Goal: Task Accomplishment & Management: Manage account settings

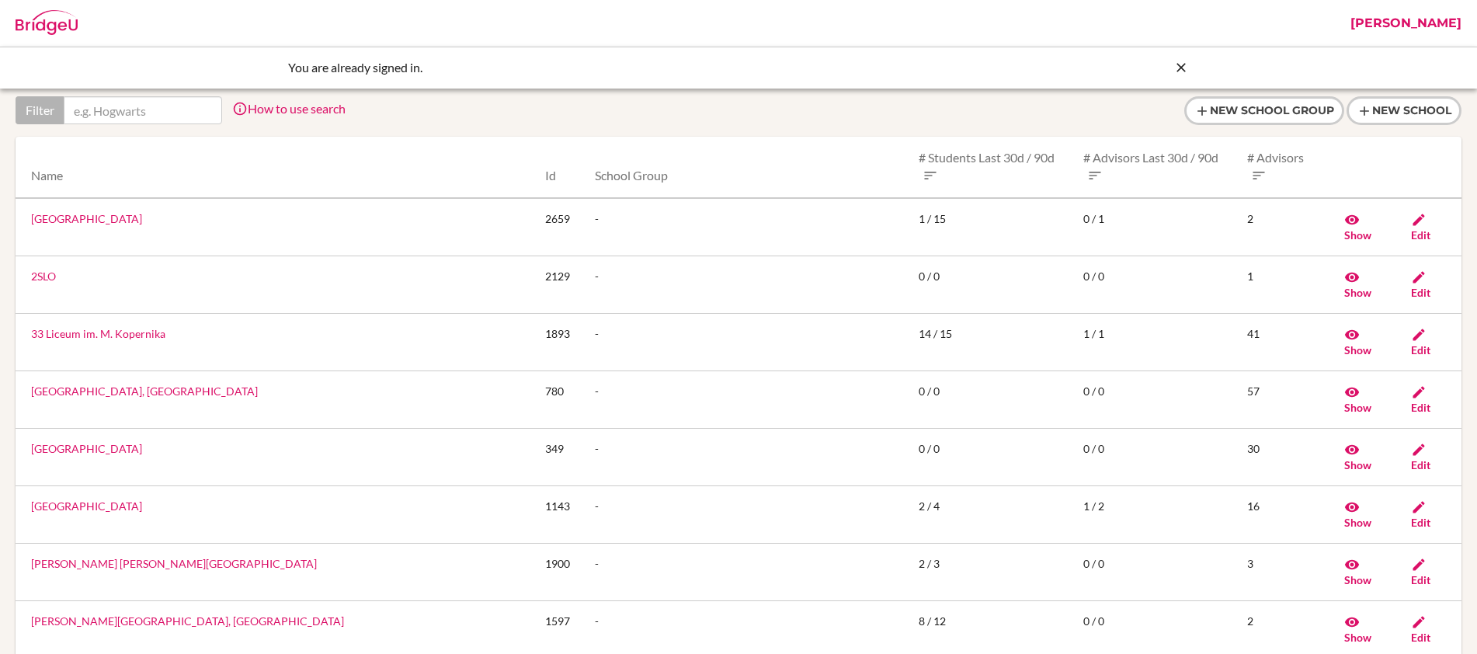
click at [1422, 29] on link "[PERSON_NAME]" at bounding box center [1406, 23] width 127 height 47
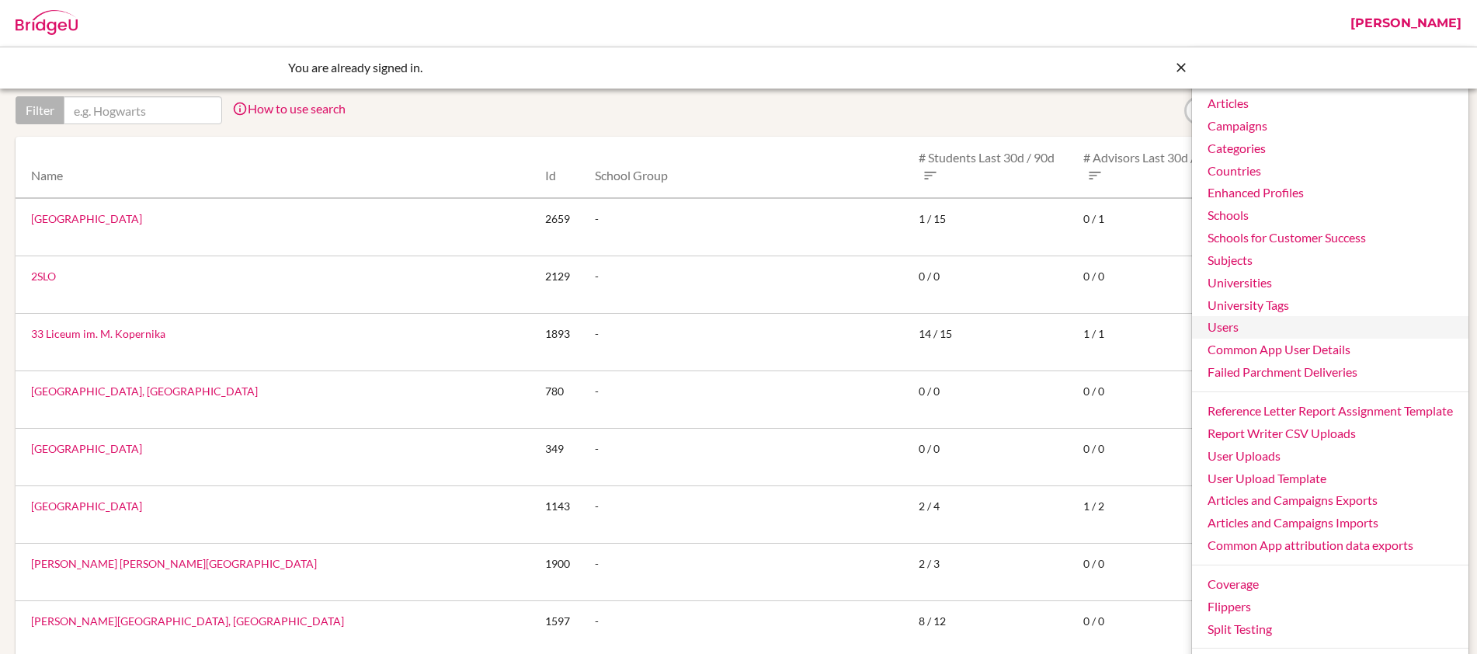
click at [1249, 325] on link "Users" at bounding box center [1330, 327] width 276 height 23
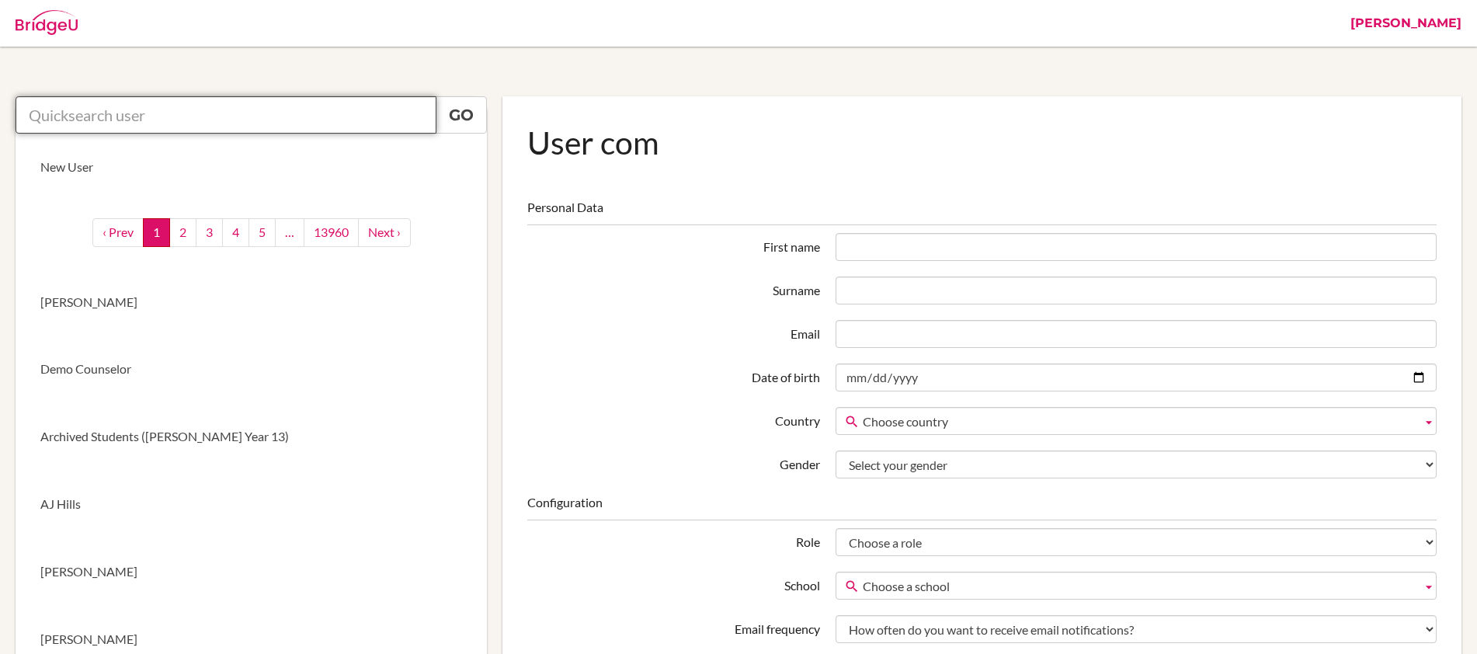
click at [352, 112] on input "text" at bounding box center [226, 114] width 421 height 37
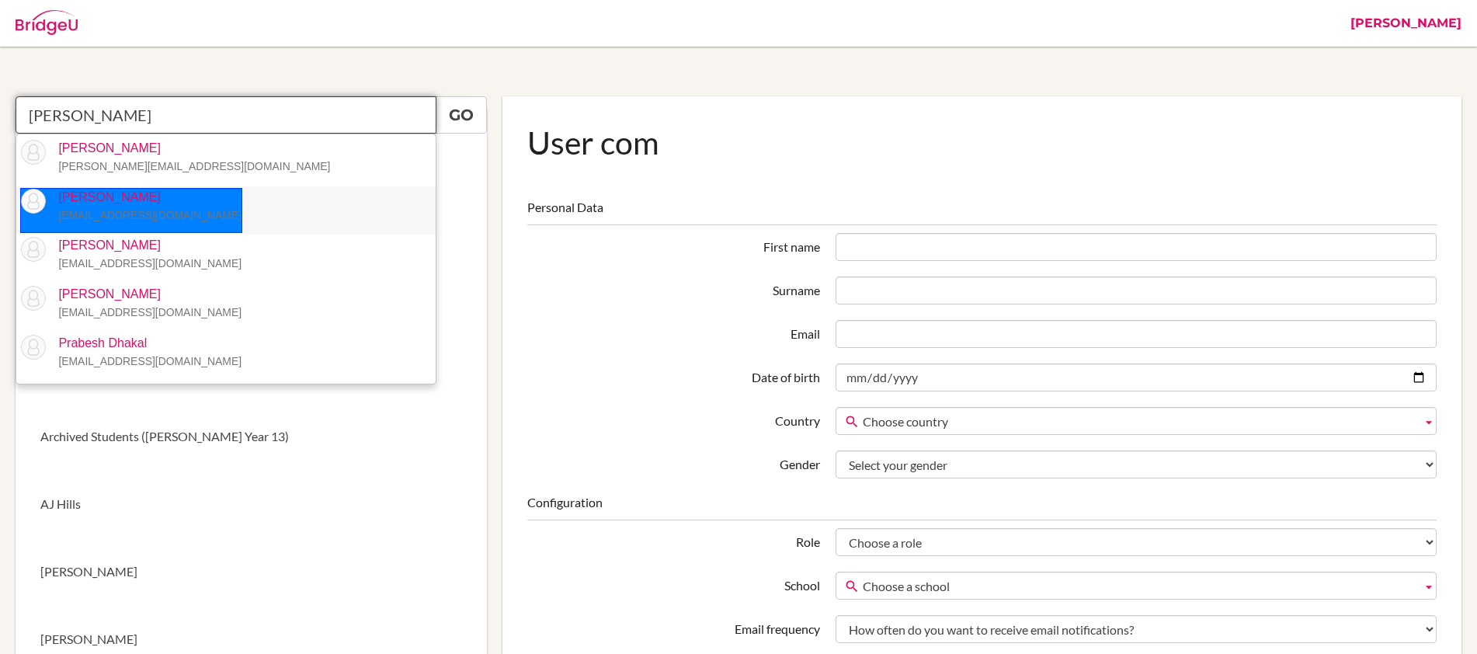
click at [193, 198] on p "Prabesh Poudel poudelprabesh215@gmail.com" at bounding box center [144, 207] width 196 height 36
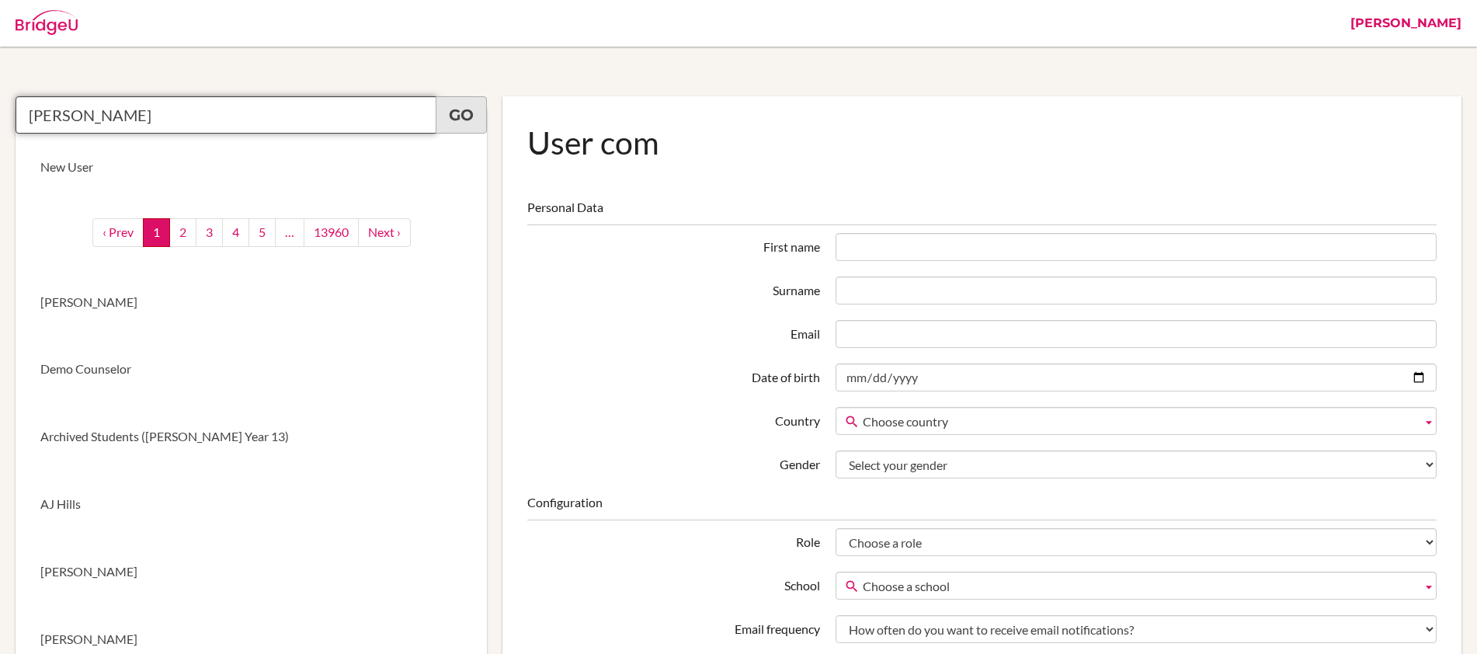
type input "Prabesh Poudel"
click at [458, 119] on link "Go" at bounding box center [461, 114] width 51 height 37
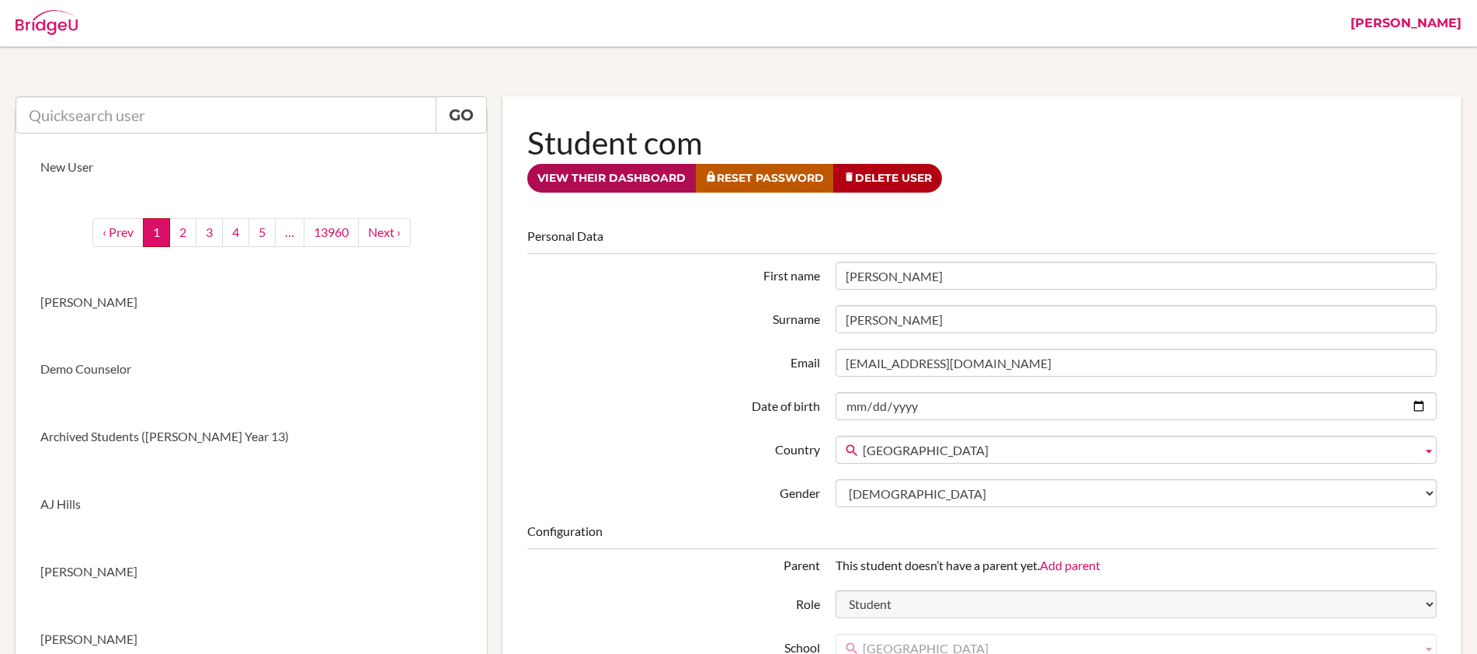
click at [606, 186] on link "View their dashboard" at bounding box center [611, 178] width 169 height 29
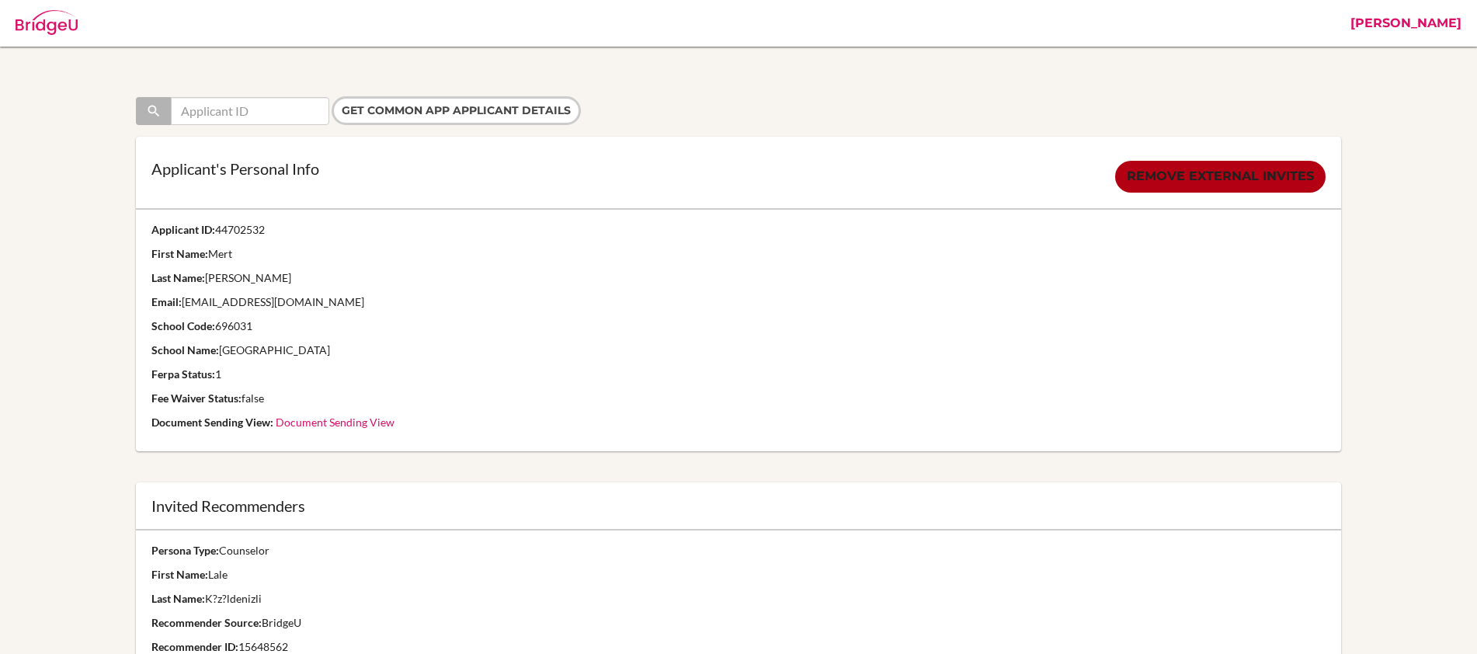
click at [1406, 23] on link "[PERSON_NAME]" at bounding box center [1406, 23] width 127 height 47
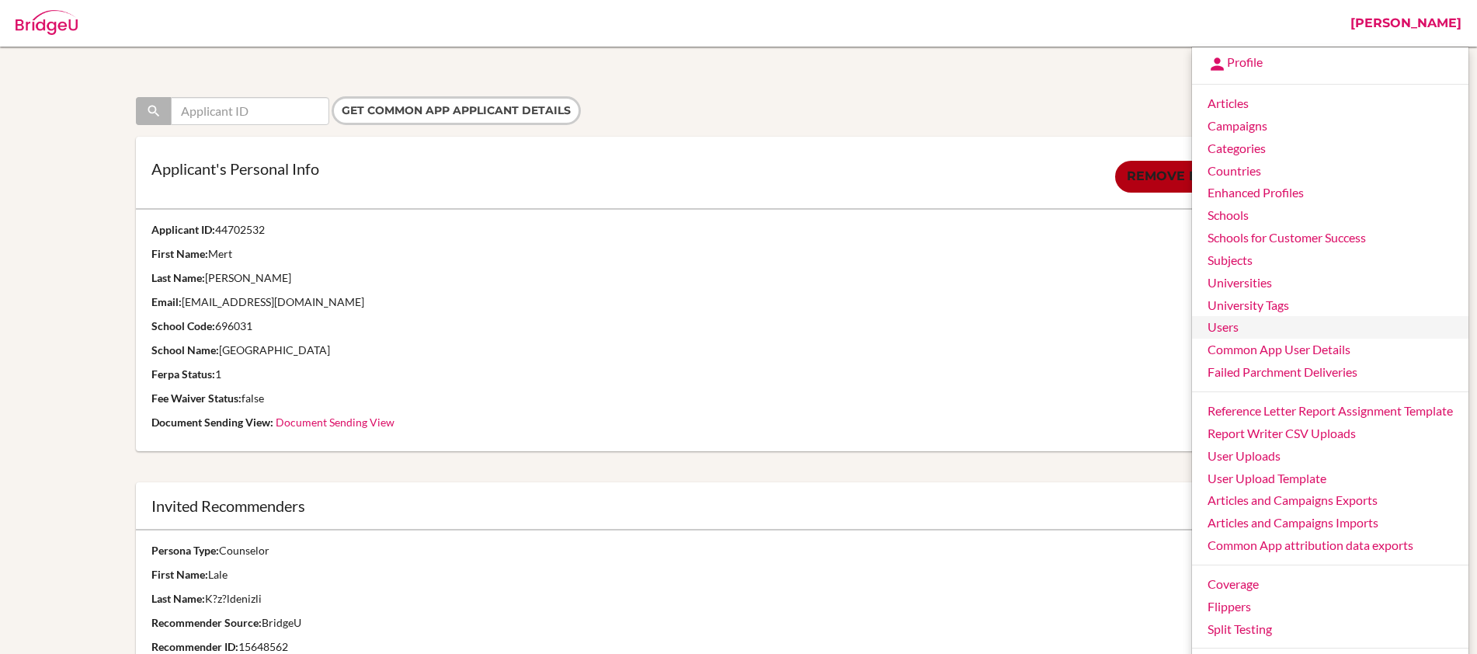
click at [1243, 329] on link "Users" at bounding box center [1330, 327] width 276 height 23
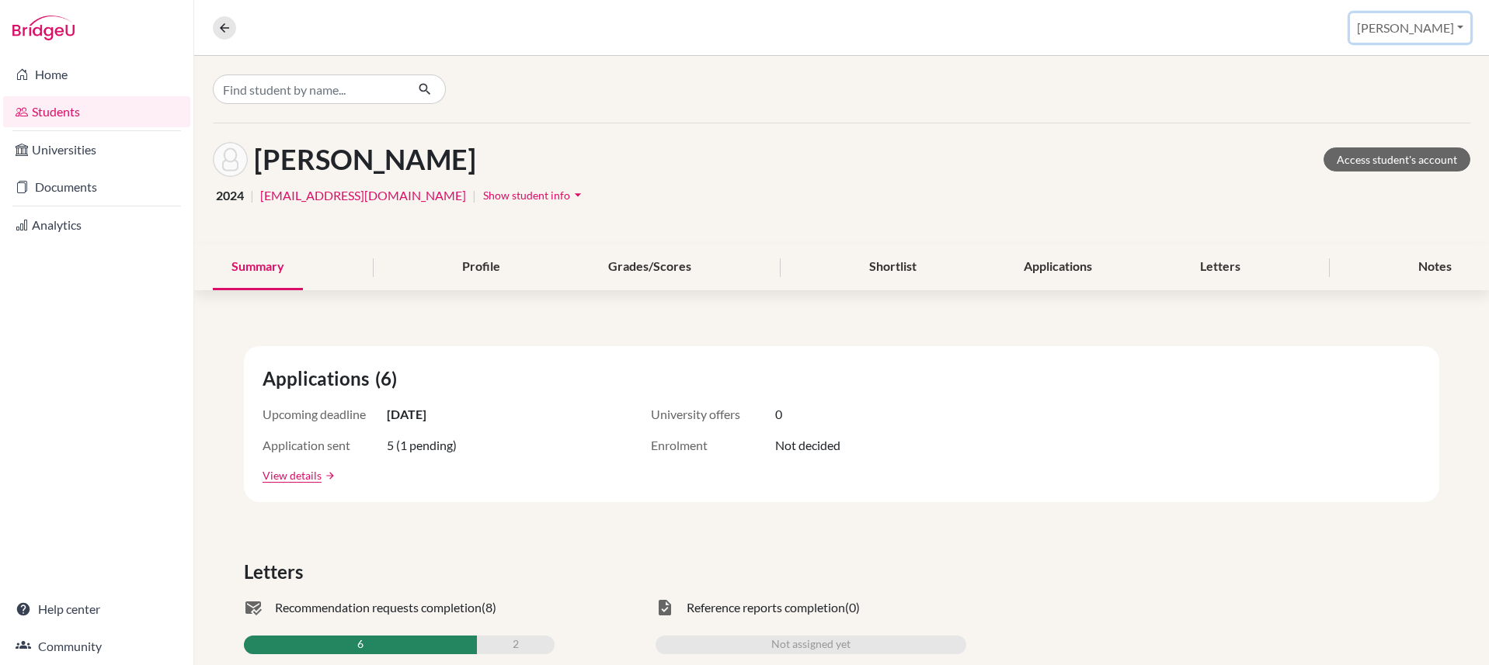
click at [1447, 24] on button "[PERSON_NAME]" at bounding box center [1410, 28] width 120 height 30
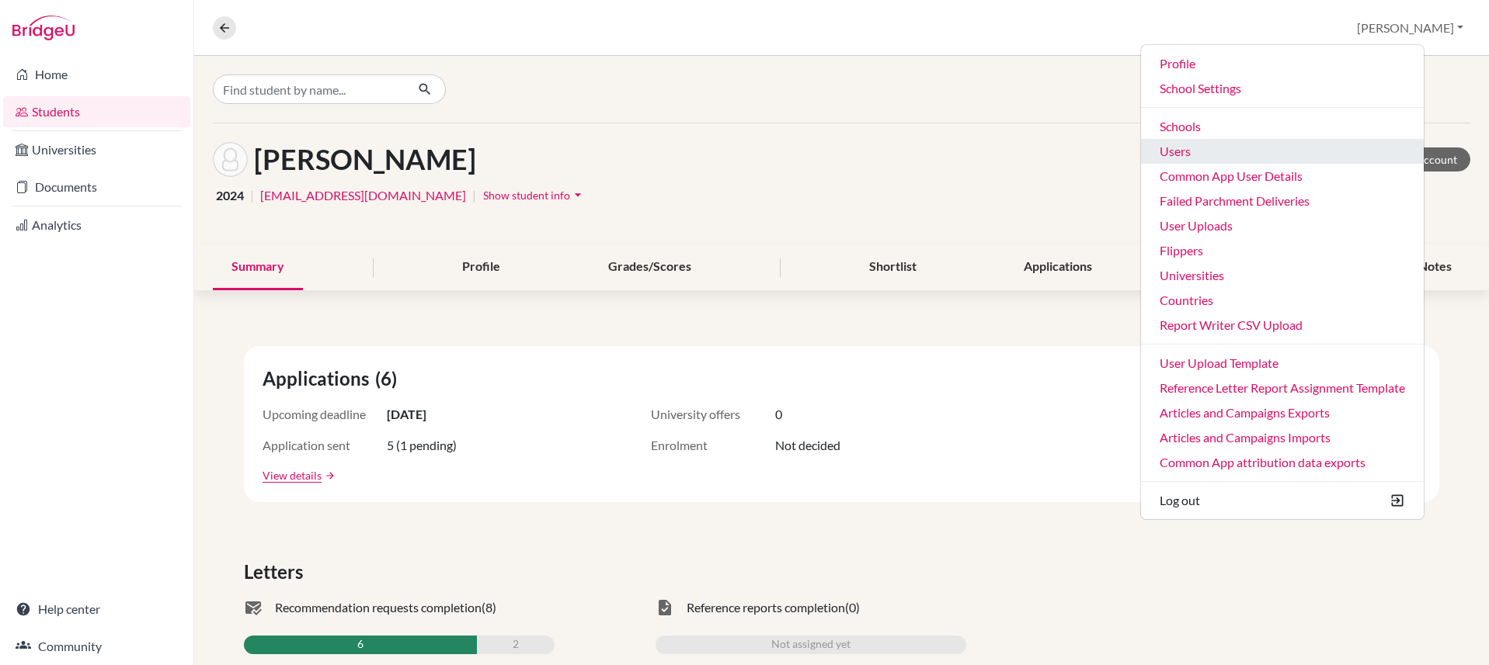
click at [1275, 148] on link "Users" at bounding box center [1282, 151] width 283 height 25
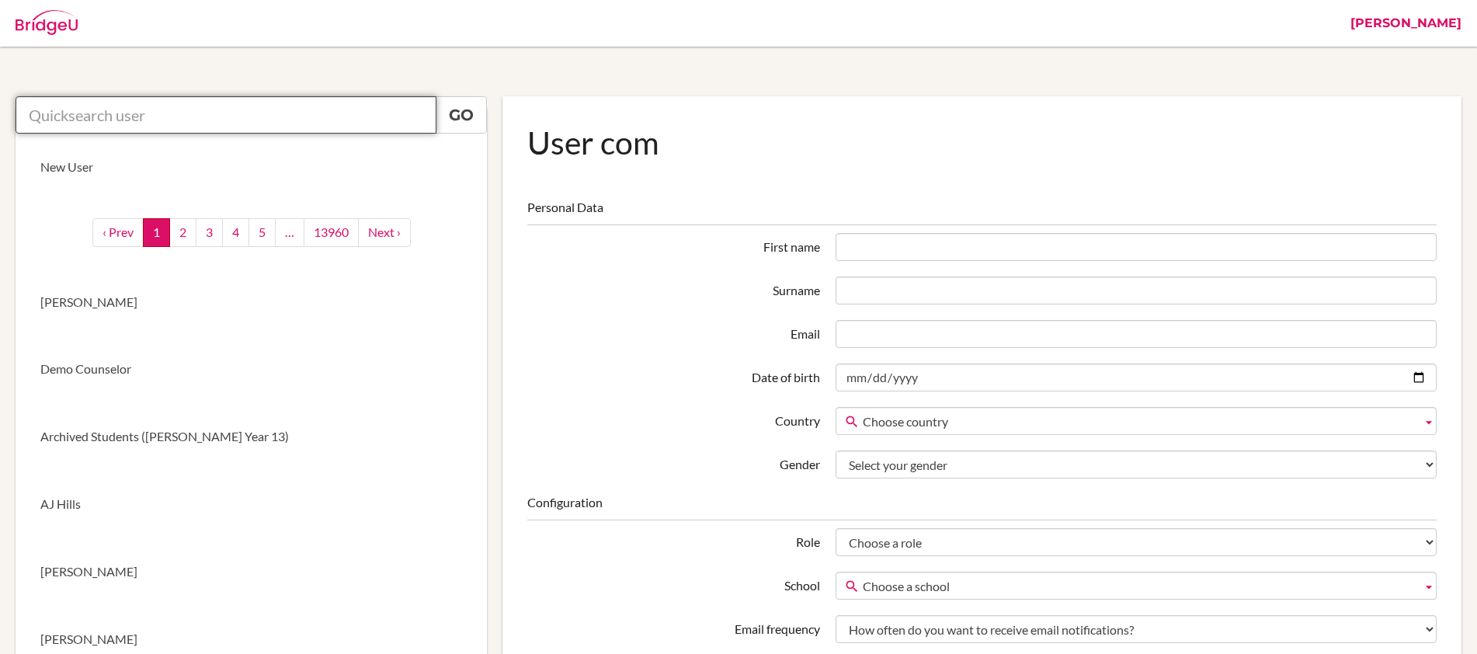
click at [305, 117] on input "text" at bounding box center [226, 114] width 421 height 37
paste input "ramsundar.matang@sxc.edu.np"
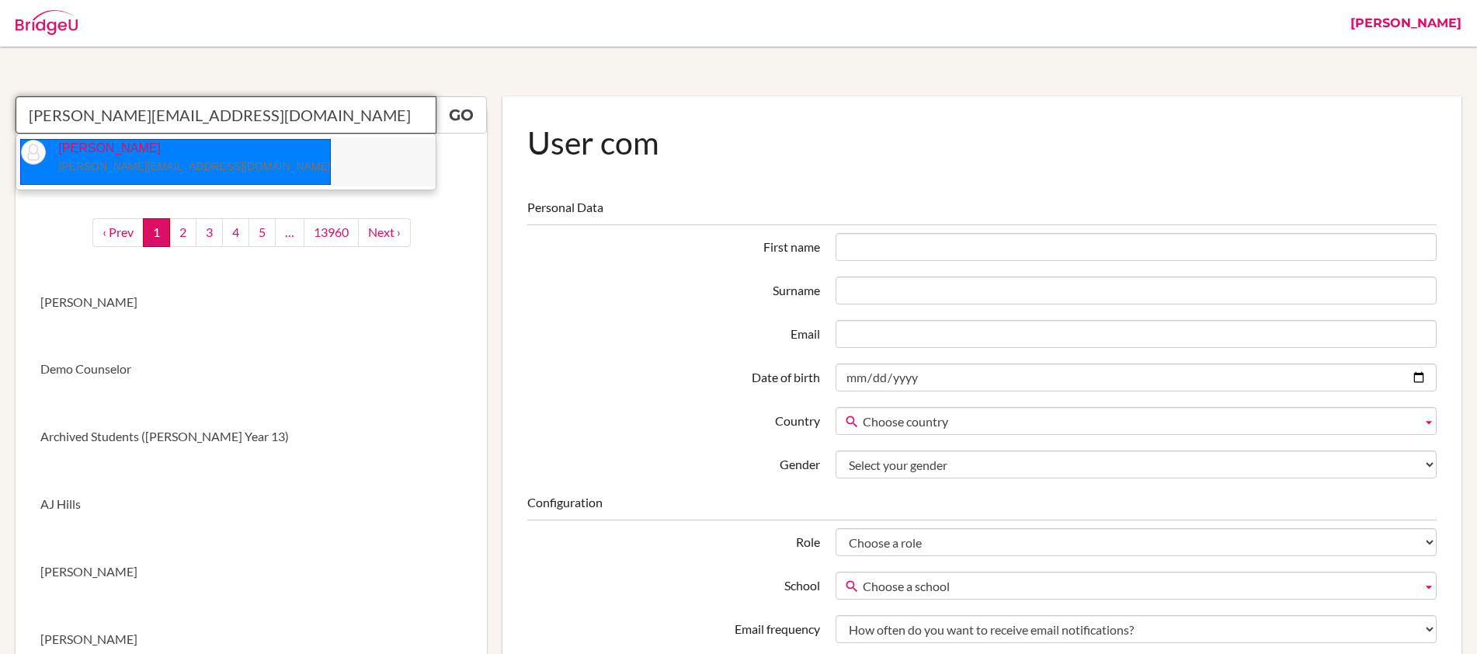
click at [118, 165] on small "ramsundar.matang@sxc.edu.np" at bounding box center [194, 166] width 272 height 12
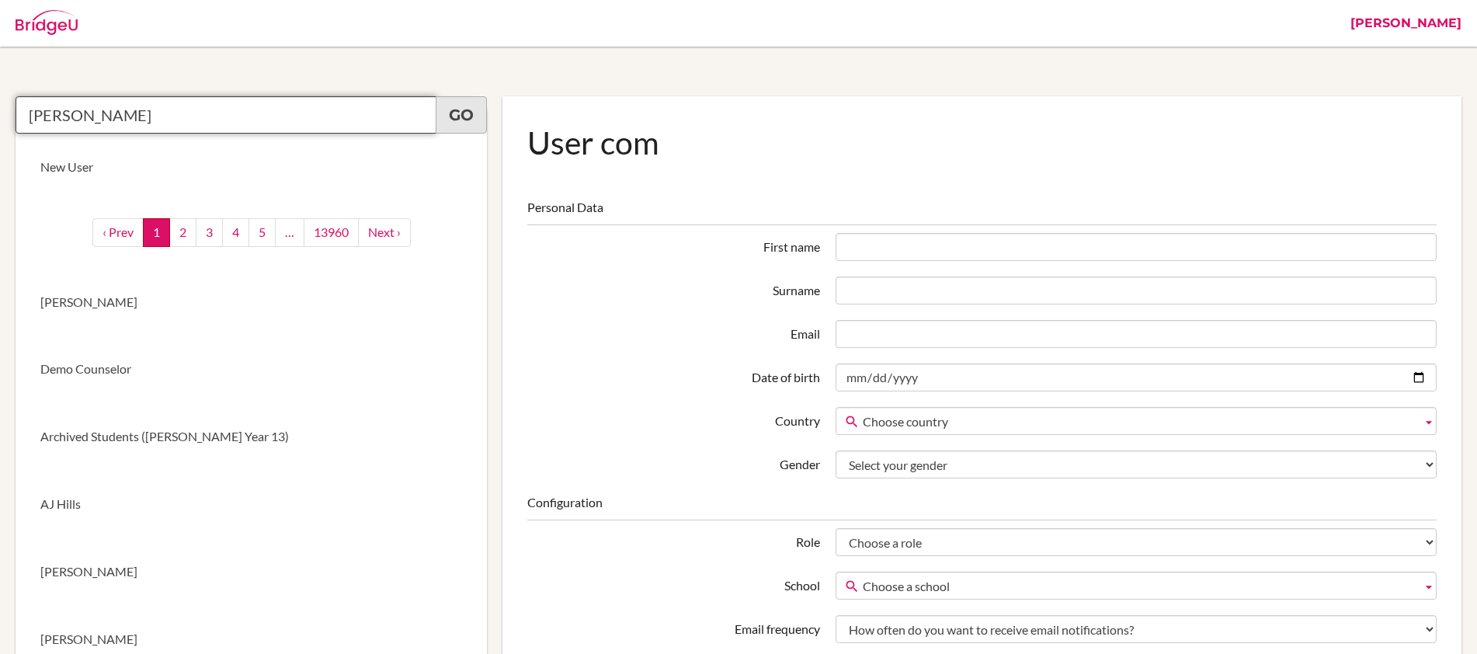
type input "Ram Sundar Matang"
click at [457, 121] on link "Go" at bounding box center [461, 114] width 51 height 37
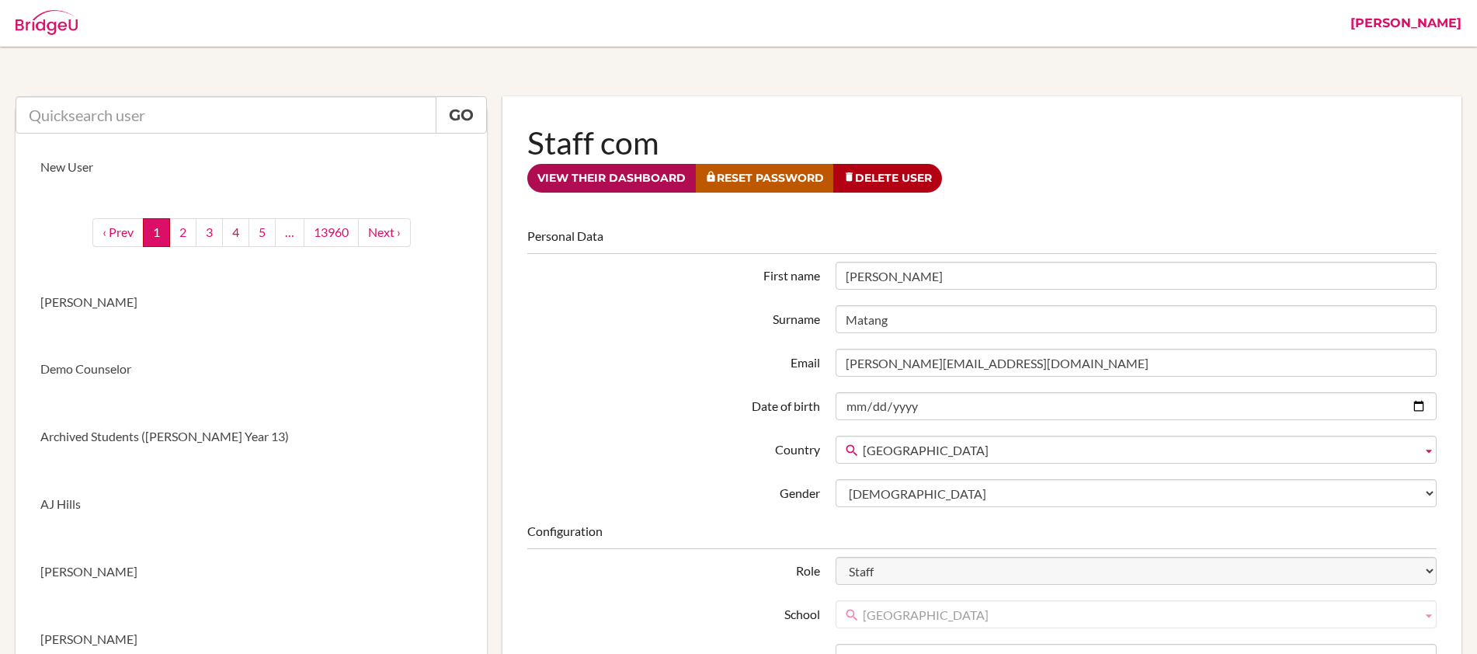
click at [620, 187] on link "View their dashboard" at bounding box center [611, 178] width 169 height 29
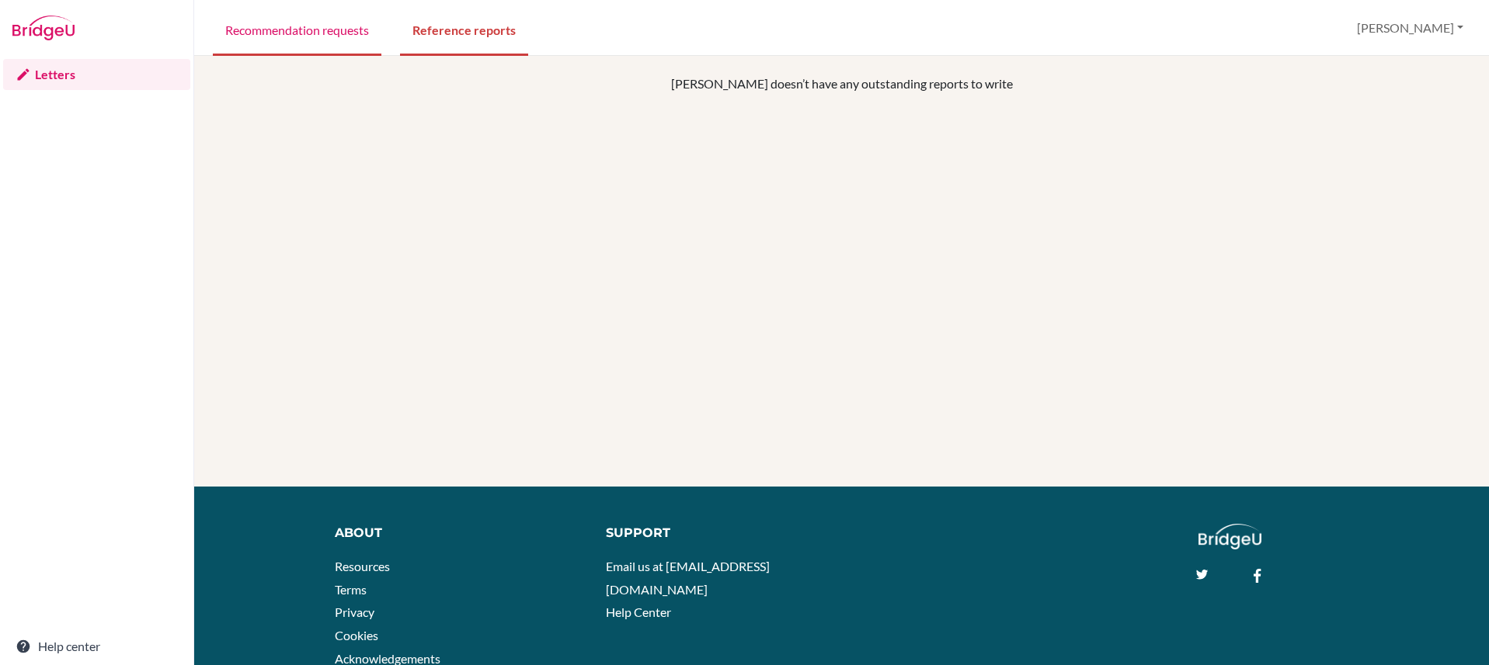
click at [325, 36] on link "Recommendation requests" at bounding box center [297, 29] width 169 height 54
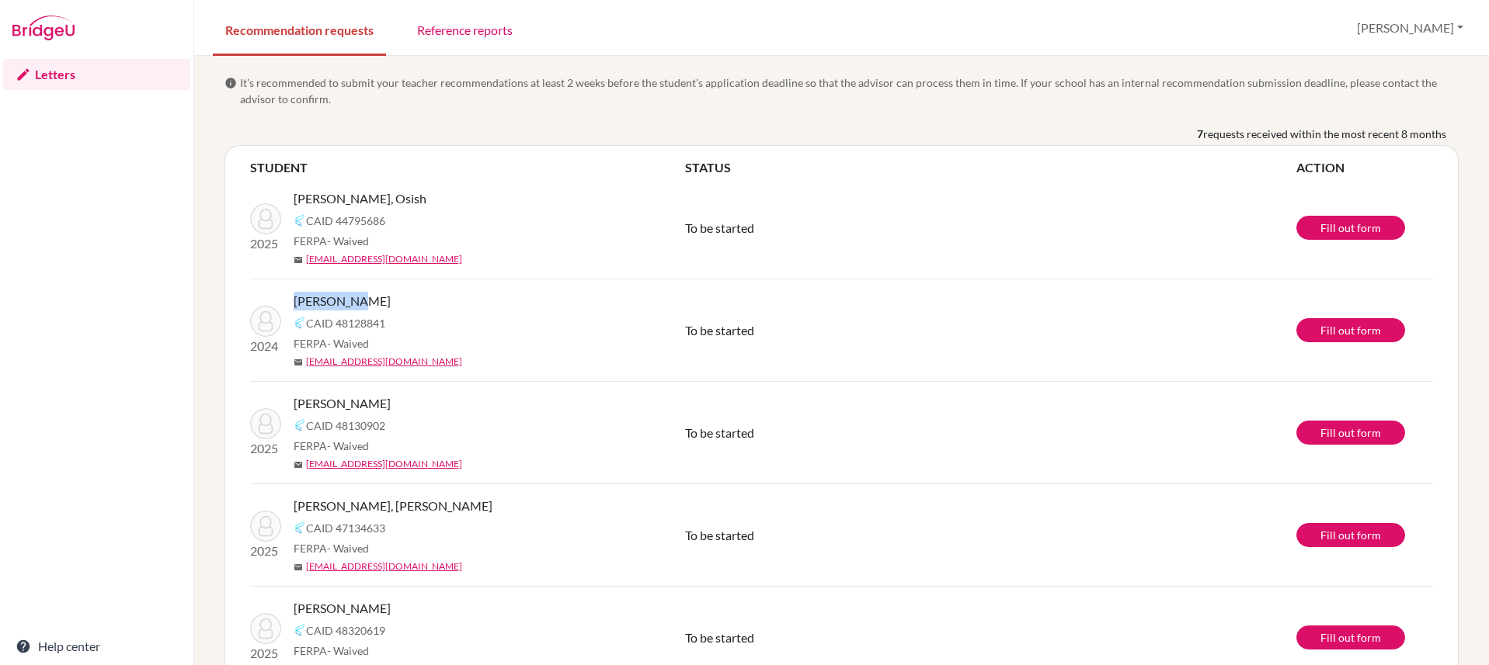
drag, startPoint x: 293, startPoint y: 301, endPoint x: 414, endPoint y: 308, distance: 121.3
click at [351, 301] on div "2024 [PERSON_NAME] CAID 48128841 FERPA - Waived mail [EMAIL_ADDRESS][DOMAIN_NAM…" at bounding box center [467, 330] width 458 height 77
drag, startPoint x: 414, startPoint y: 308, endPoint x: 319, endPoint y: 304, distance: 94.8
click at [295, 304] on div "[PERSON_NAME]" at bounding box center [495, 301] width 403 height 19
drag, startPoint x: 783, startPoint y: 337, endPoint x: 680, endPoint y: 332, distance: 102.6
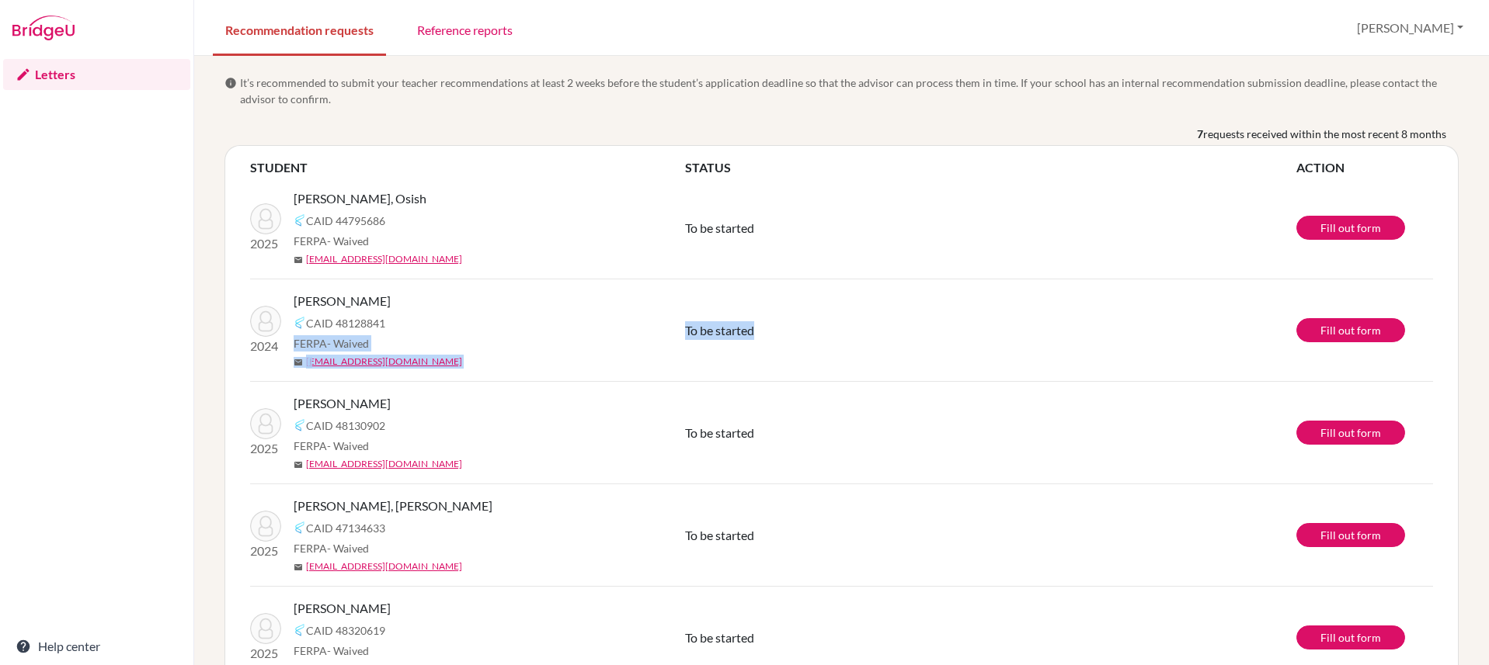
click at [680, 332] on tr "2024 [PERSON_NAME] CAID 48128841 FERPA - Waived mail [EMAIL_ADDRESS][DOMAIN_NAM…" at bounding box center [841, 331] width 1183 height 103
click at [865, 339] on td "To be started" at bounding box center [990, 331] width 611 height 103
click at [405, 305] on div "[PERSON_NAME]" at bounding box center [495, 301] width 403 height 19
drag, startPoint x: 921, startPoint y: 332, endPoint x: 684, endPoint y: 331, distance: 236.9
click at [684, 331] on tr "2024 Poudel, Prabesh CAID 48128841 FERPA - Waived mail poudelprabesh215@gmail.c…" at bounding box center [841, 331] width 1183 height 103
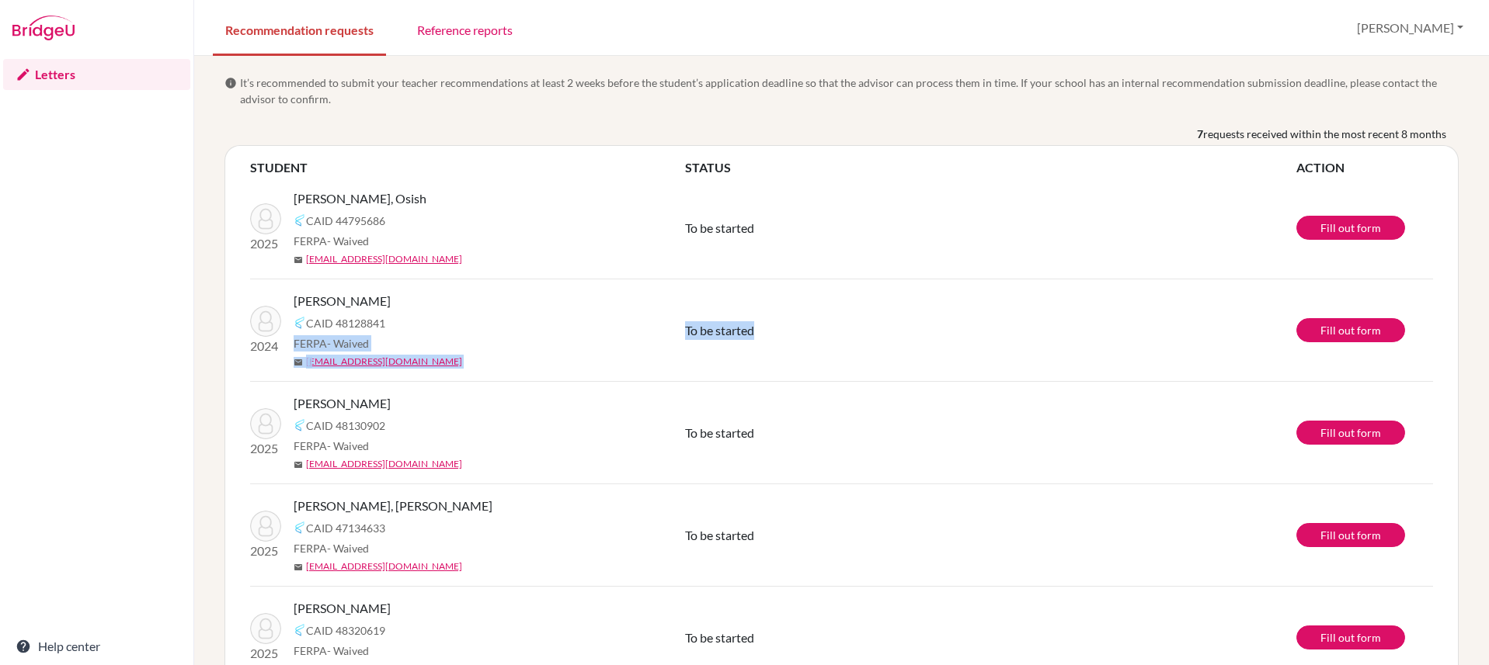
click at [774, 328] on td "To be started" at bounding box center [990, 331] width 611 height 103
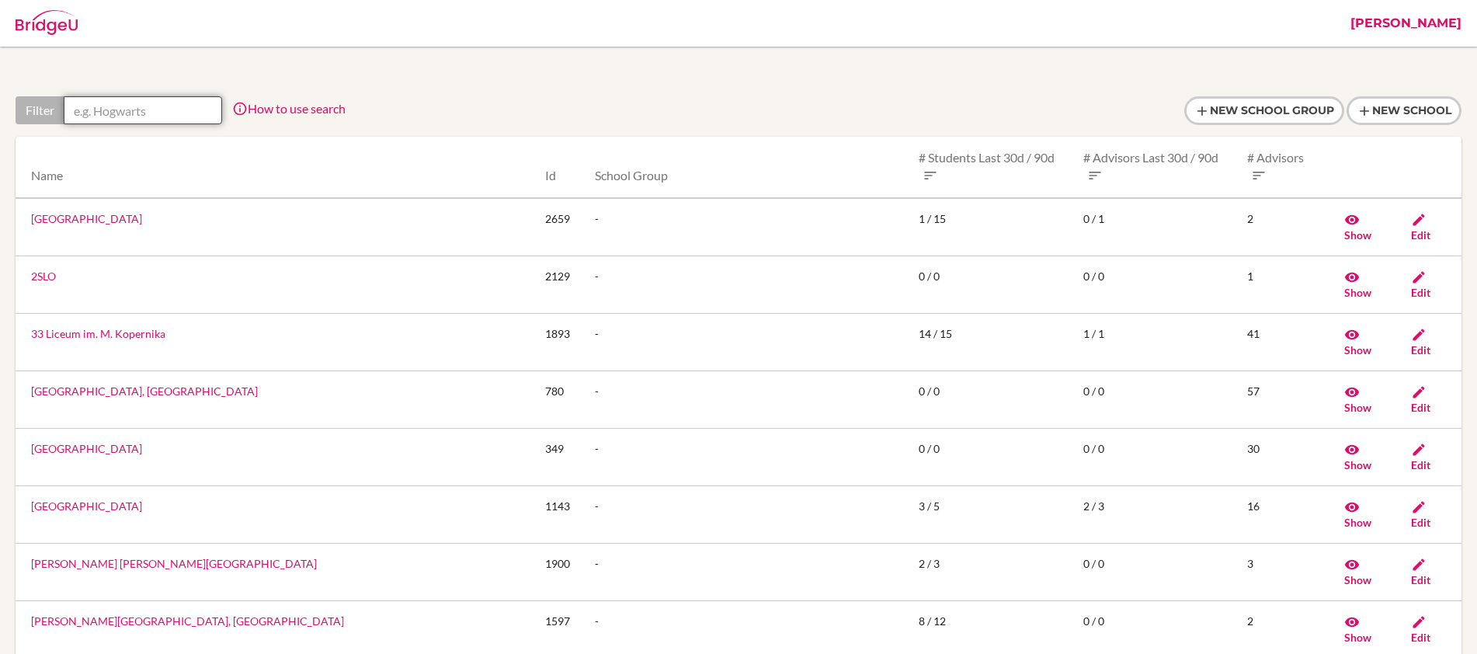
click at [176, 109] on input "text" at bounding box center [143, 110] width 158 height 28
paste input "Mrigendra"
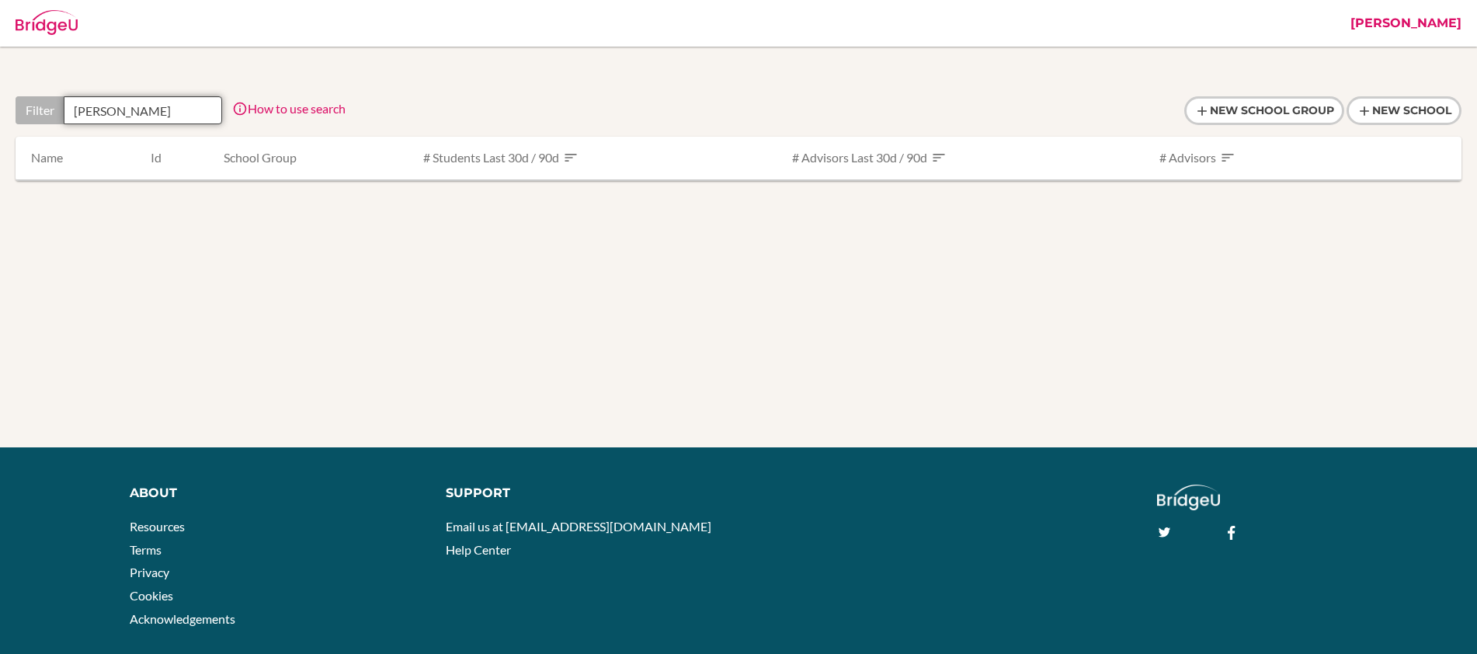
type input "Mrigendra"
click at [1402, 30] on link "[PERSON_NAME]" at bounding box center [1406, 23] width 127 height 47
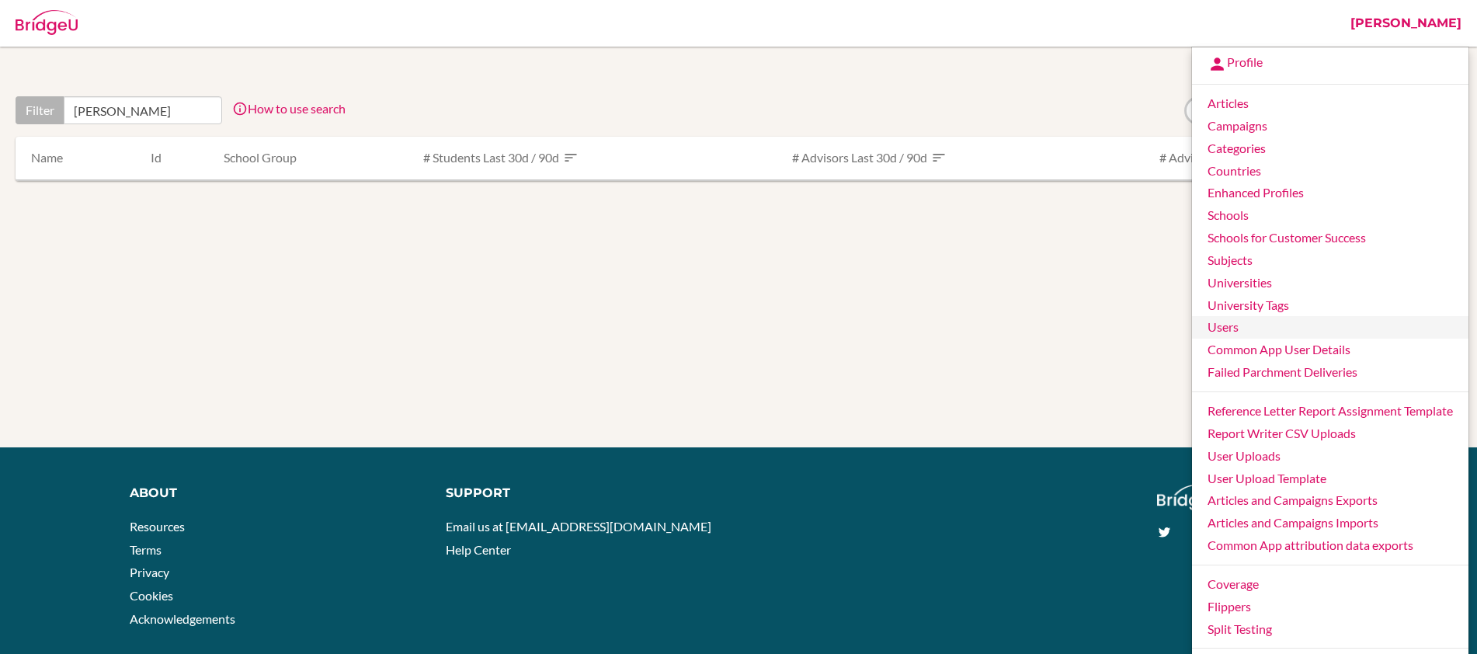
click at [1237, 332] on link "Users" at bounding box center [1330, 327] width 276 height 23
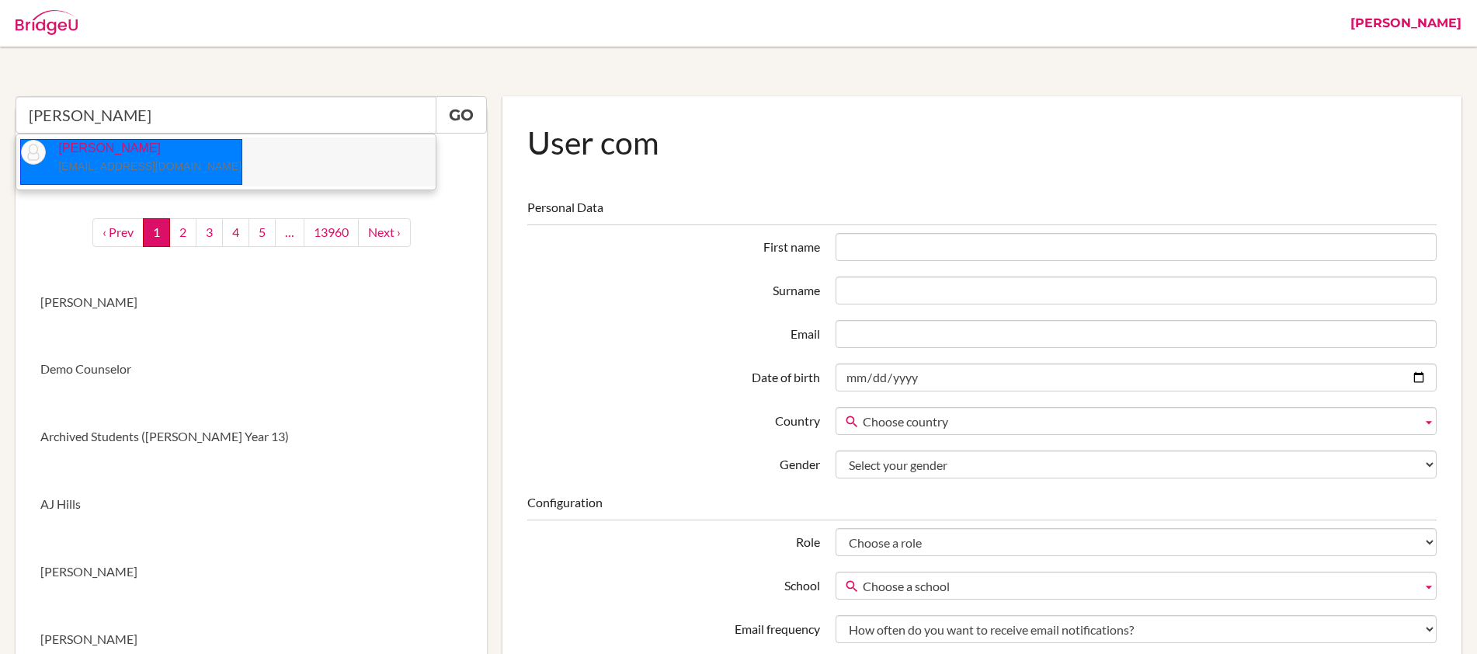
click at [145, 156] on p "Mrigendra Pradhan mrigendrapradhan@sxc.edu.np" at bounding box center [144, 158] width 196 height 36
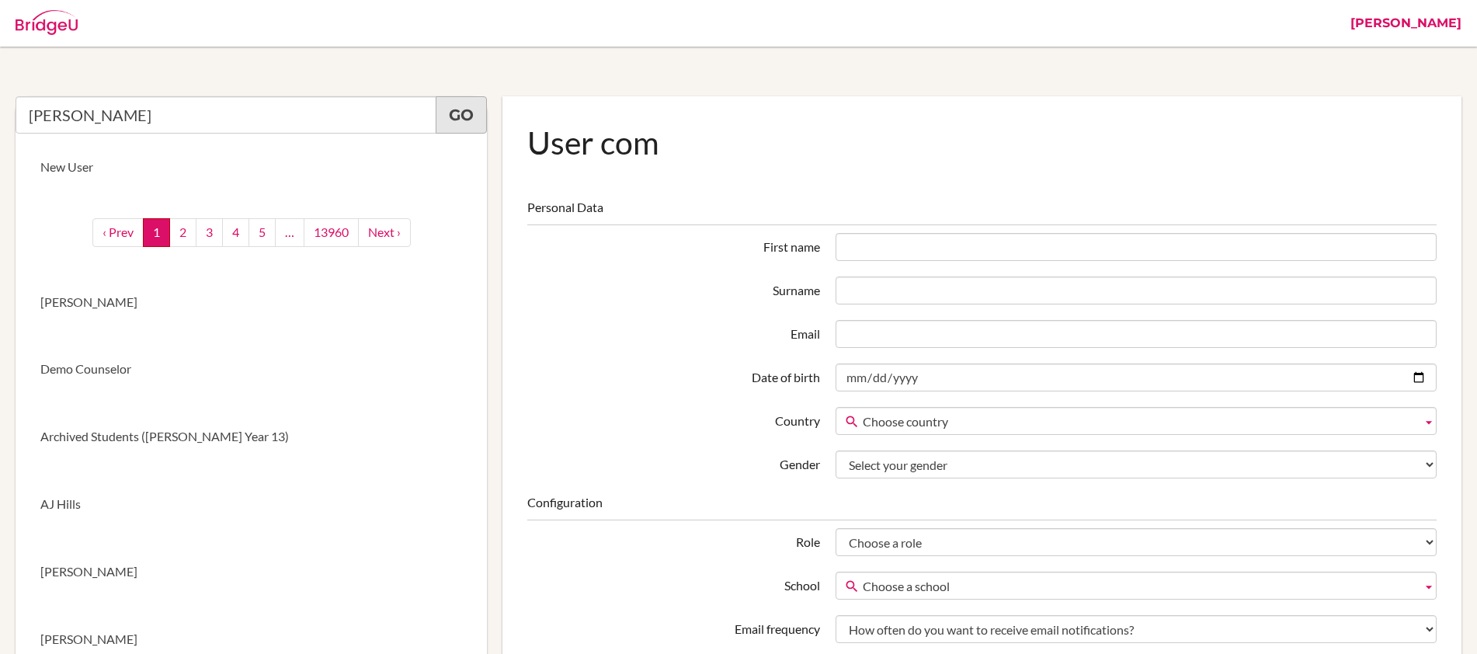
type input "Mrigendra Pradhan"
click at [455, 112] on link "Go" at bounding box center [461, 114] width 51 height 37
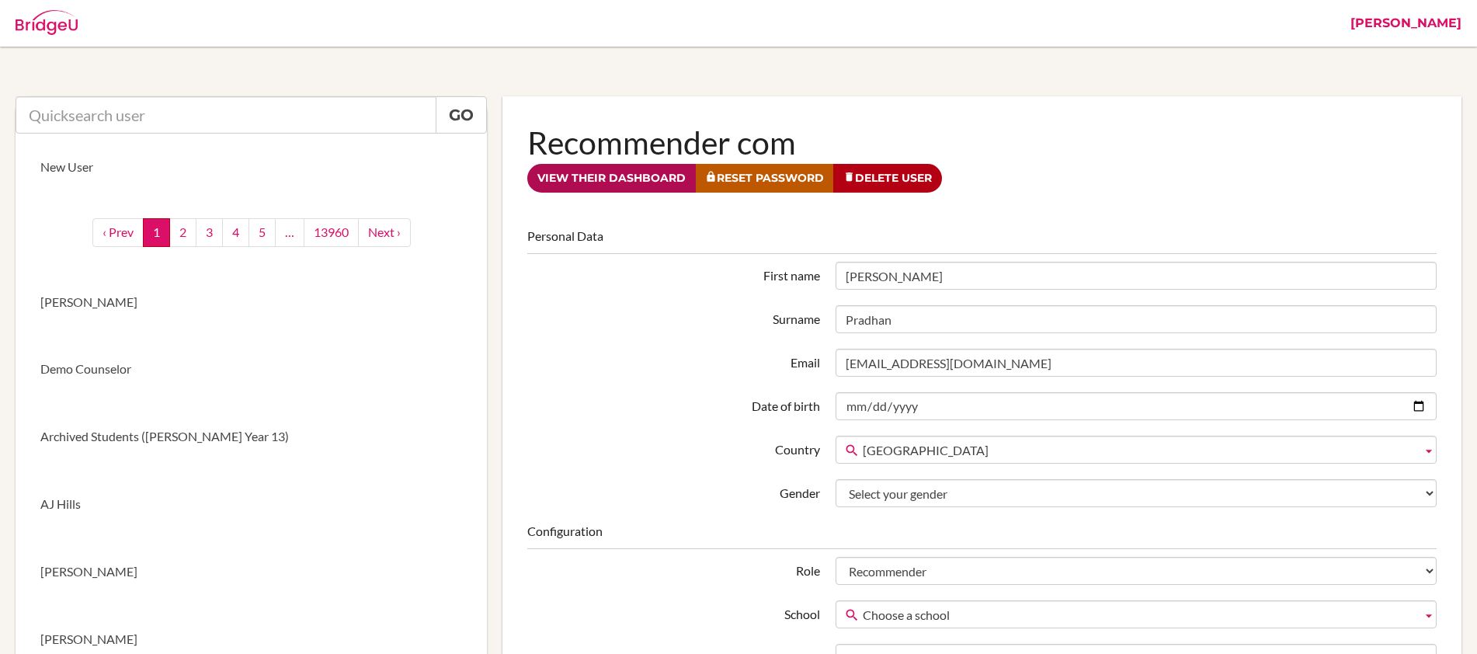
click at [648, 184] on link "View their dashboard" at bounding box center [611, 178] width 169 height 29
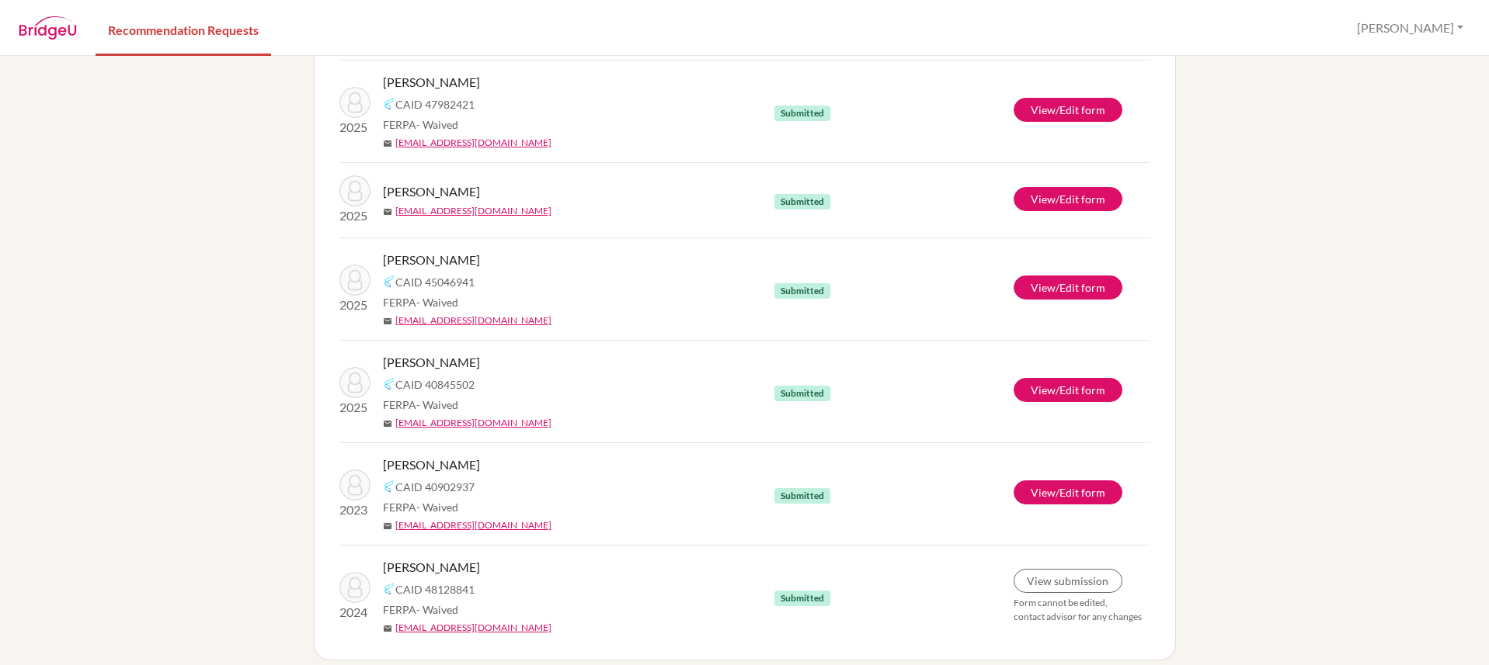
scroll to position [513, 0]
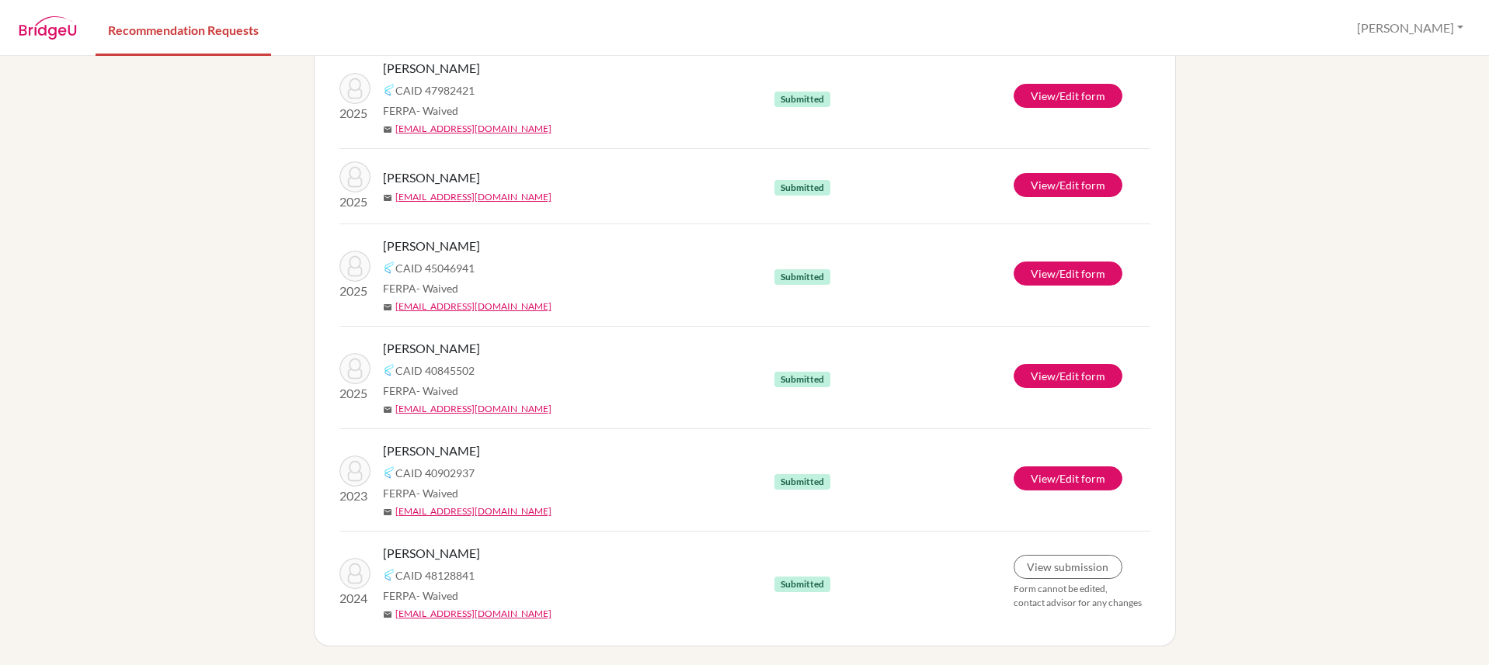
drag, startPoint x: 475, startPoint y: 554, endPoint x: 378, endPoint y: 550, distance: 97.2
click at [383, 550] on div "Poudel, Prabesh" at bounding box center [584, 553] width 403 height 19
click at [1421, 21] on button "Mrigendra" at bounding box center [1410, 28] width 120 height 30
click at [1414, 103] on button "Log out" at bounding box center [1383, 101] width 123 height 25
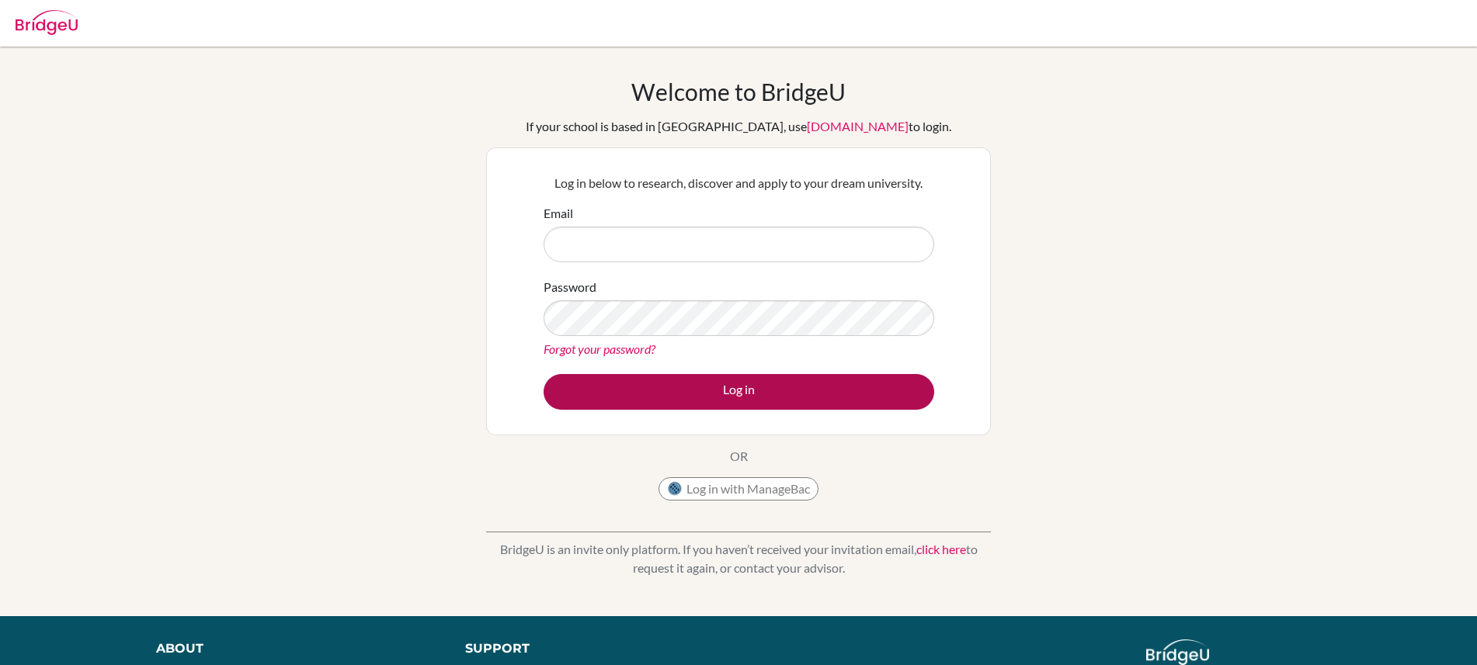
type input "[PERSON_NAME][EMAIL_ADDRESS][PERSON_NAME][DOMAIN_NAME]"
click at [741, 384] on button "Log in" at bounding box center [739, 392] width 391 height 36
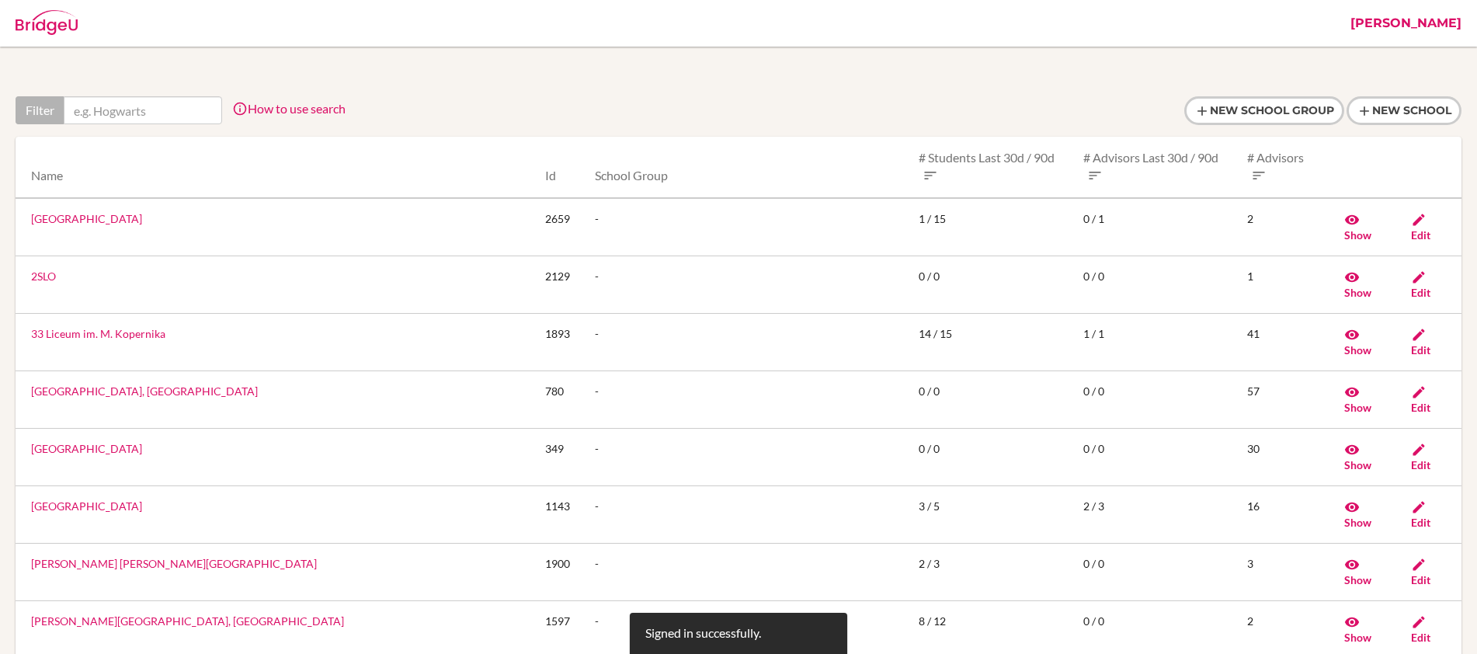
click at [1405, 19] on link "[PERSON_NAME]" at bounding box center [1406, 23] width 127 height 47
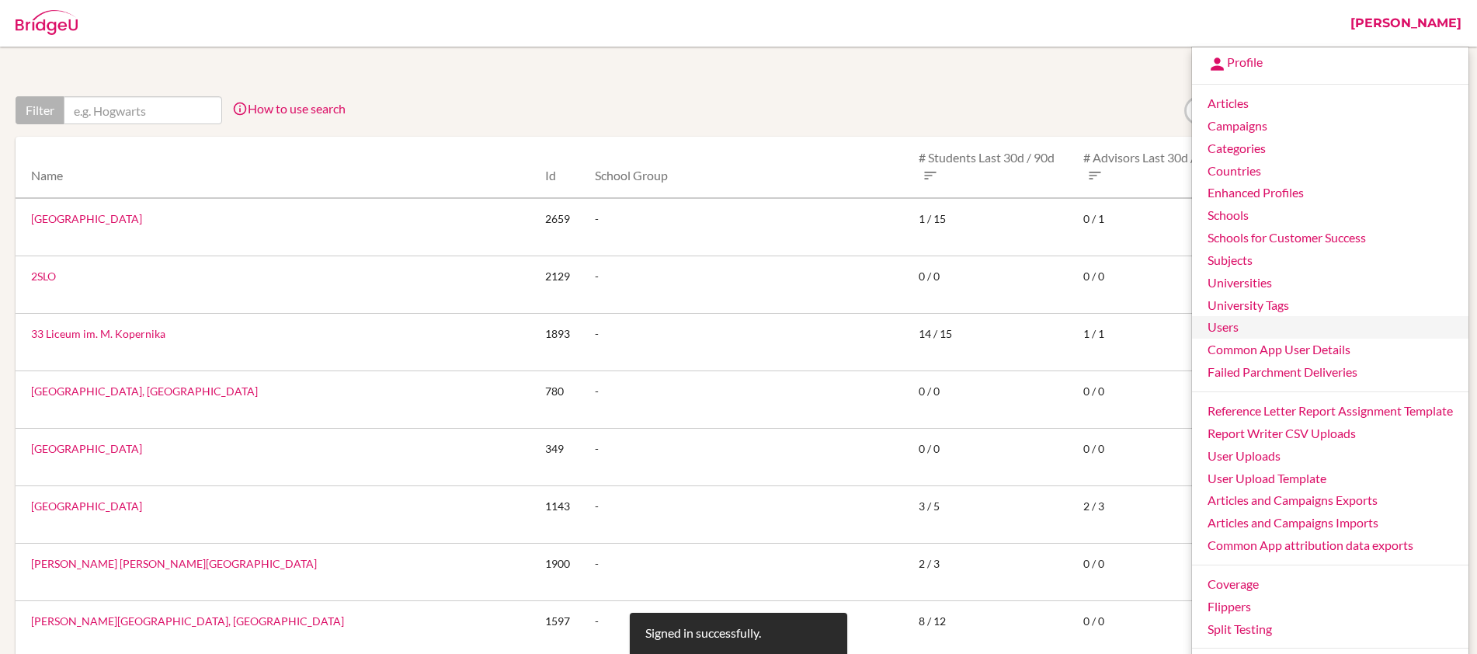
click at [1246, 328] on link "Users" at bounding box center [1330, 327] width 276 height 23
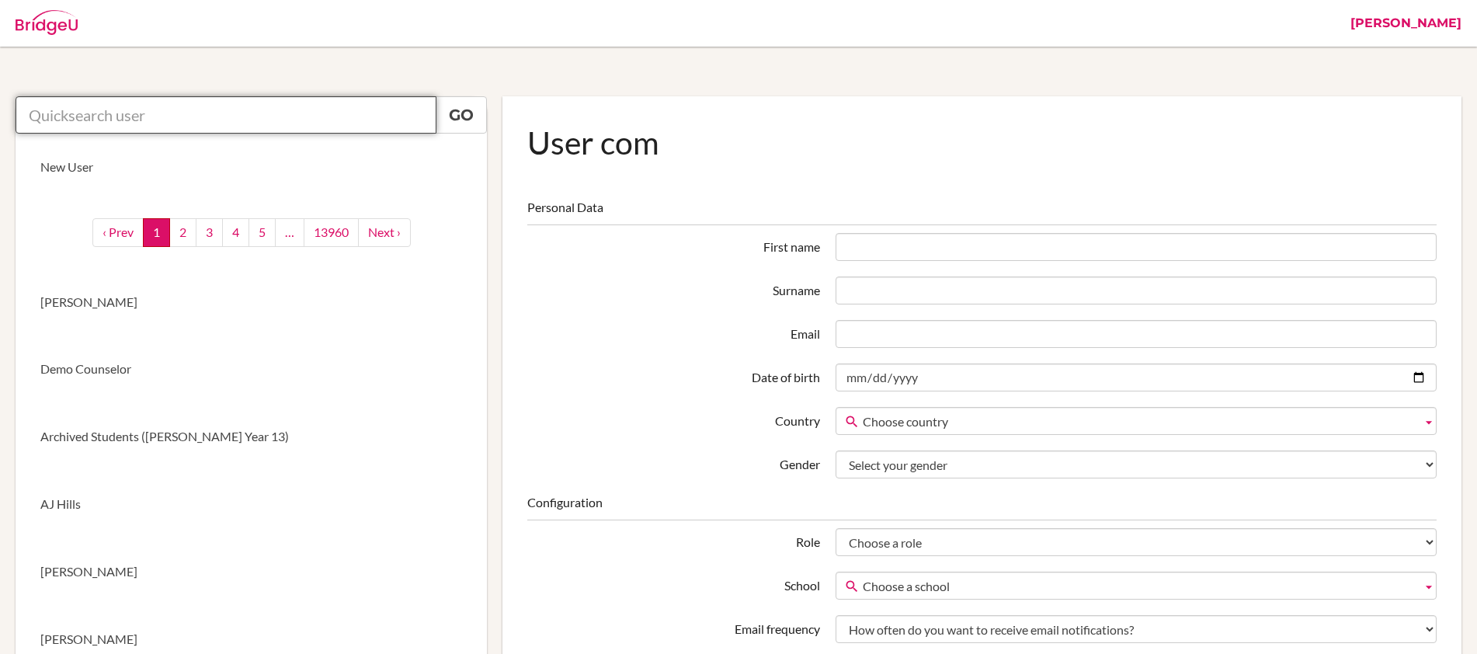
click at [148, 118] on input "text" at bounding box center [226, 114] width 421 height 37
paste input "[PERSON_NAME][EMAIL_ADDRESS][DOMAIN_NAME]"
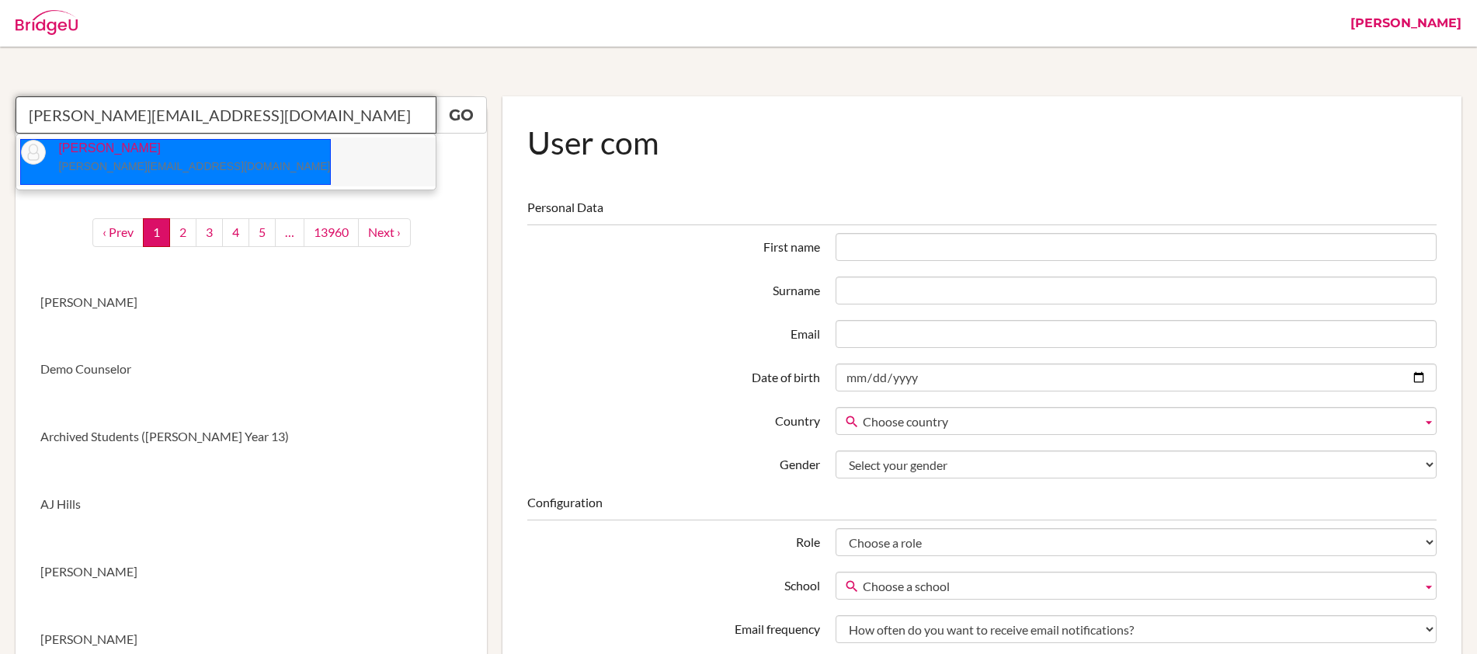
click at [123, 161] on small "[PERSON_NAME][EMAIL_ADDRESS][DOMAIN_NAME]" at bounding box center [194, 166] width 272 height 12
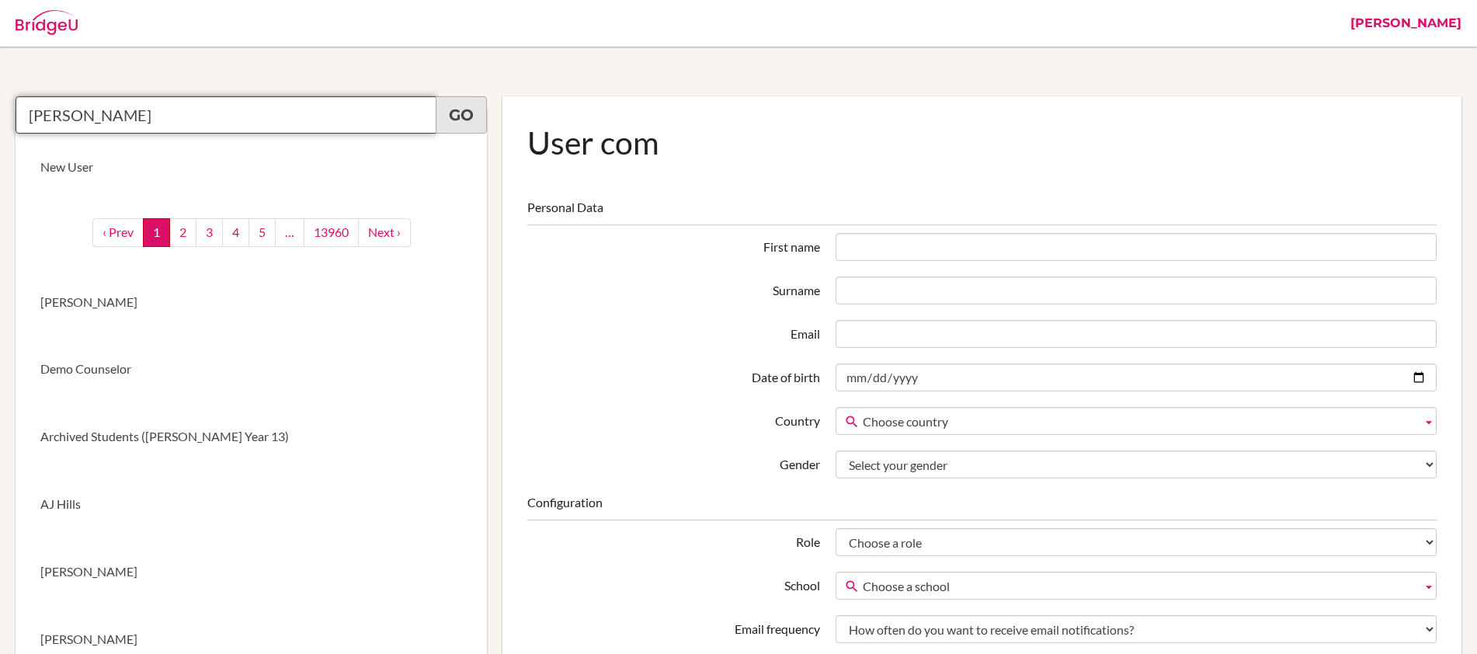
type input "[PERSON_NAME]"
click at [480, 113] on link "Go" at bounding box center [461, 114] width 51 height 37
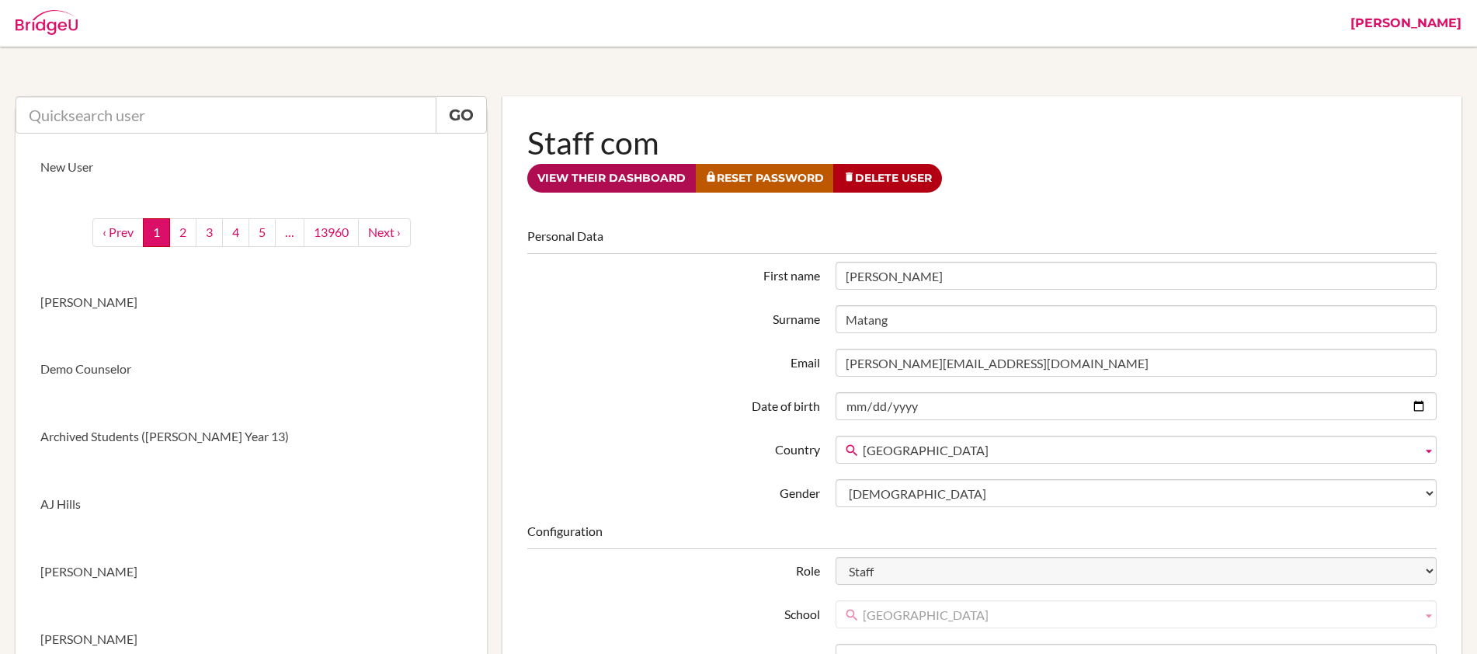
click at [607, 175] on link "View their dashboard" at bounding box center [611, 178] width 169 height 29
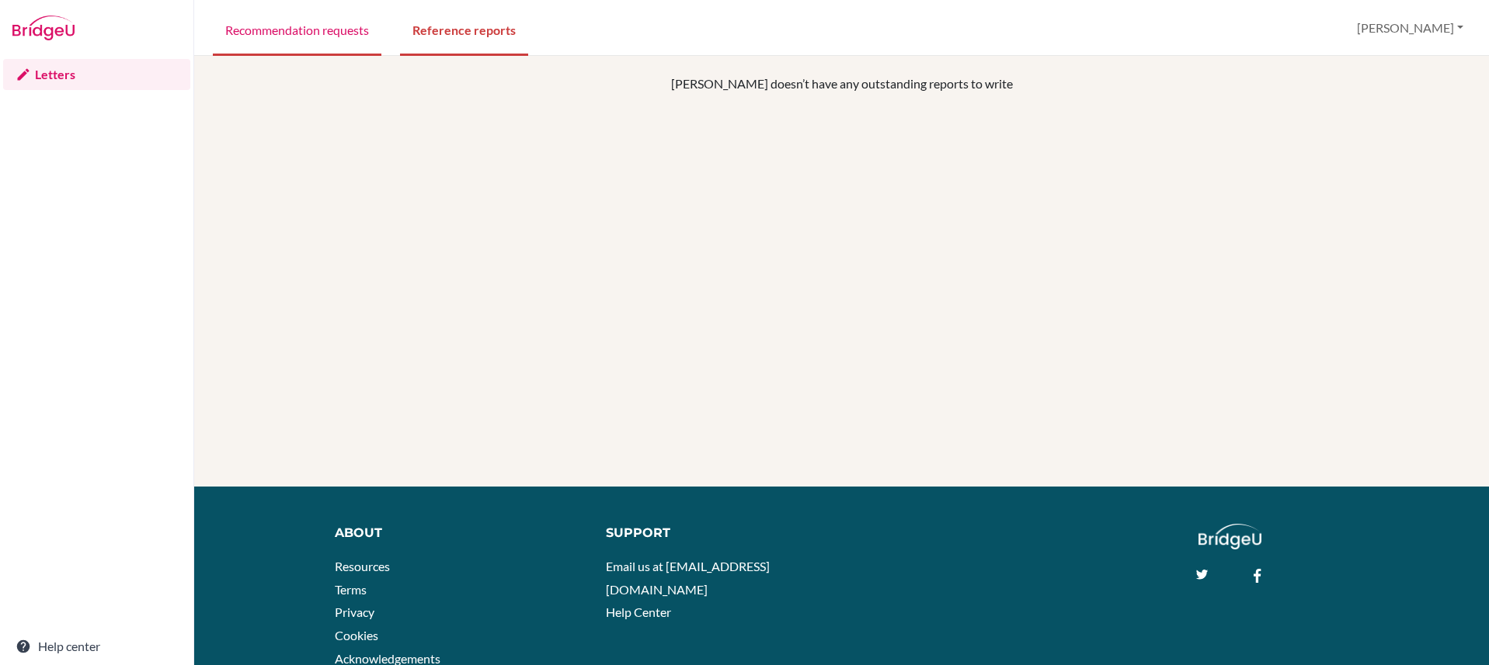
click at [288, 36] on link "Recommendation requests" at bounding box center [297, 29] width 169 height 54
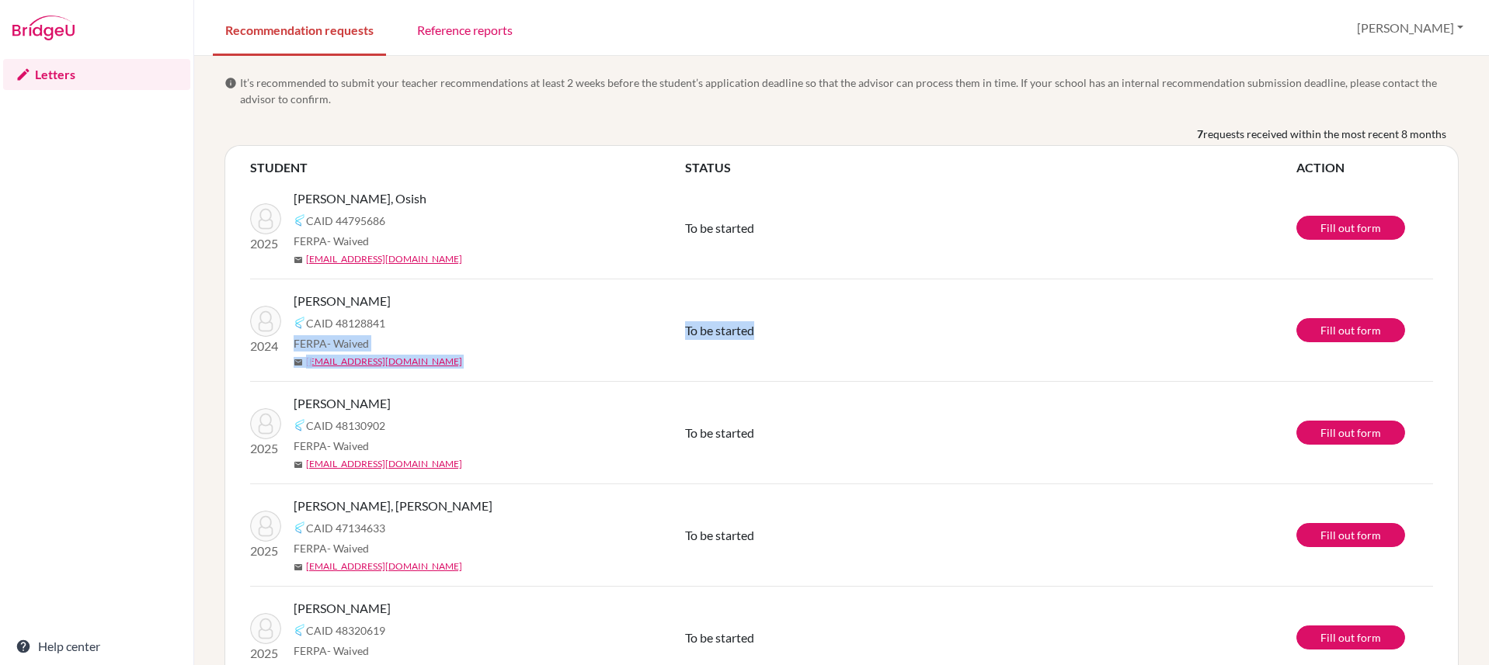
drag, startPoint x: 763, startPoint y: 332, endPoint x: 679, endPoint y: 332, distance: 83.9
click at [679, 332] on tr "2024 [PERSON_NAME] CAID 48128841 FERPA - Waived mail [EMAIL_ADDRESS][DOMAIN_NAM…" at bounding box center [841, 331] width 1183 height 103
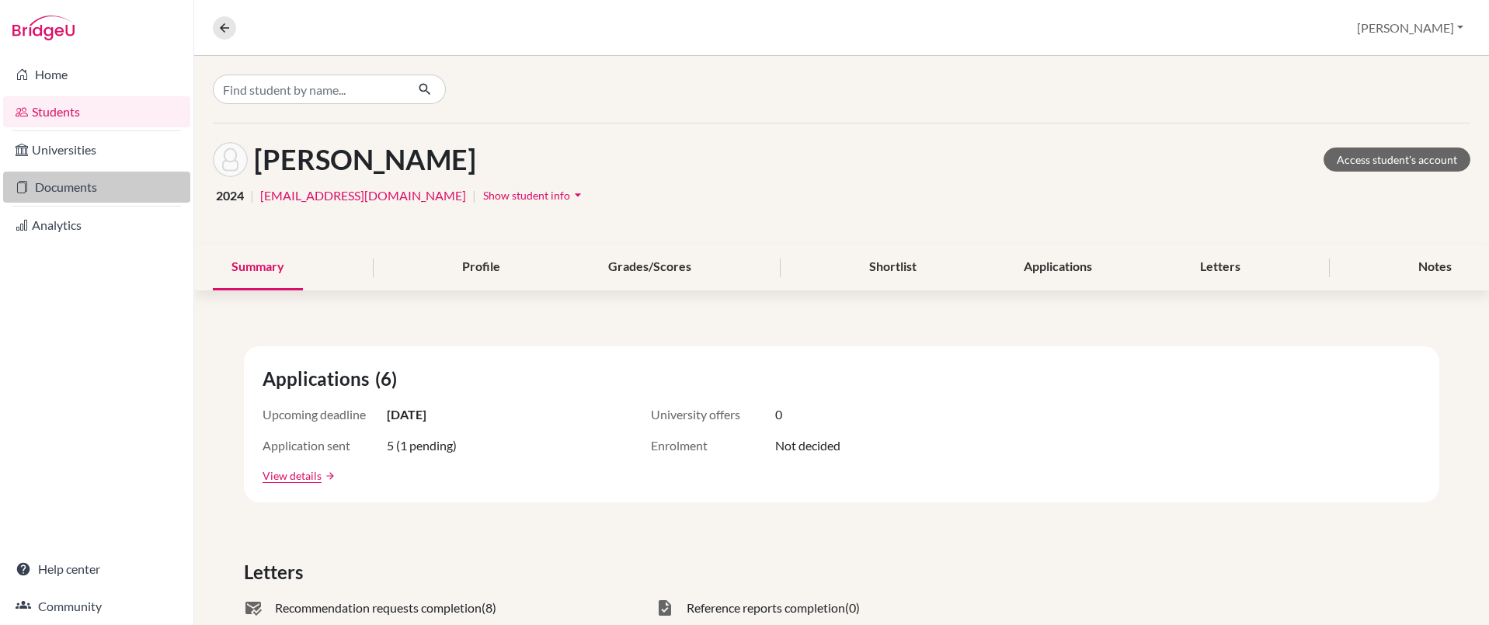
click at [85, 190] on link "Documents" at bounding box center [96, 187] width 187 height 31
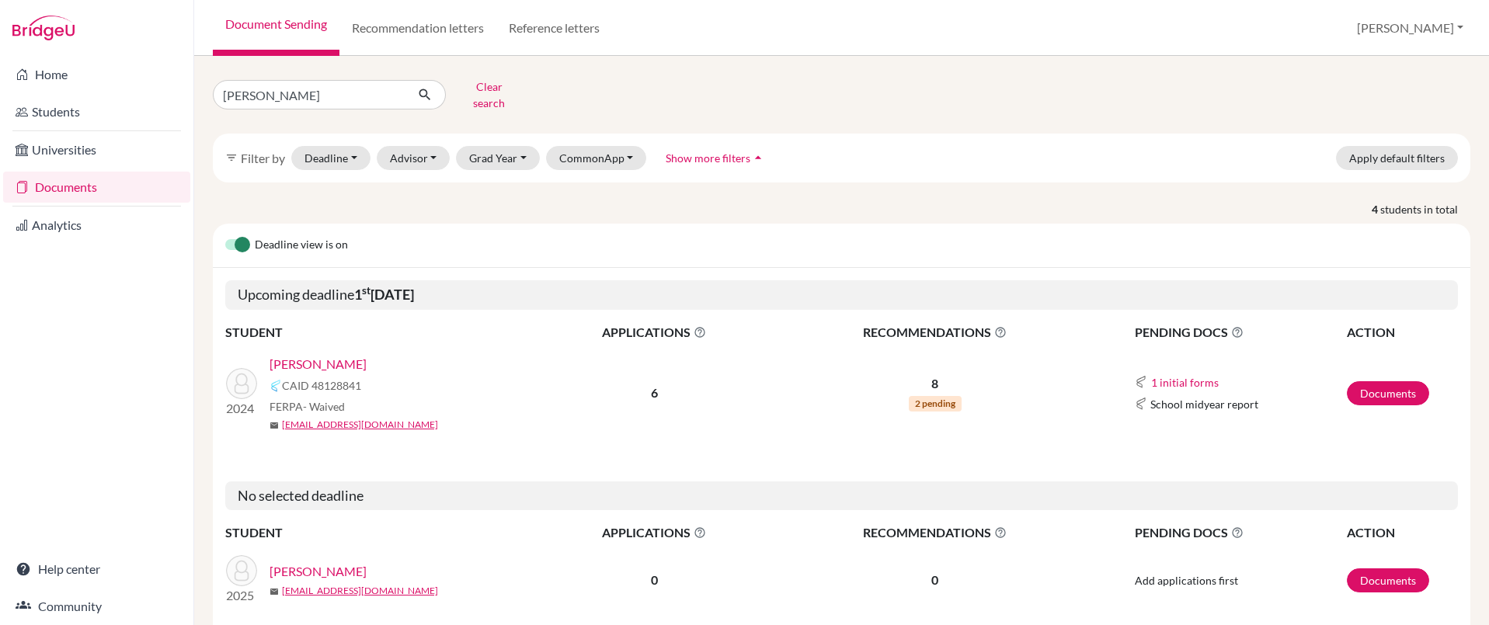
click at [316, 355] on link "[PERSON_NAME]" at bounding box center [317, 364] width 97 height 19
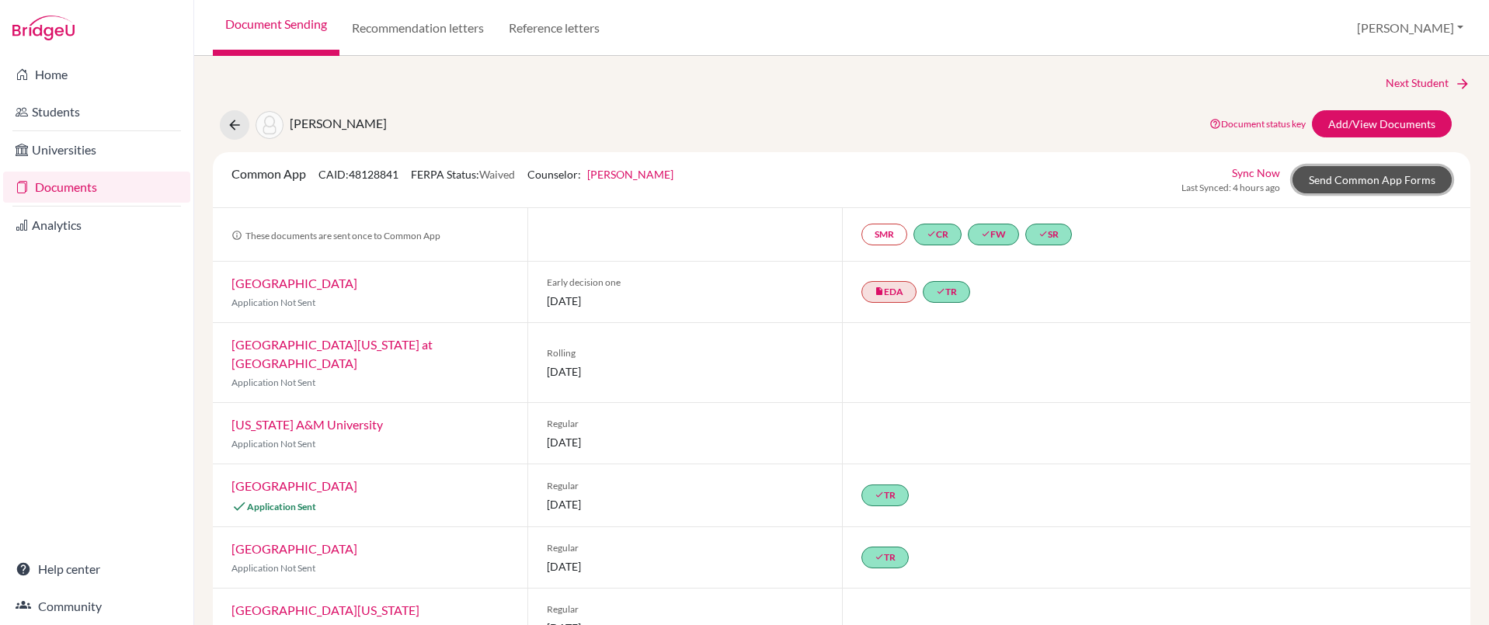
click at [1357, 171] on link "Send Common App Forms" at bounding box center [1371, 179] width 159 height 27
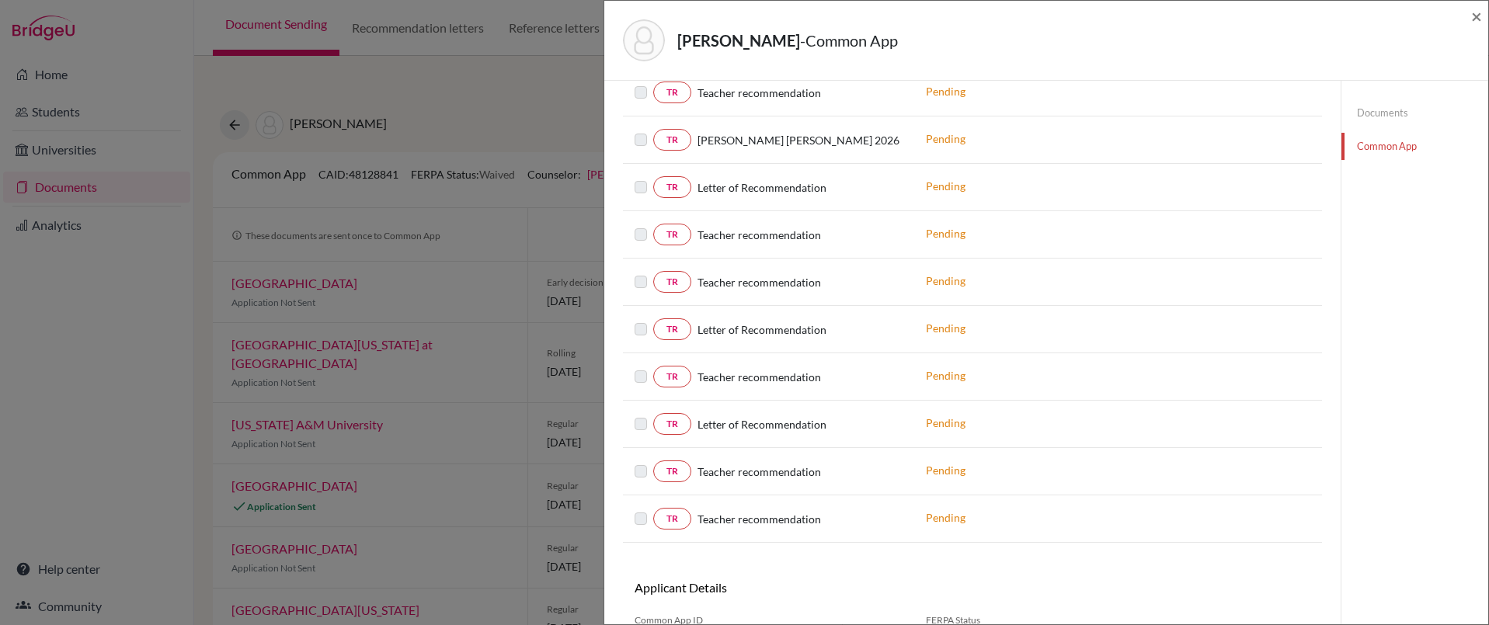
scroll to position [1321, 0]
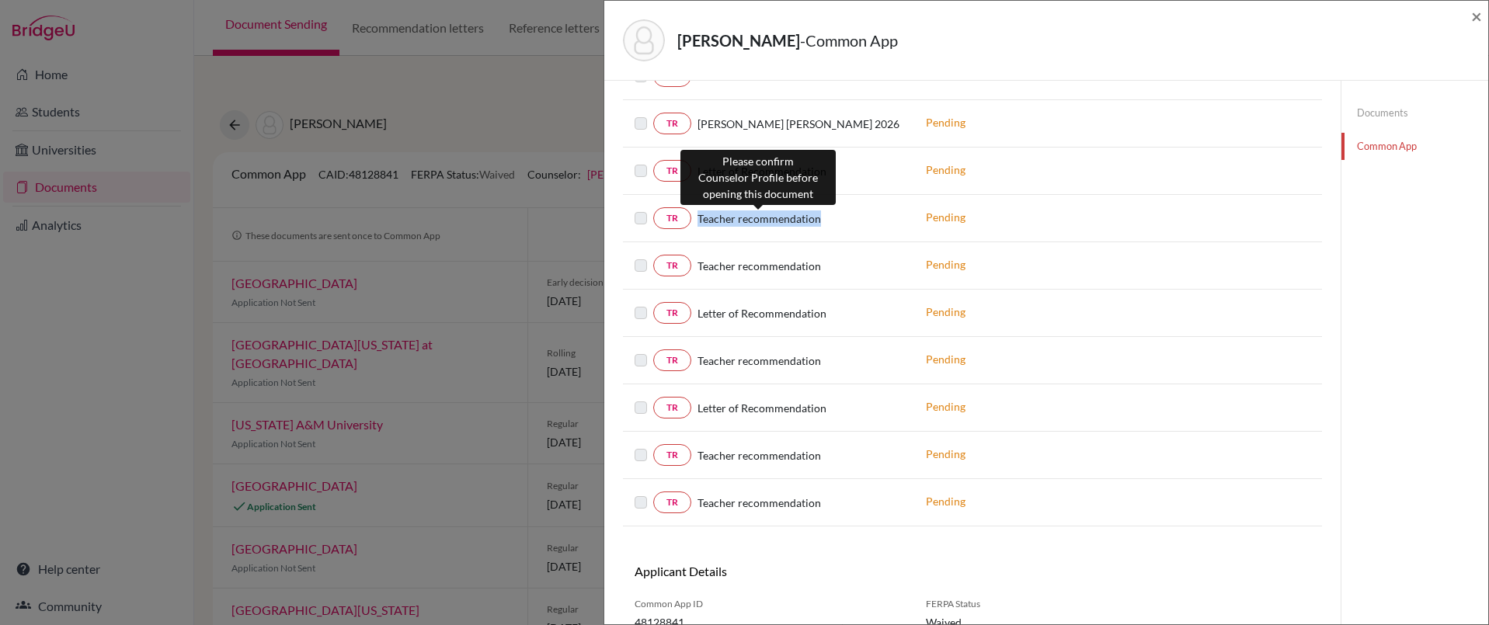
drag, startPoint x: 849, startPoint y: 224, endPoint x: 695, endPoint y: 224, distance: 153.8
click at [695, 224] on div "Teacher recommendation" at bounding box center [796, 218] width 211 height 16
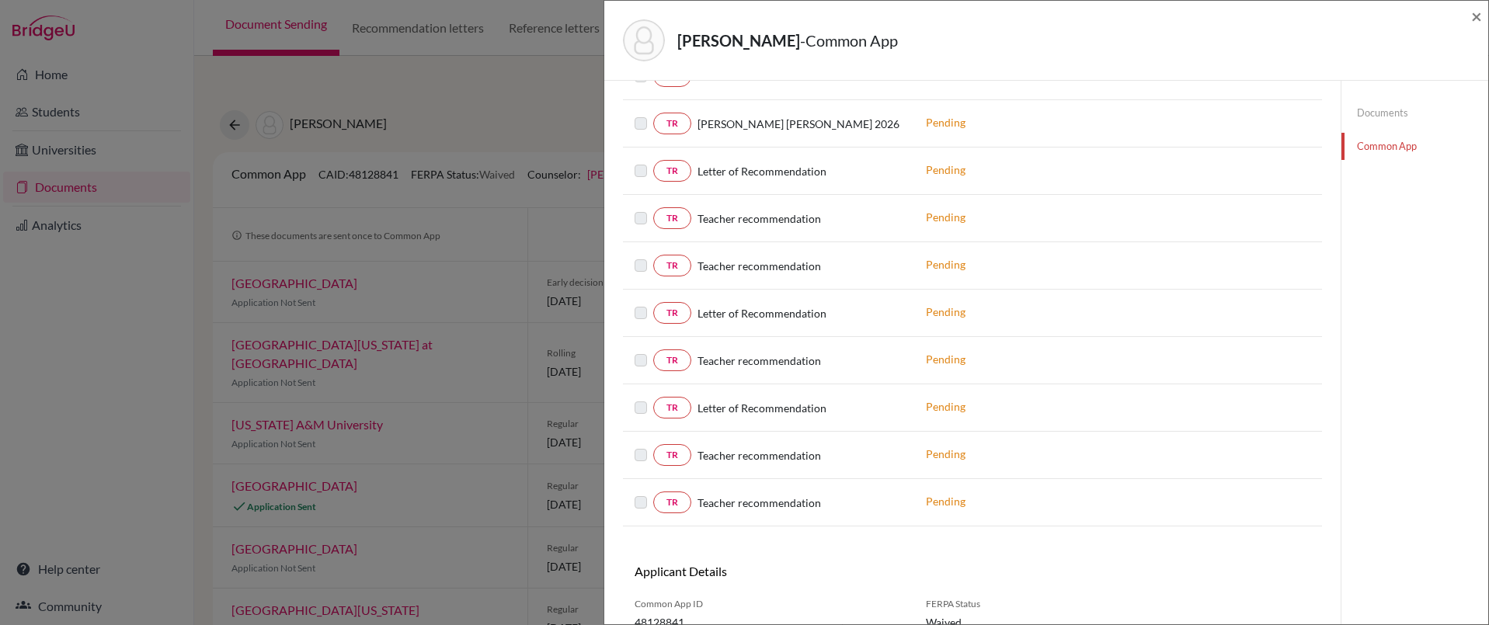
drag, startPoint x: 830, startPoint y: 275, endPoint x: 939, endPoint y: 240, distance: 114.2
click at [817, 275] on div "TR Teacher recommendation" at bounding box center [768, 266] width 268 height 22
click at [1382, 114] on link "Documents" at bounding box center [1414, 112] width 147 height 27
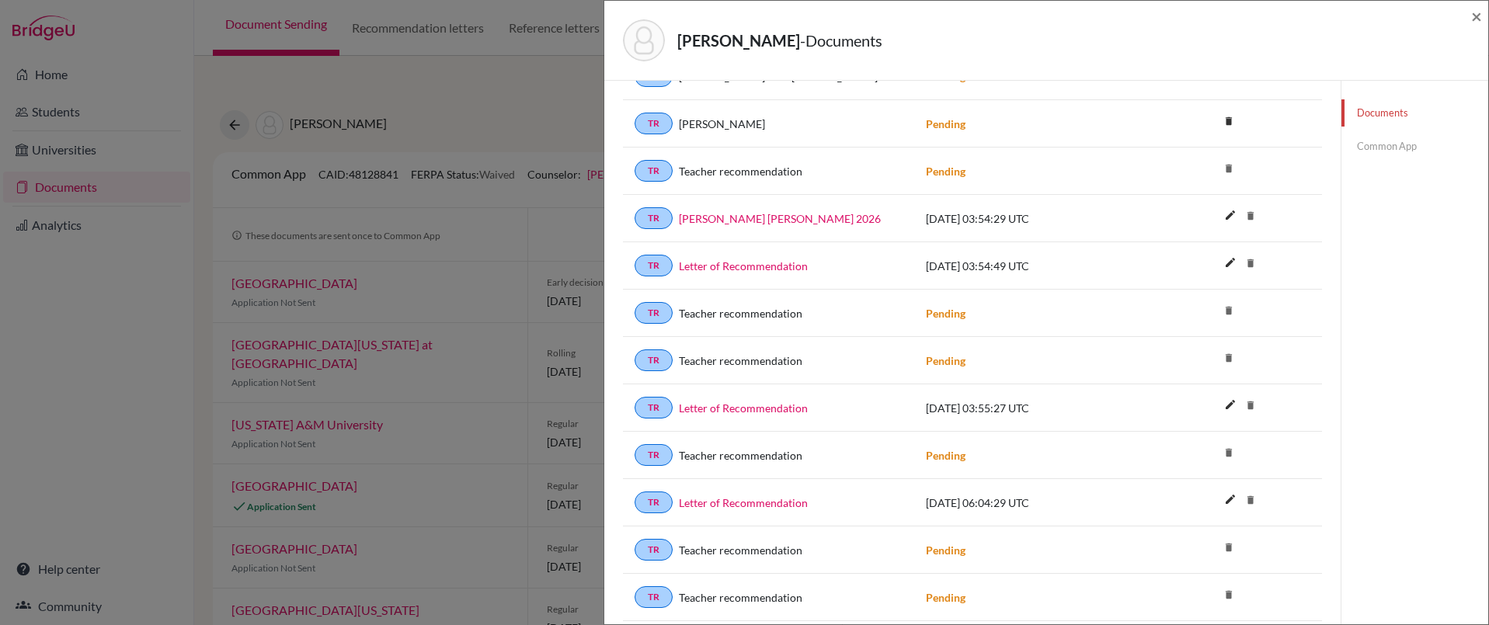
scroll to position [1644, 0]
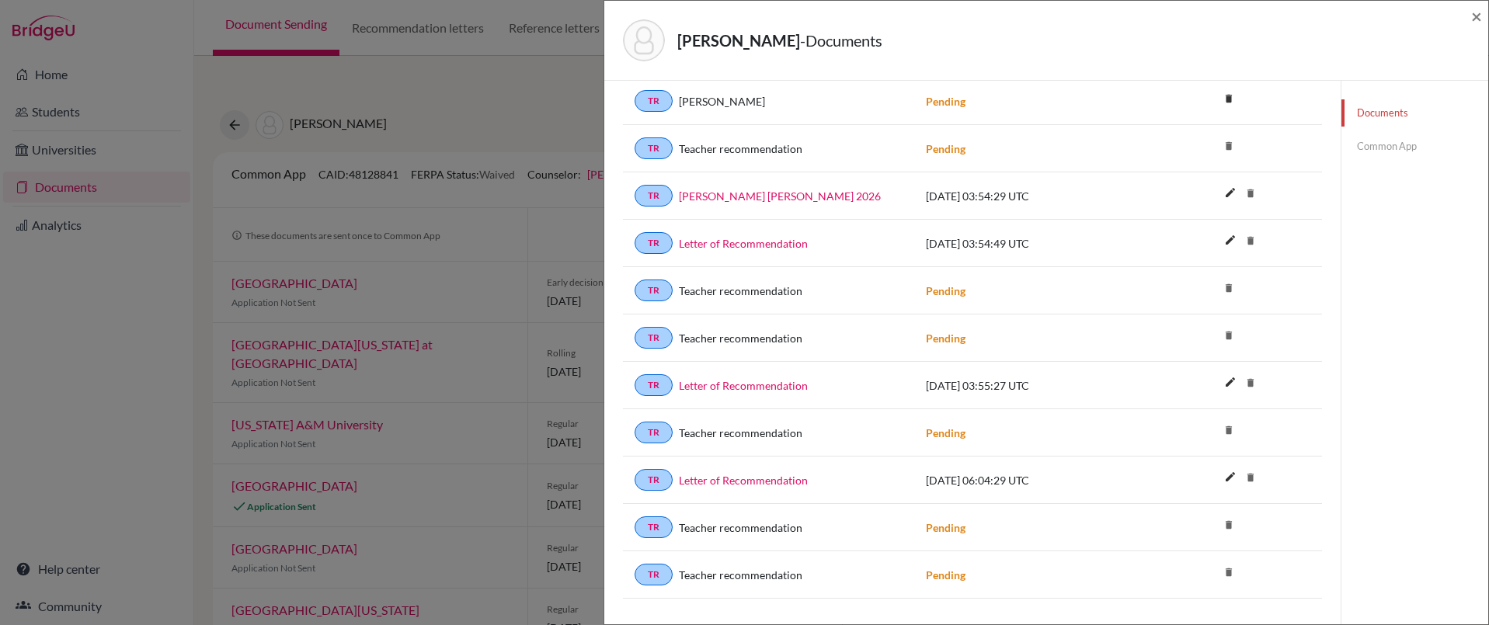
click at [1221, 335] on icon "delete" at bounding box center [1228, 335] width 23 height 23
drag, startPoint x: 1222, startPoint y: 336, endPoint x: 1214, endPoint y: 338, distance: 7.9
click at [1217, 338] on icon "delete" at bounding box center [1228, 335] width 23 height 23
drag, startPoint x: 1222, startPoint y: 336, endPoint x: 1228, endPoint y: 327, distance: 11.2
click at [1222, 336] on icon "delete" at bounding box center [1228, 335] width 23 height 23
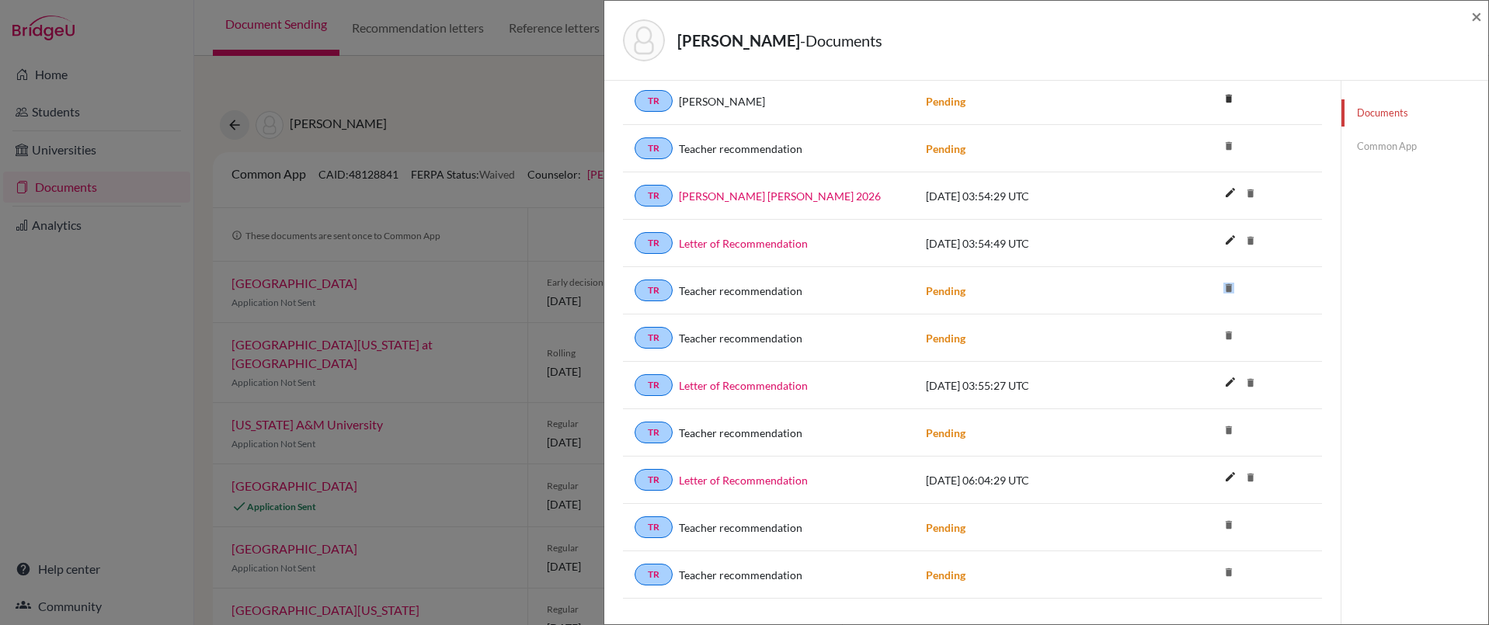
drag, startPoint x: 1232, startPoint y: 290, endPoint x: 1207, endPoint y: 289, distance: 25.7
click at [1207, 289] on div "delete" at bounding box center [1263, 290] width 116 height 19
click at [1217, 287] on icon "delete" at bounding box center [1228, 287] width 23 height 23
click at [1217, 288] on icon "delete" at bounding box center [1228, 287] width 23 height 23
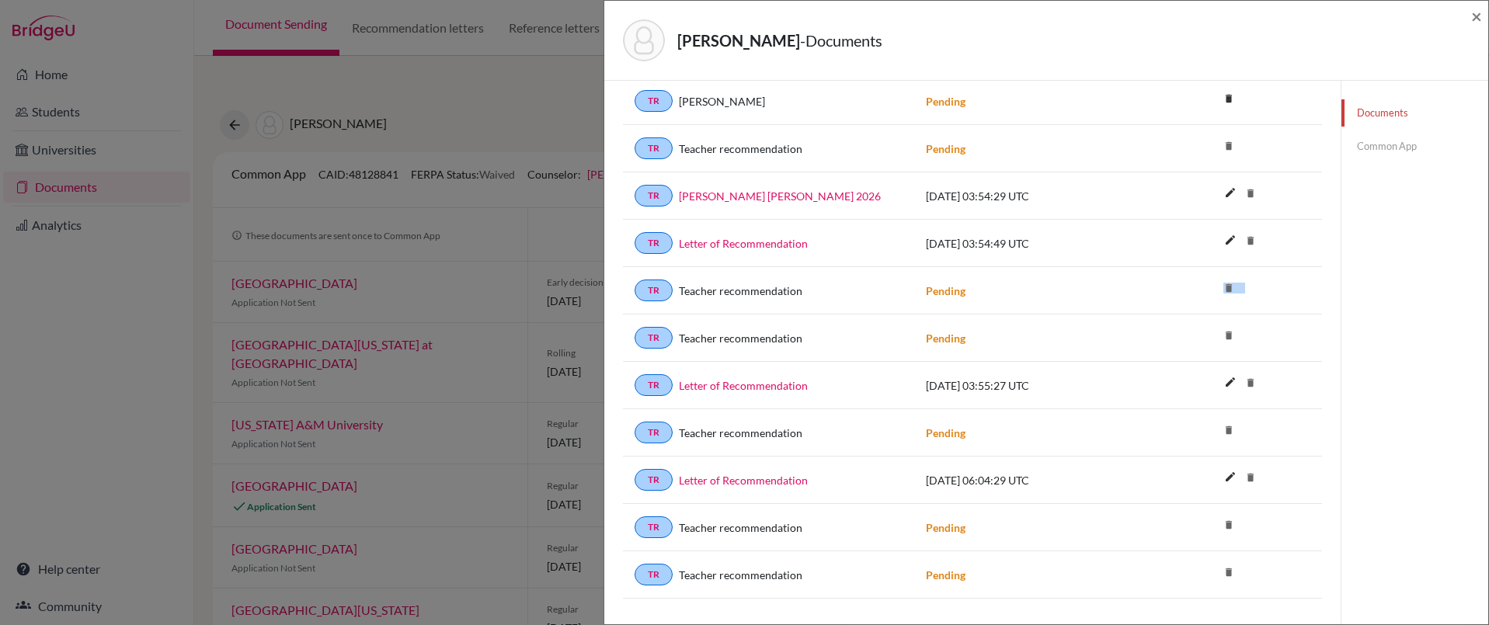
click at [1217, 288] on icon "delete" at bounding box center [1228, 287] width 23 height 23
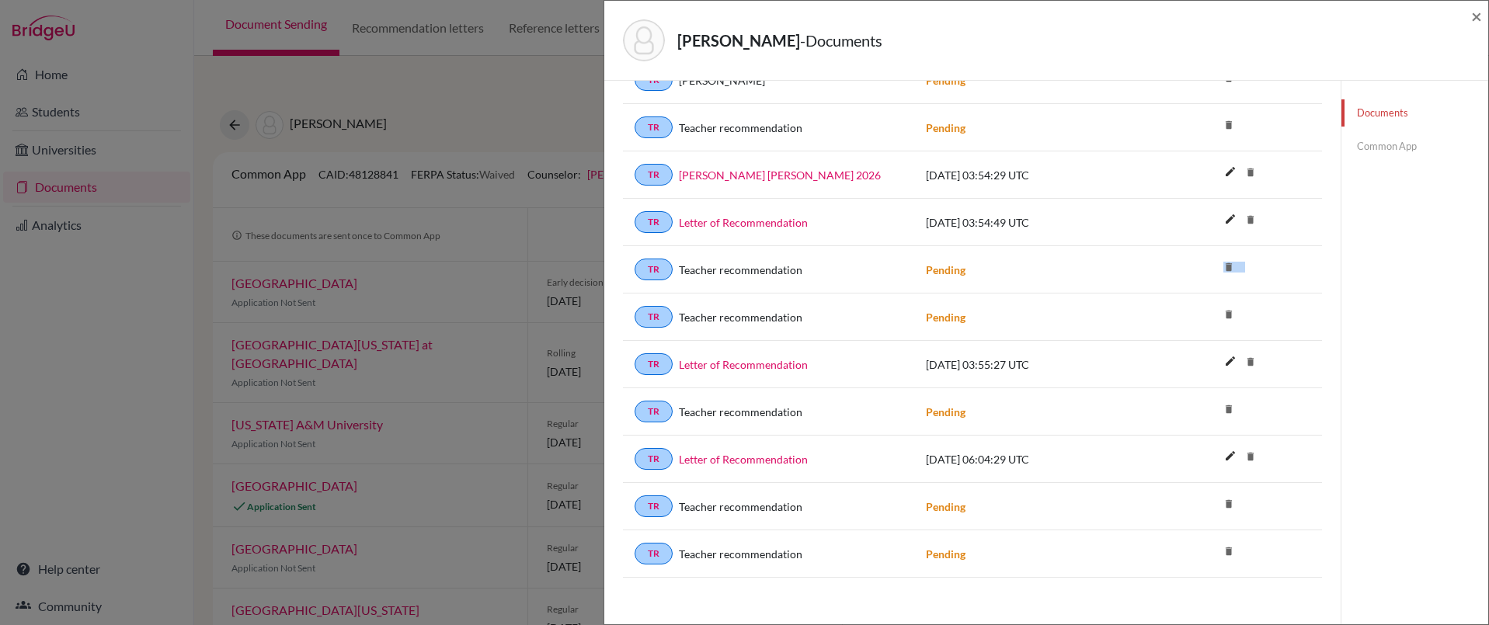
scroll to position [1674, 0]
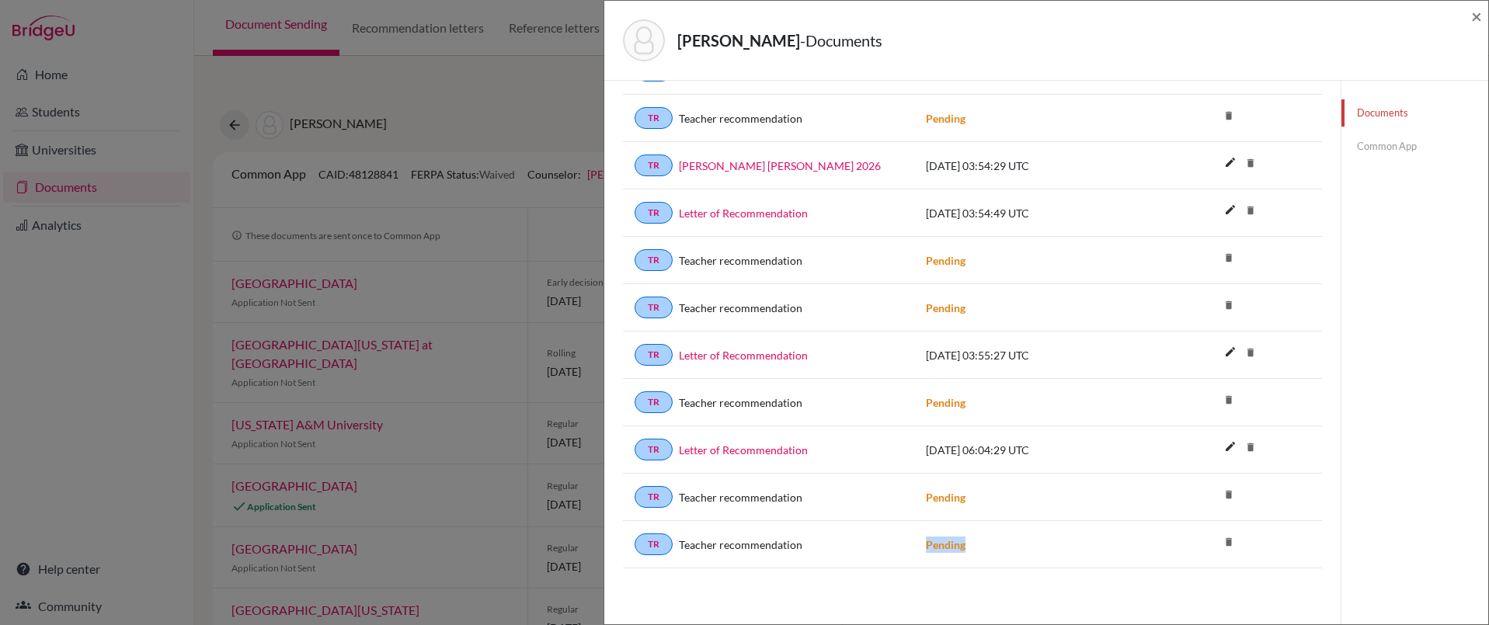
drag, startPoint x: 965, startPoint y: 544, endPoint x: 898, endPoint y: 546, distance: 66.8
click at [898, 546] on div "TR Teacher recommendation Pending delete" at bounding box center [972, 544] width 699 height 47
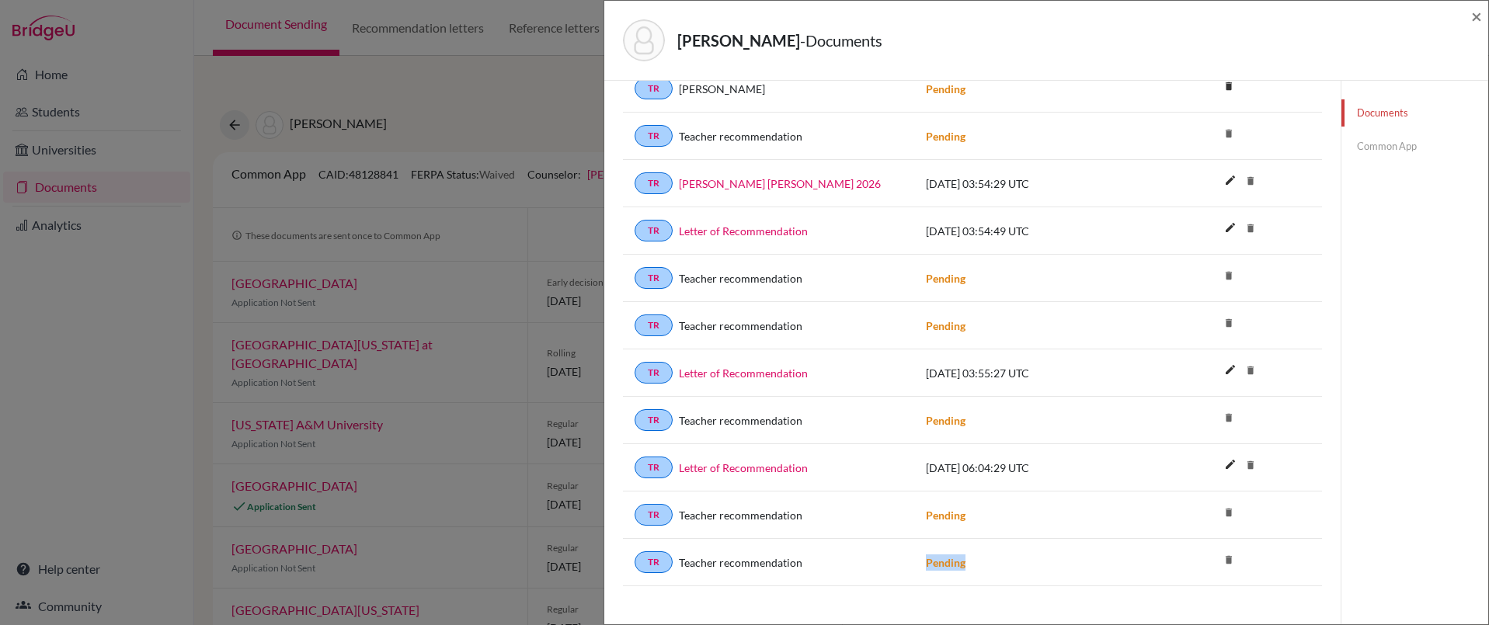
scroll to position [1656, 0]
click at [1367, 148] on link "Common App" at bounding box center [1414, 146] width 147 height 27
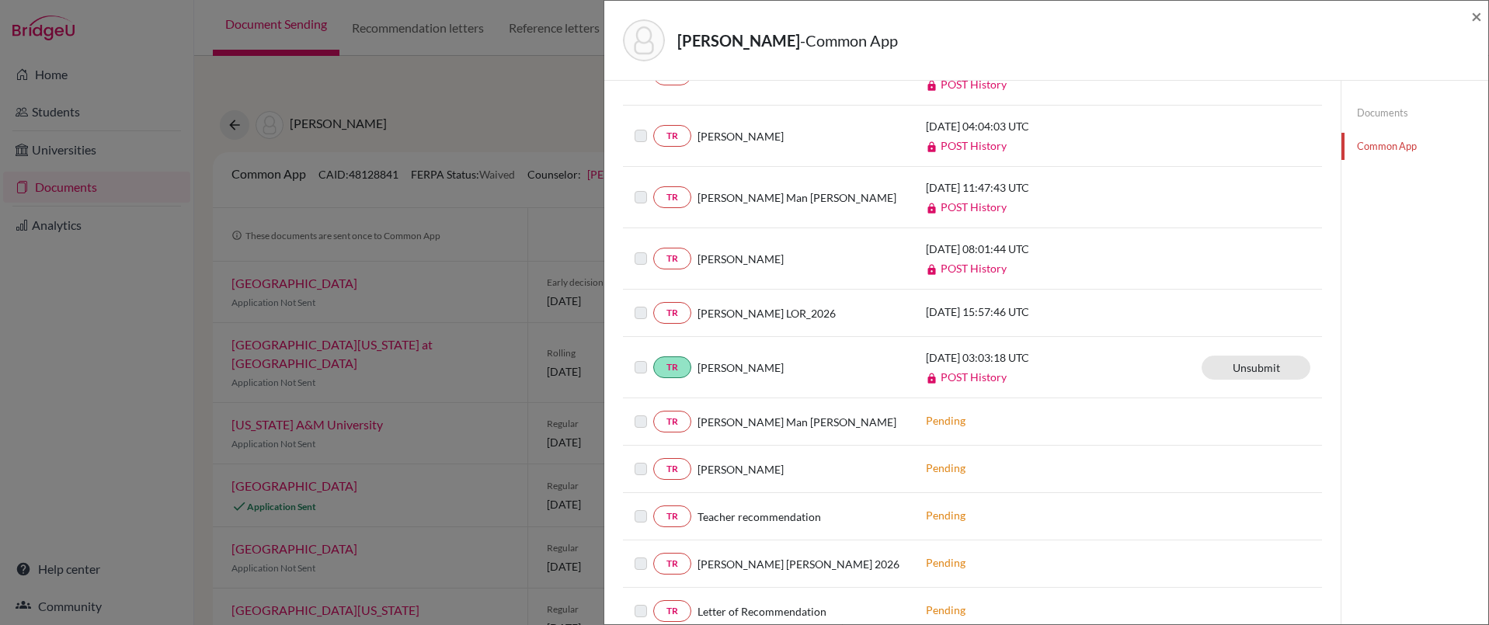
scroll to position [919, 0]
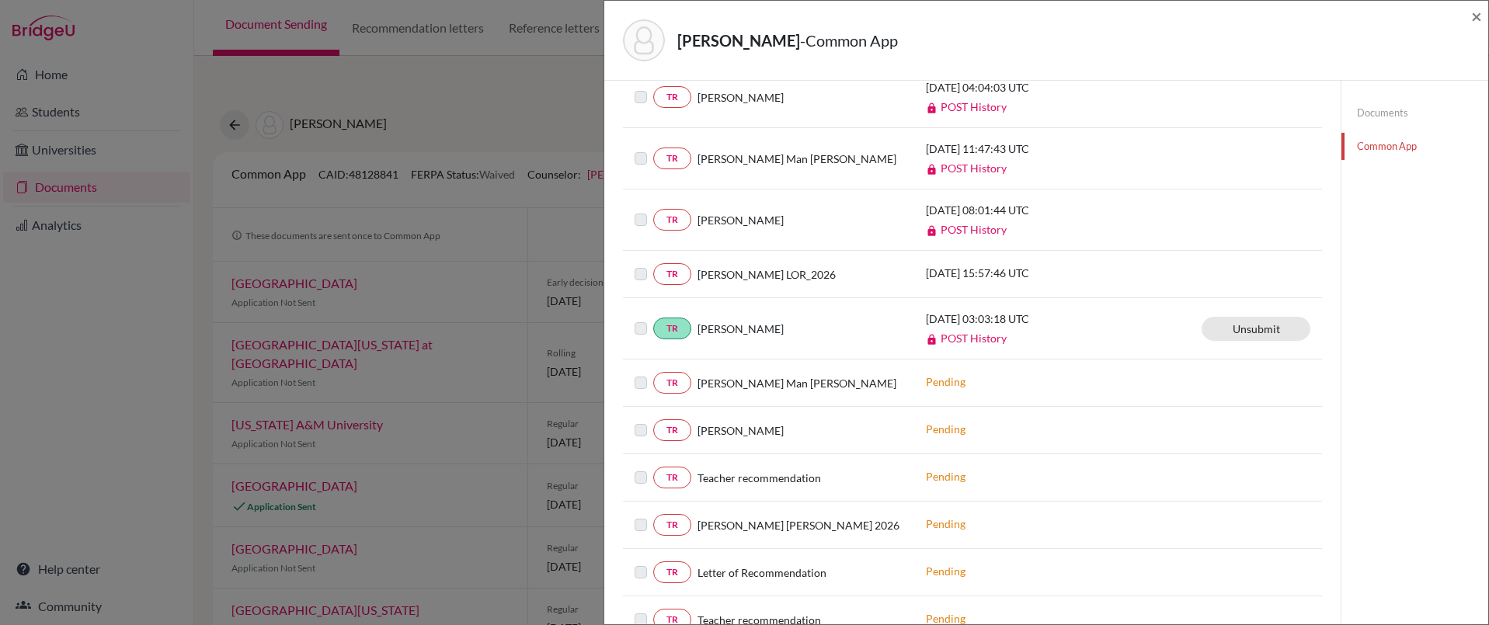
drag, startPoint x: 801, startPoint y: 330, endPoint x: 692, endPoint y: 330, distance: 108.7
click at [692, 330] on div "[PERSON_NAME]" at bounding box center [796, 329] width 211 height 16
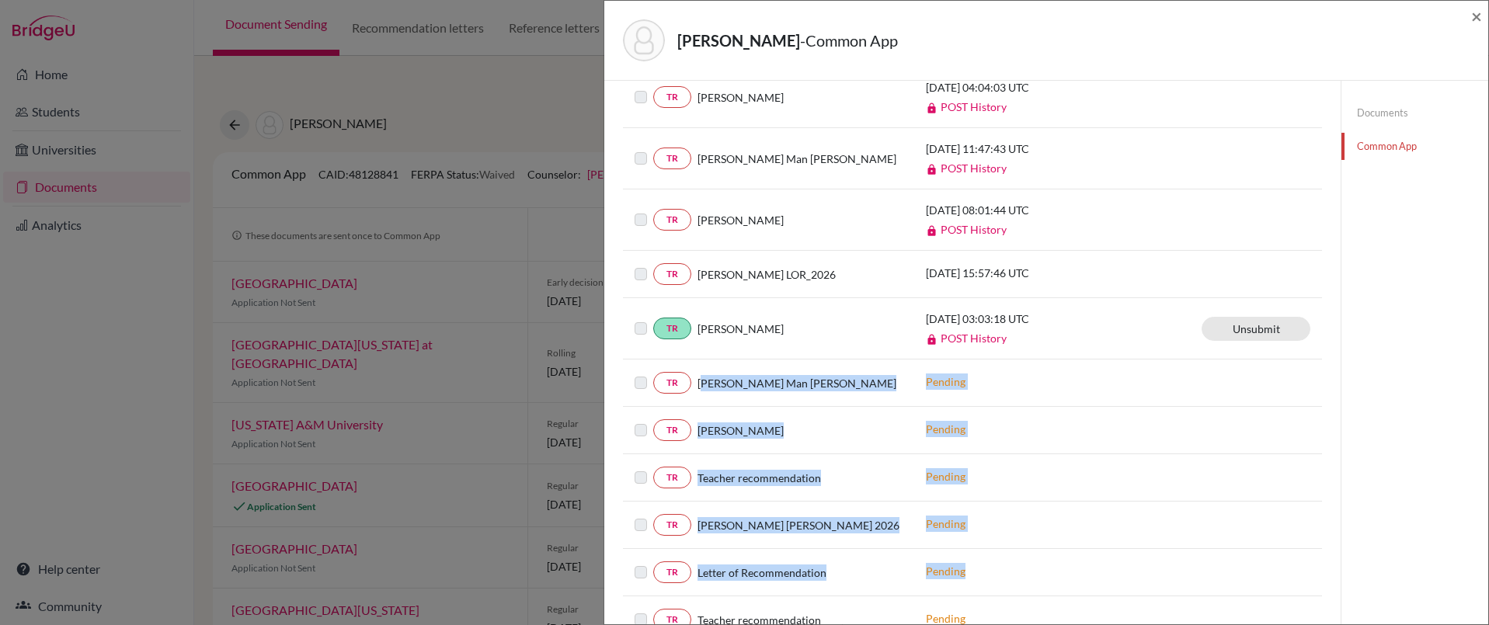
drag, startPoint x: 705, startPoint y: 385, endPoint x: 989, endPoint y: 569, distance: 338.6
click at [989, 569] on div "Document Type / Name Uploaded at TR Mrigendra Pradhan 2024-10-07 02:59:56 UTC P…" at bounding box center [972, 453] width 699 height 949
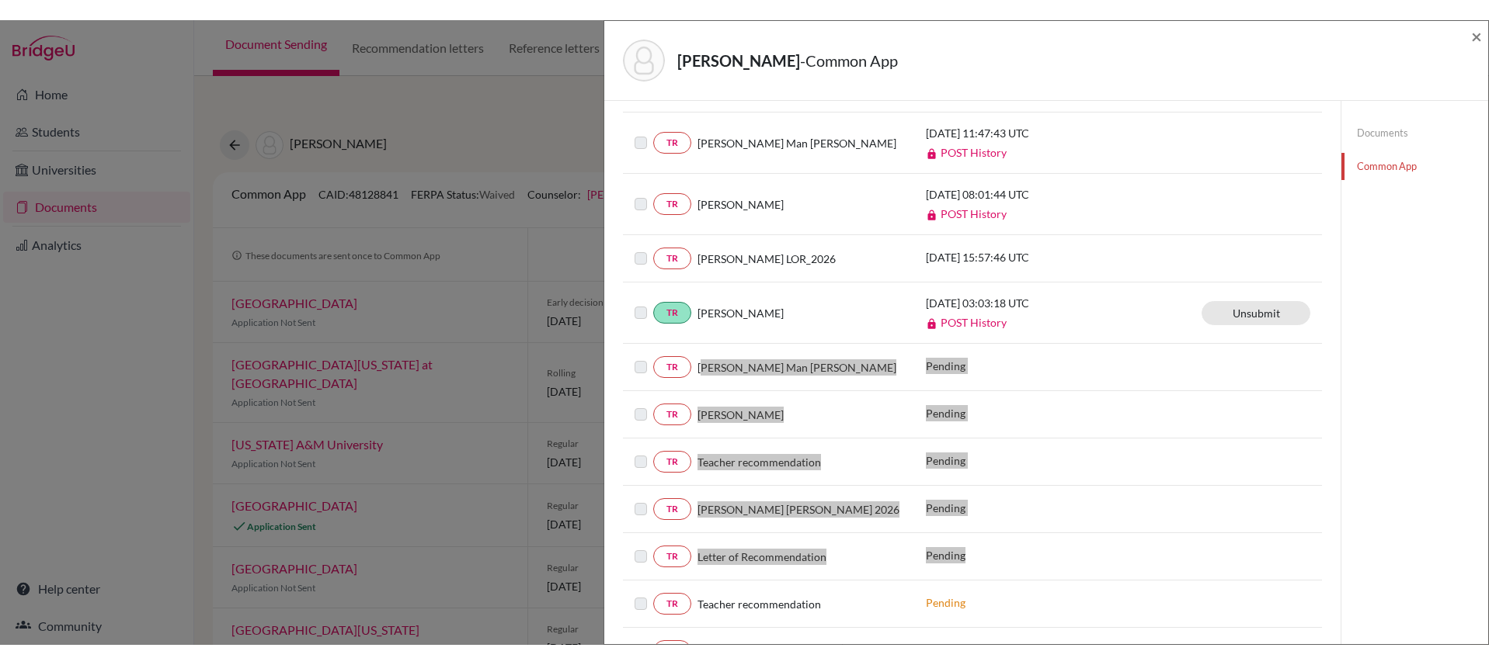
scroll to position [954, 0]
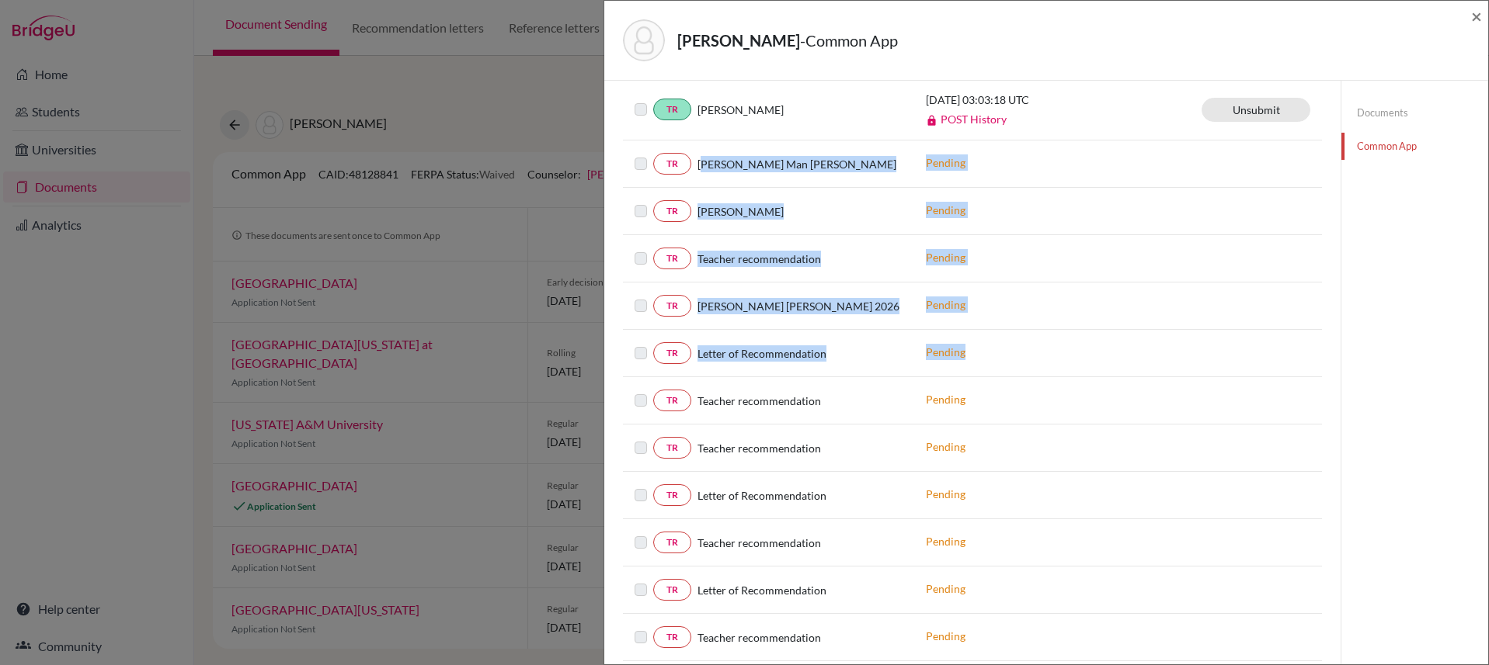
scroll to position [1131, 0]
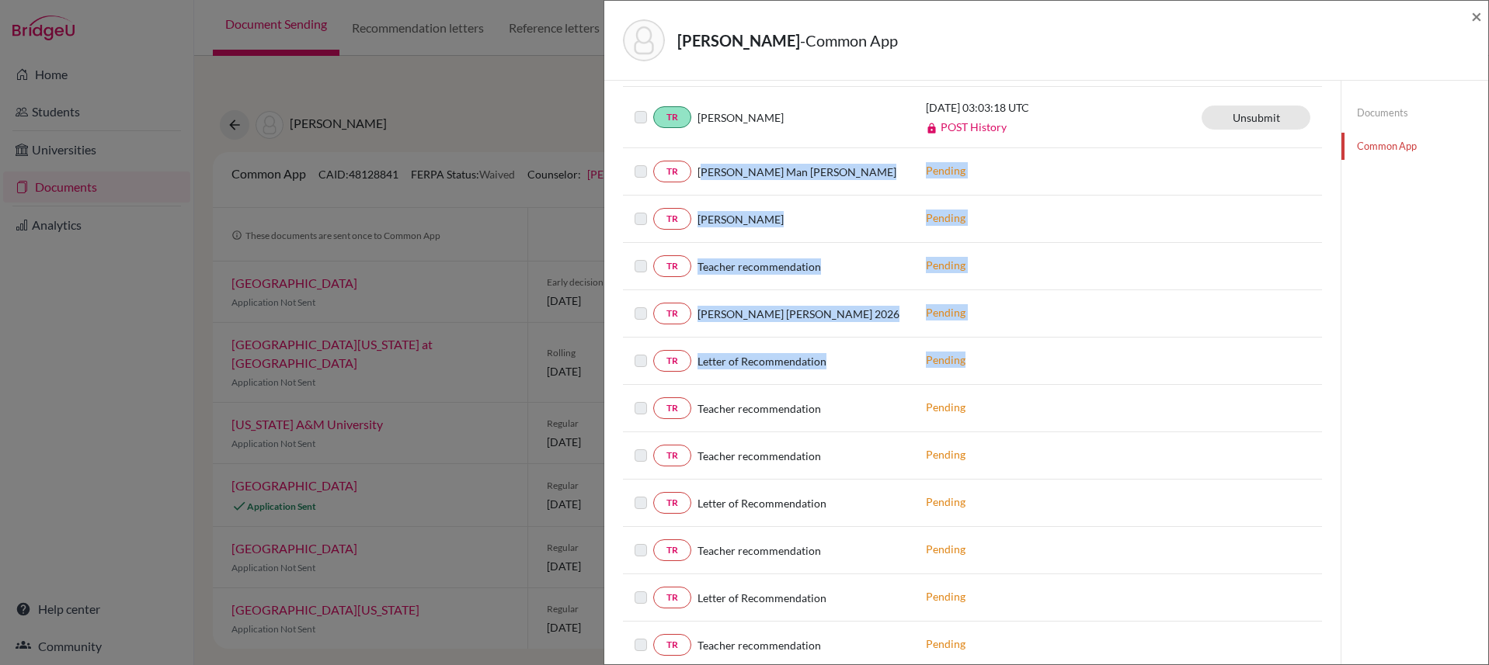
click at [1363, 113] on link "Documents" at bounding box center [1414, 112] width 147 height 27
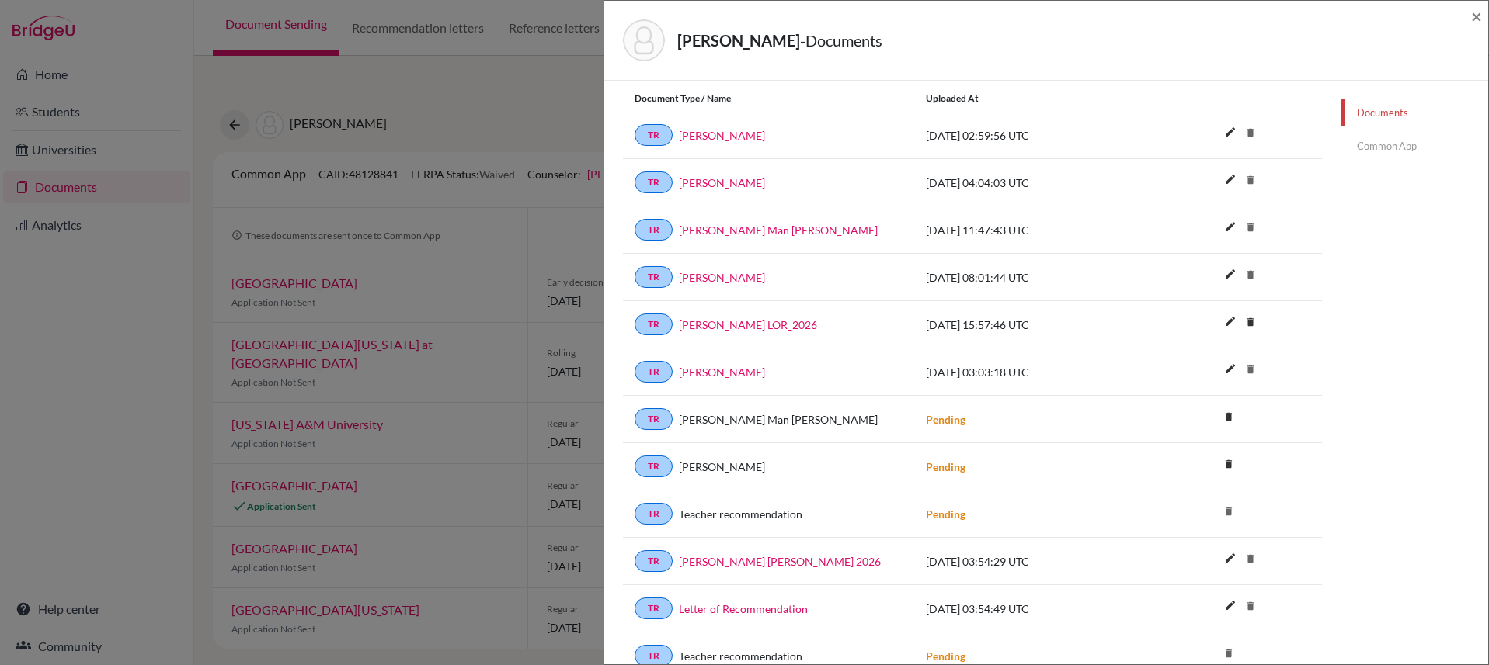
scroll to position [1484, 0]
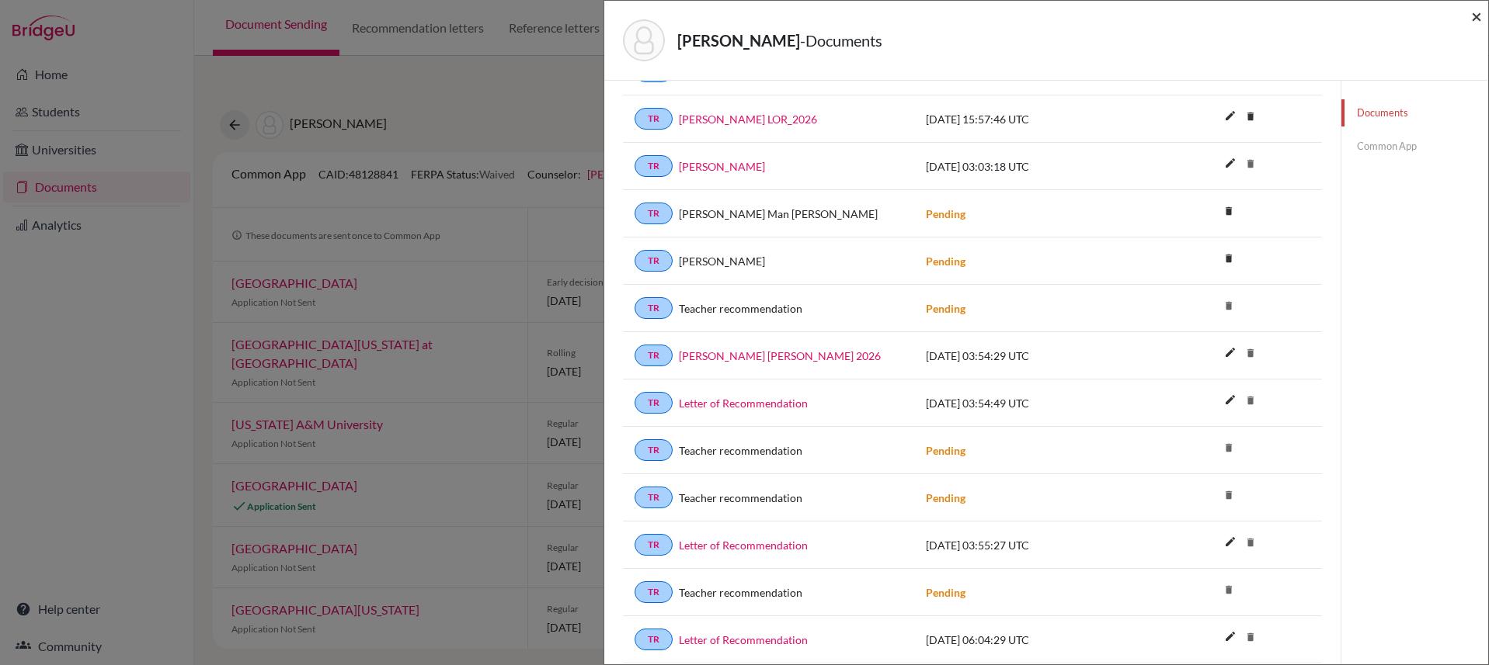
click at [1473, 15] on span "×" at bounding box center [1476, 16] width 11 height 23
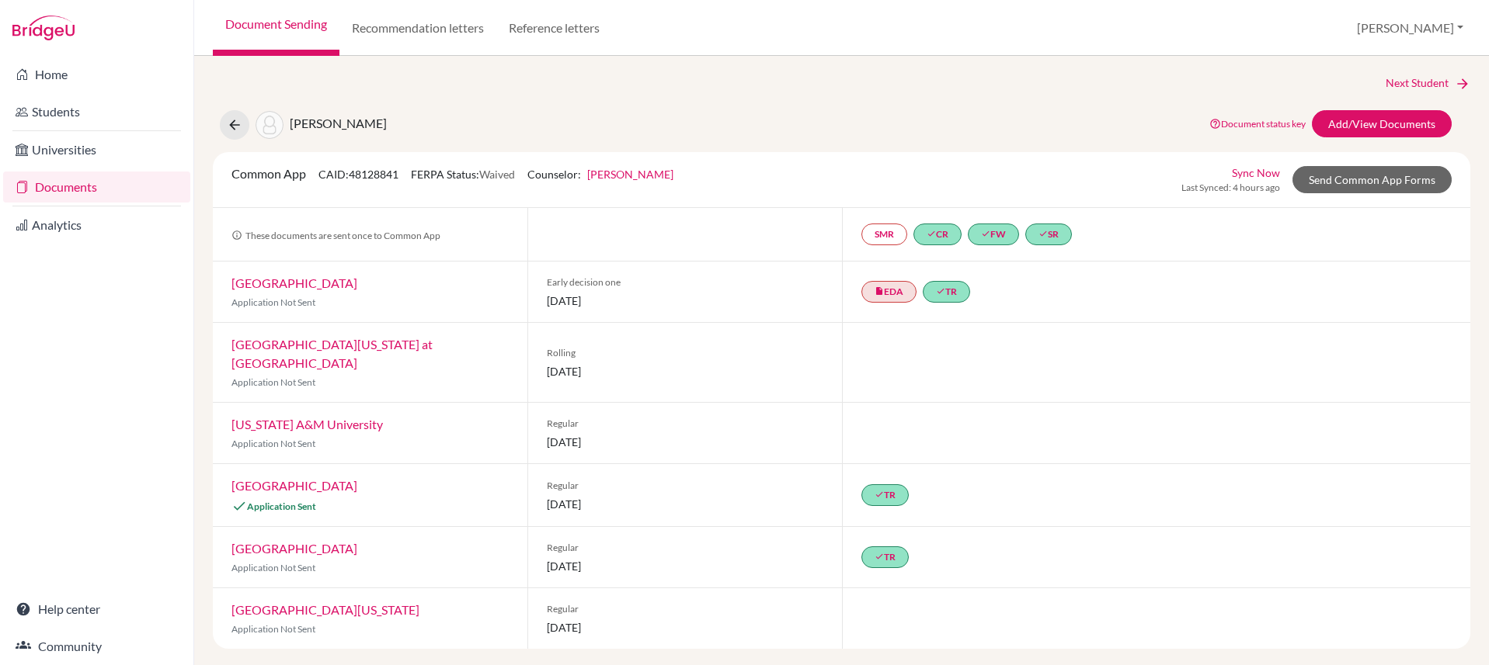
drag, startPoint x: 383, startPoint y: 119, endPoint x: 284, endPoint y: 120, distance: 98.6
click at [284, 120] on div "Poudel, Prabesh Document status key TR Requirement. Document not uploaded yet. …" at bounding box center [841, 125] width 1281 height 30
copy span "[PERSON_NAME]"
click at [77, 115] on link "Students" at bounding box center [96, 111] width 187 height 31
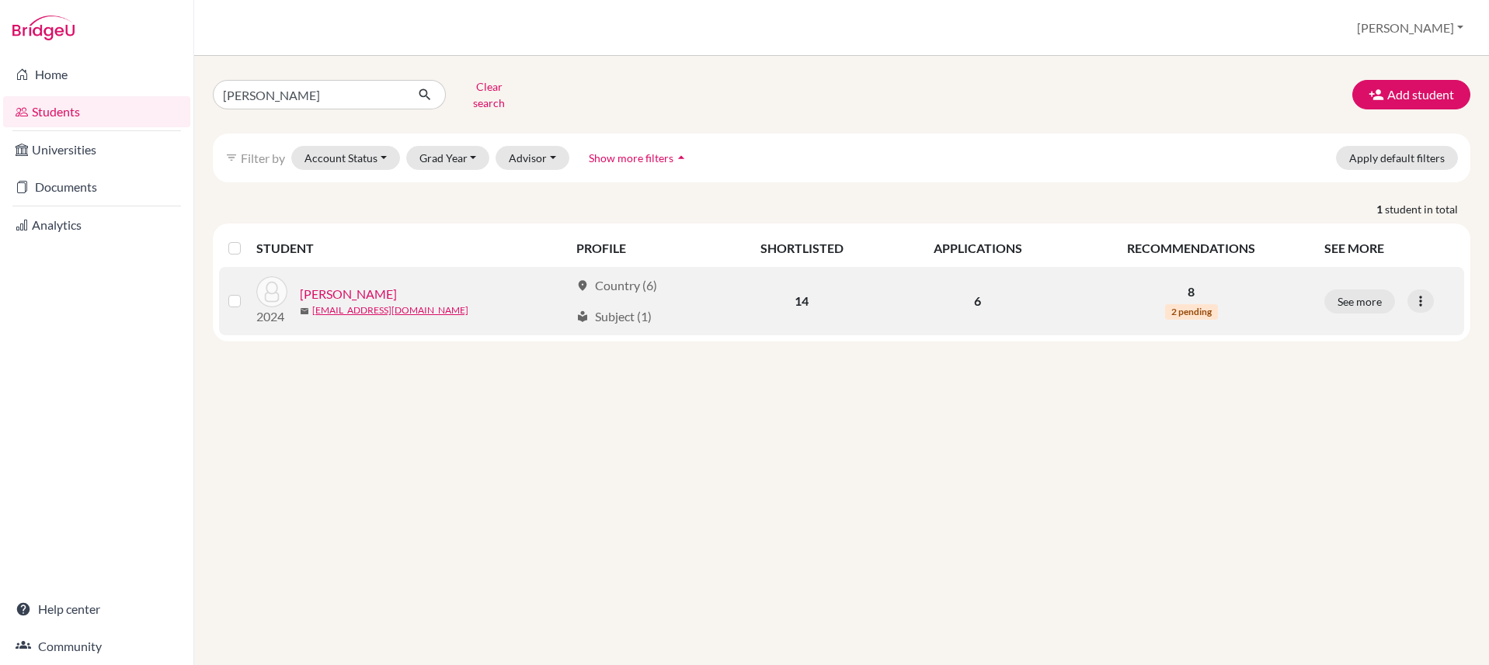
click at [378, 286] on link "[PERSON_NAME]" at bounding box center [348, 294] width 97 height 19
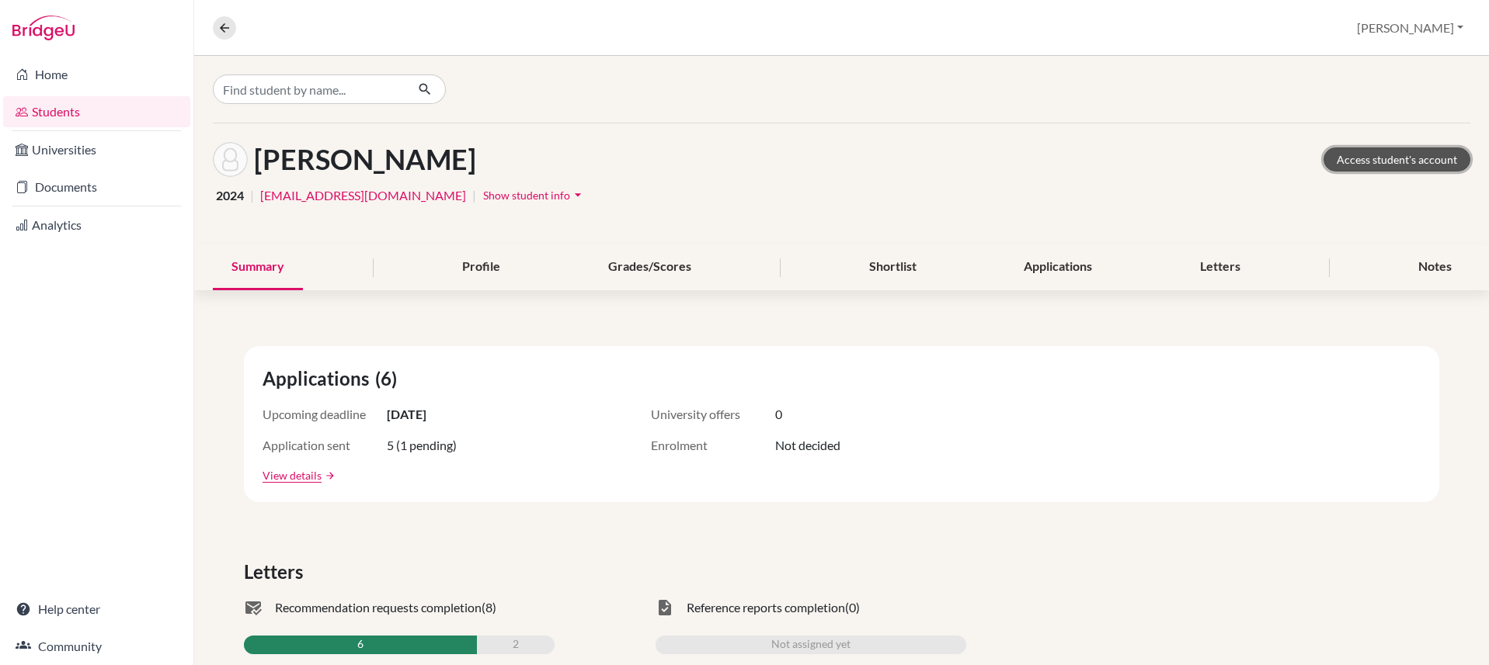
click at [1367, 165] on link "Access student's account" at bounding box center [1396, 160] width 147 height 24
click at [62, 193] on link "Documents" at bounding box center [96, 187] width 187 height 31
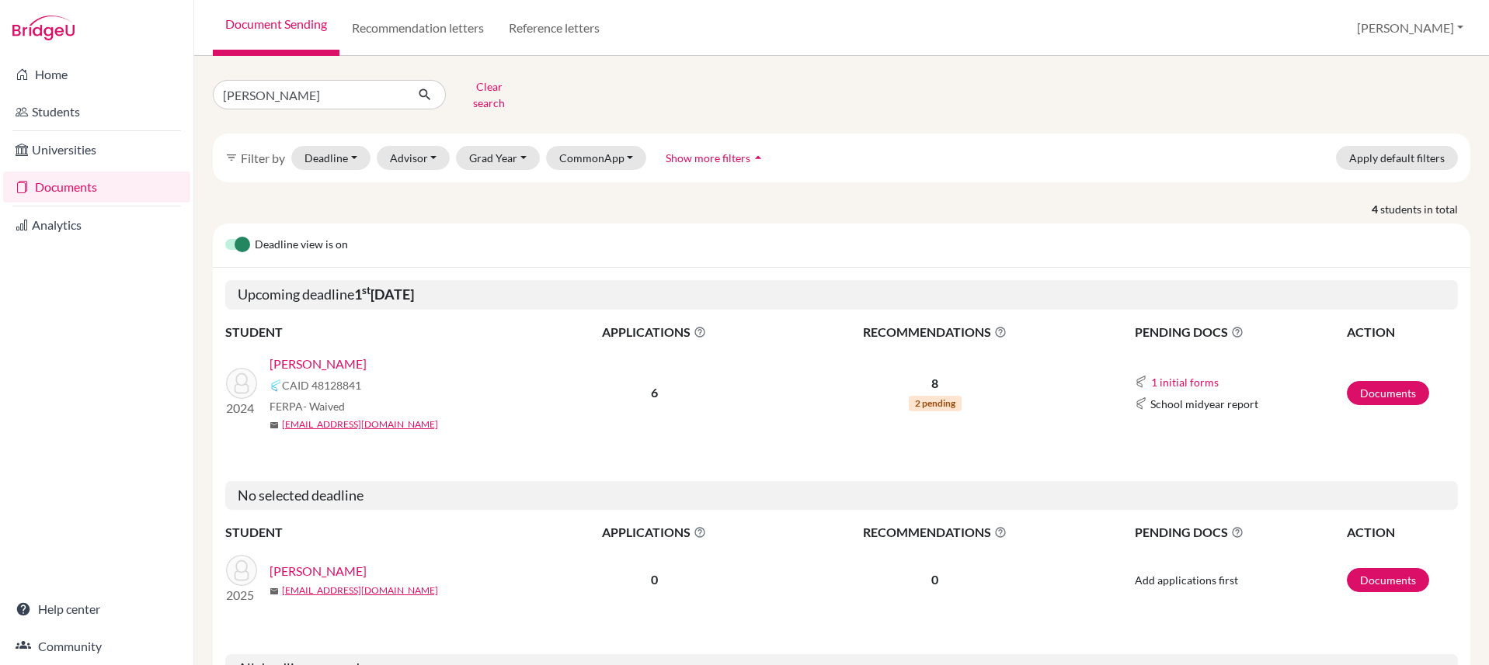
click at [315, 355] on link "[PERSON_NAME]" at bounding box center [317, 364] width 97 height 19
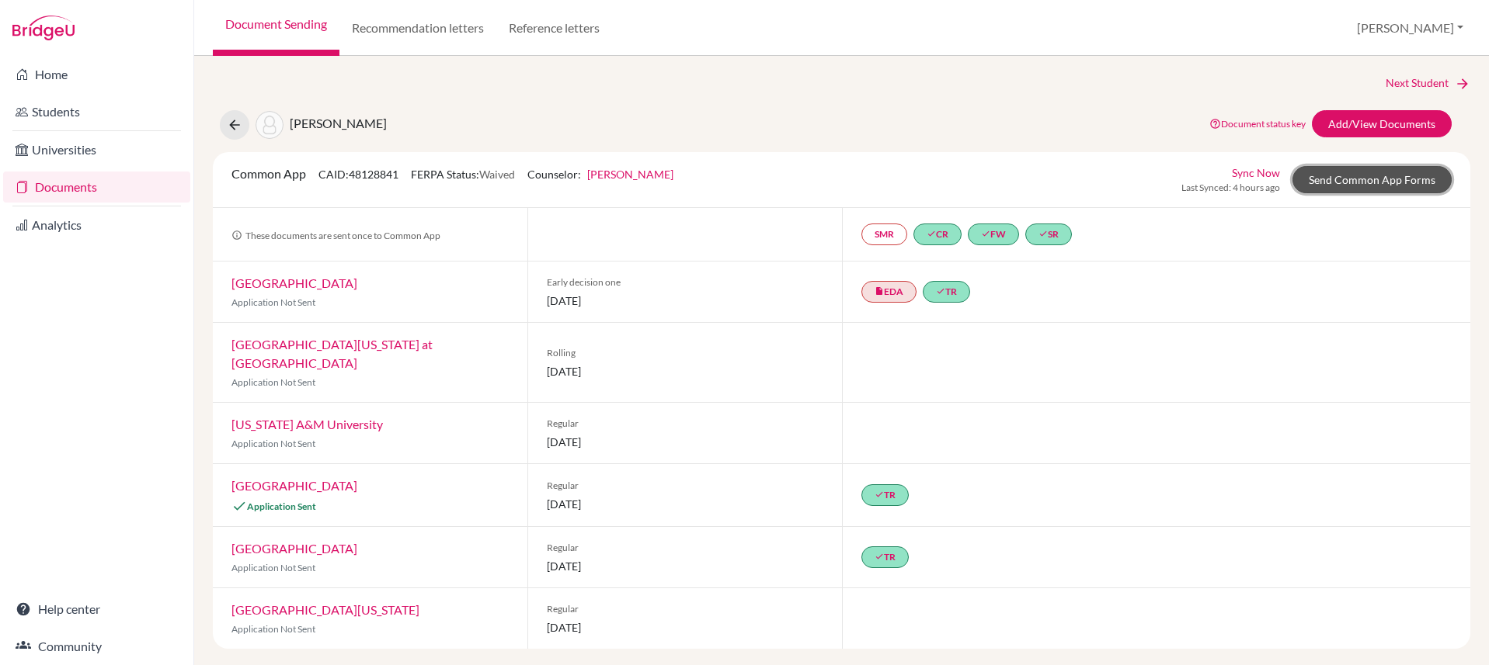
click at [1340, 184] on link "Send Common App Forms" at bounding box center [1371, 179] width 159 height 27
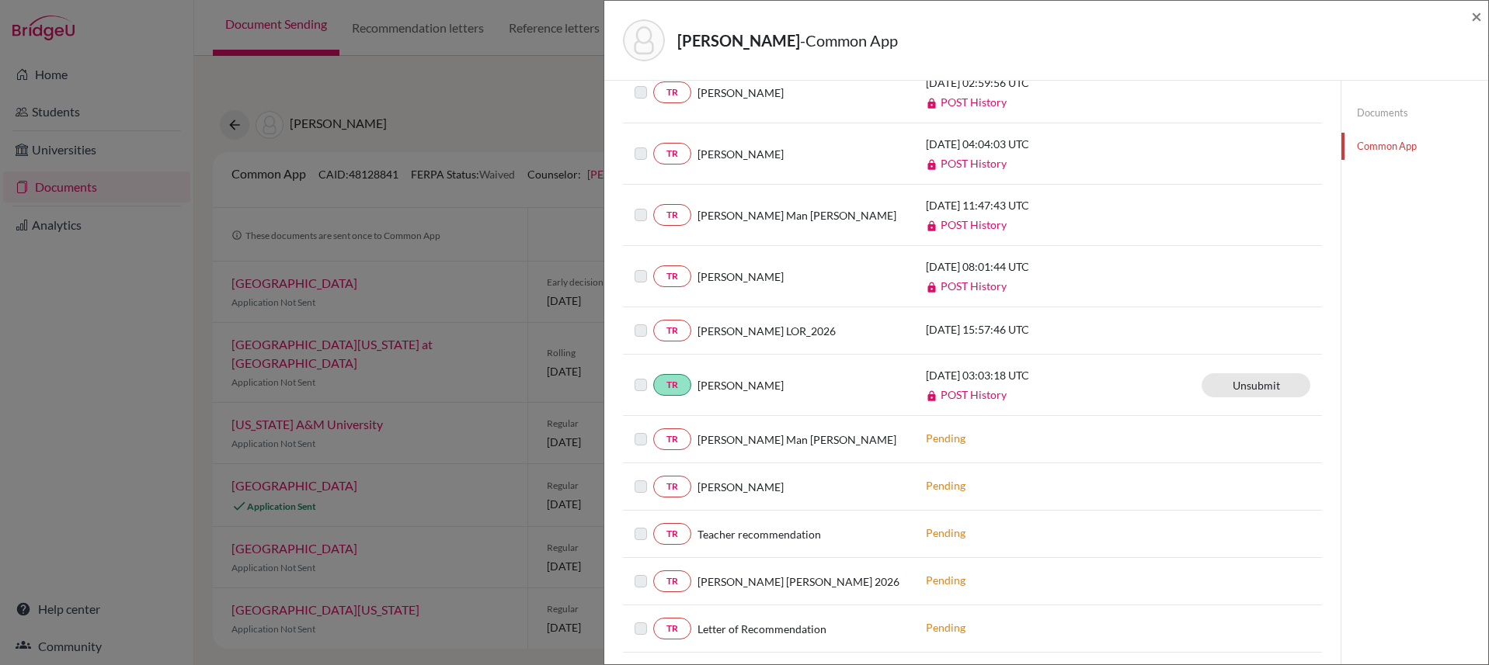
scroll to position [897, 0]
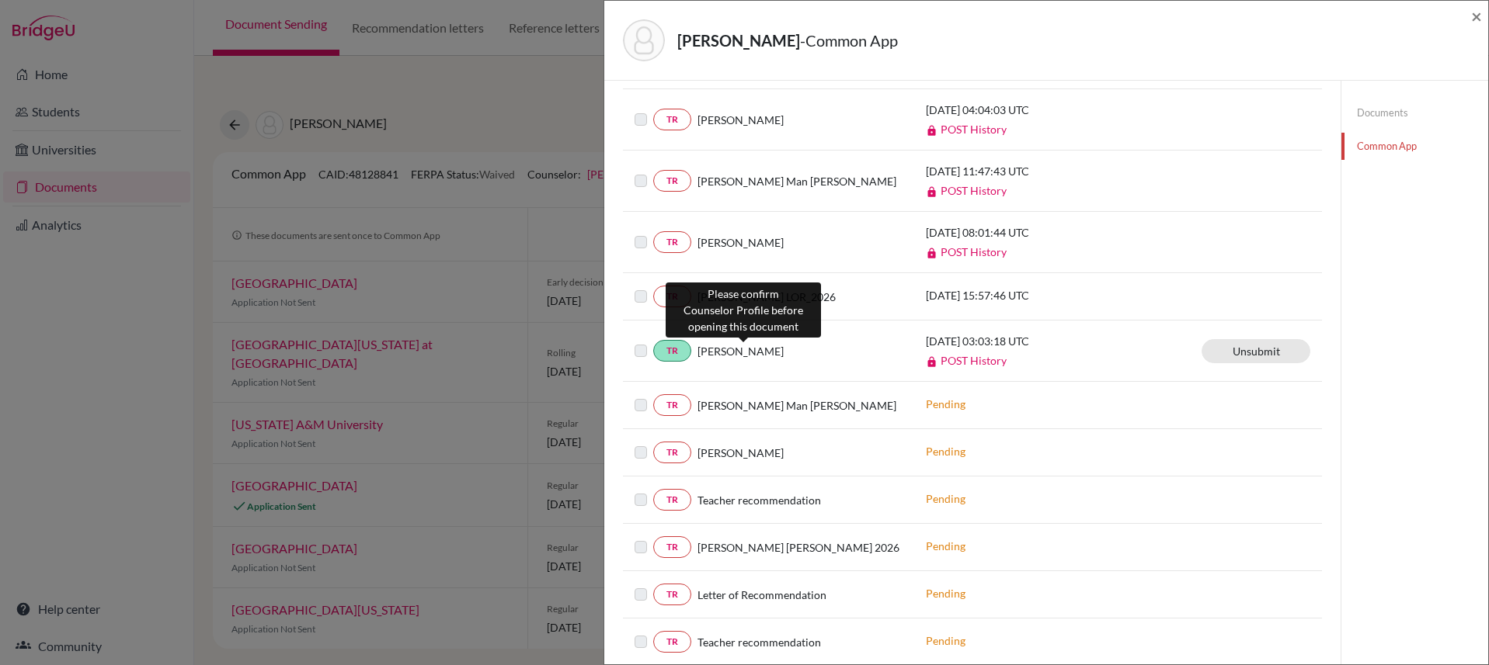
drag, startPoint x: 776, startPoint y: 348, endPoint x: 702, endPoint y: 350, distance: 73.8
click at [700, 350] on div "Mrigendra Pradhan" at bounding box center [796, 351] width 211 height 16
copy span "Mrigendra Pradhan"
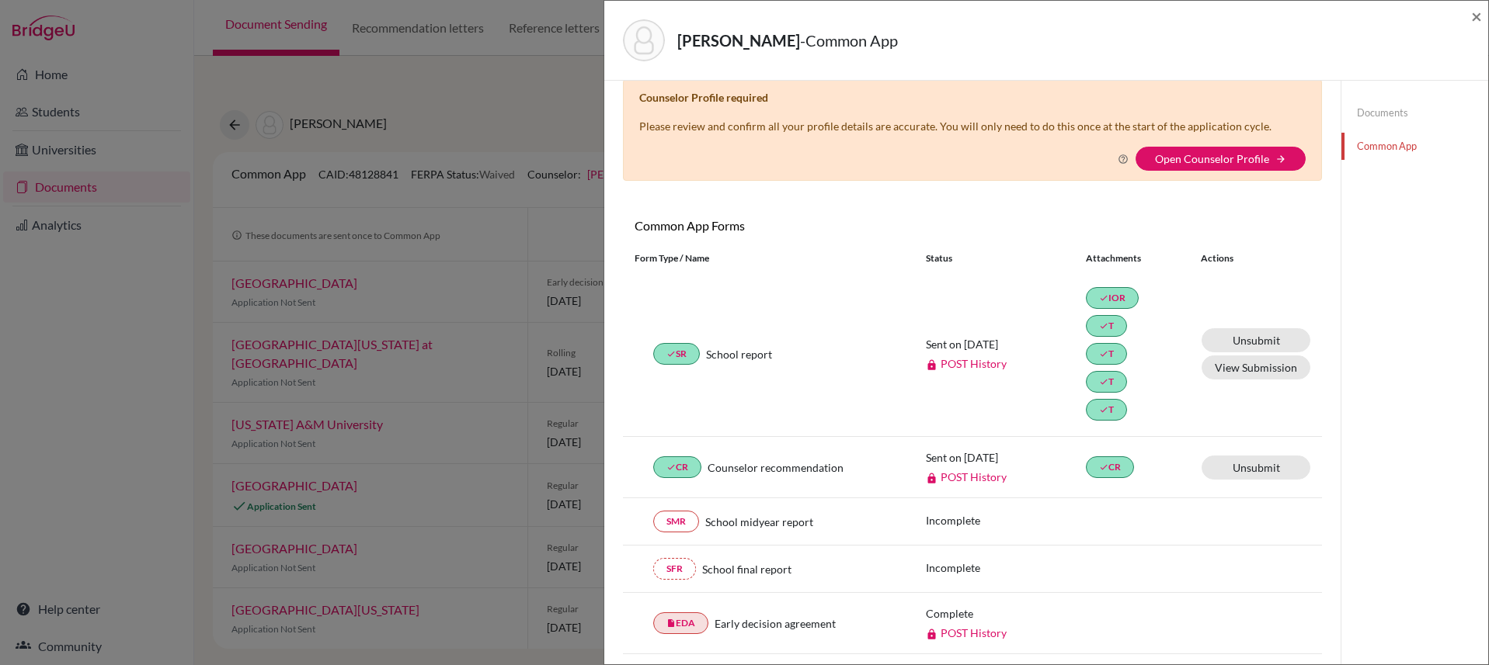
scroll to position [0, 0]
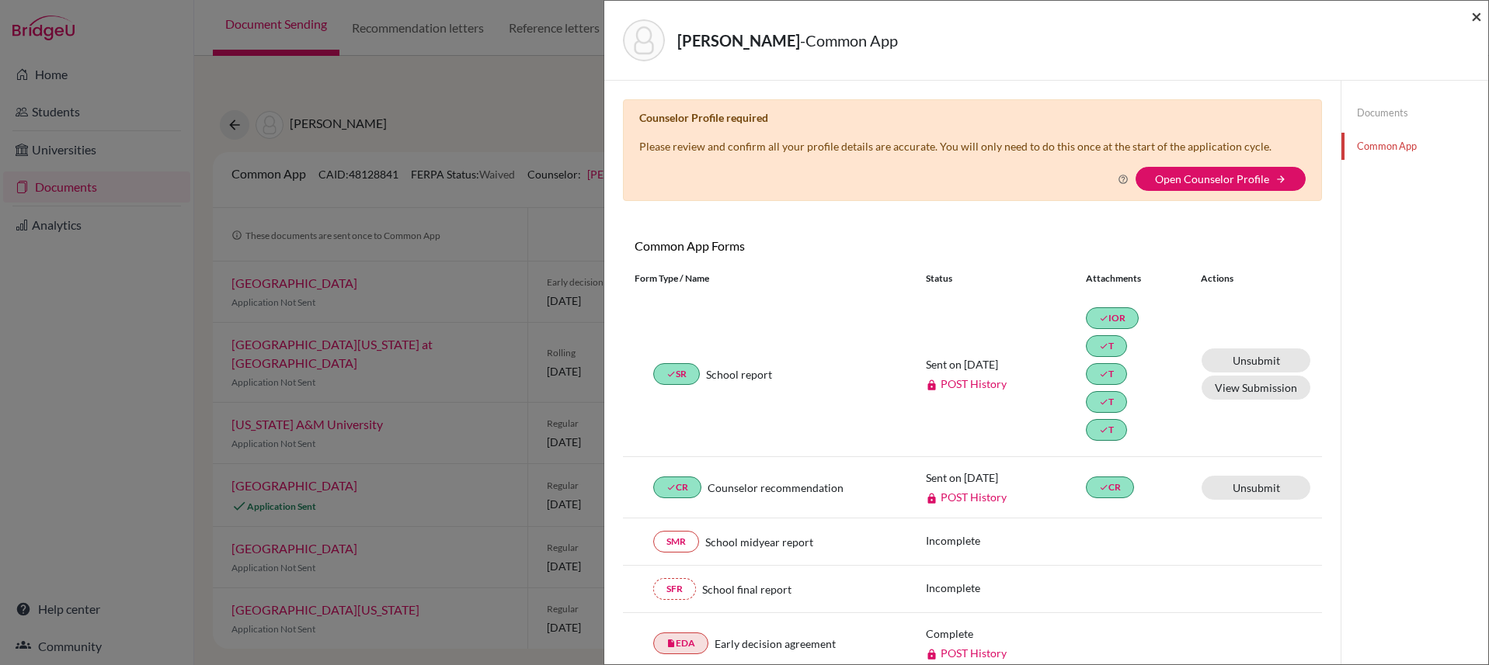
click at [1475, 14] on span "×" at bounding box center [1476, 16] width 11 height 23
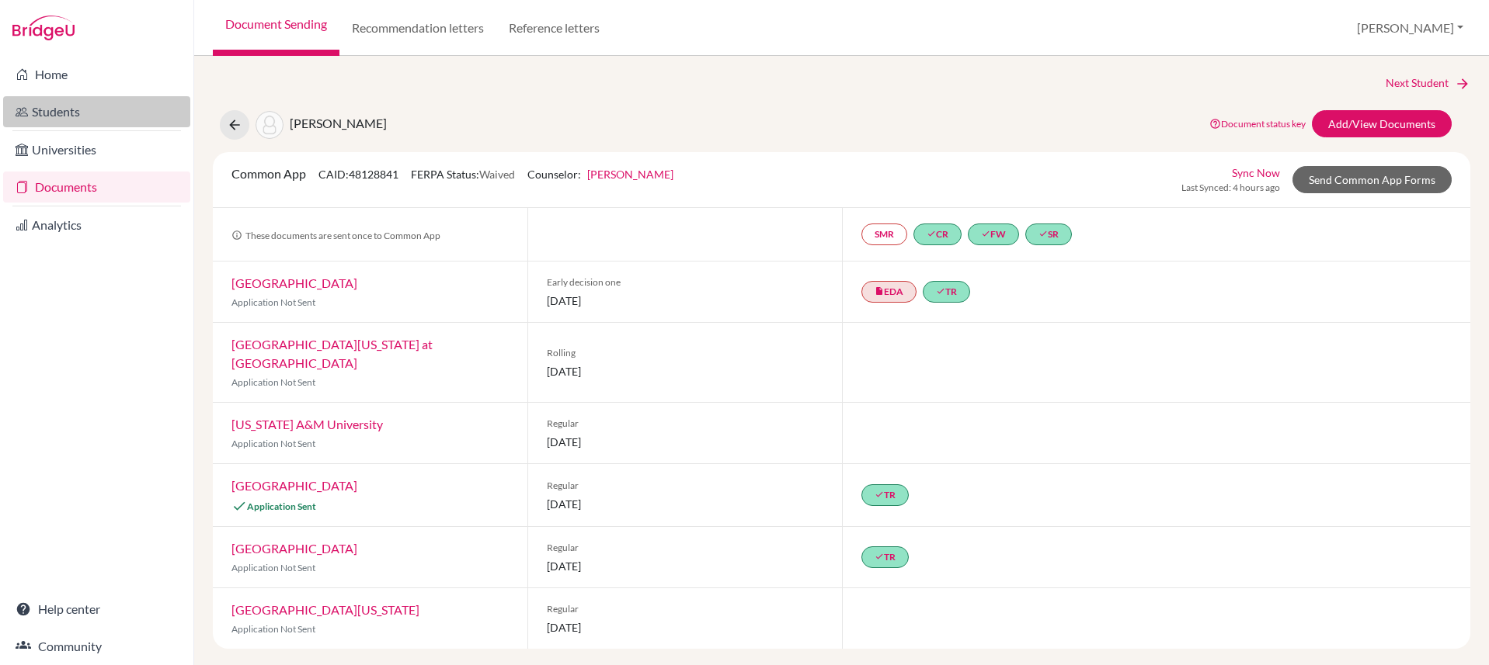
click at [66, 105] on link "Students" at bounding box center [96, 111] width 187 height 31
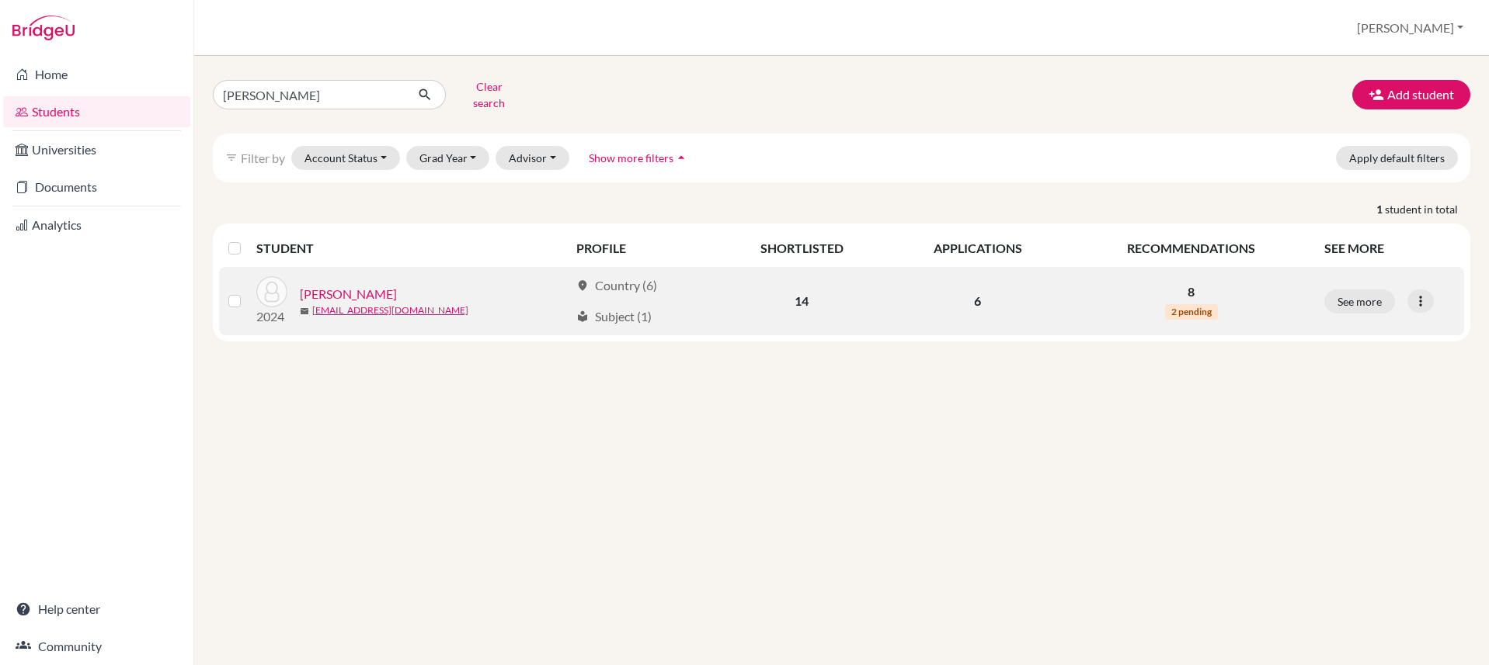
click at [361, 285] on link "Poudel, Prabesh" at bounding box center [348, 294] width 97 height 19
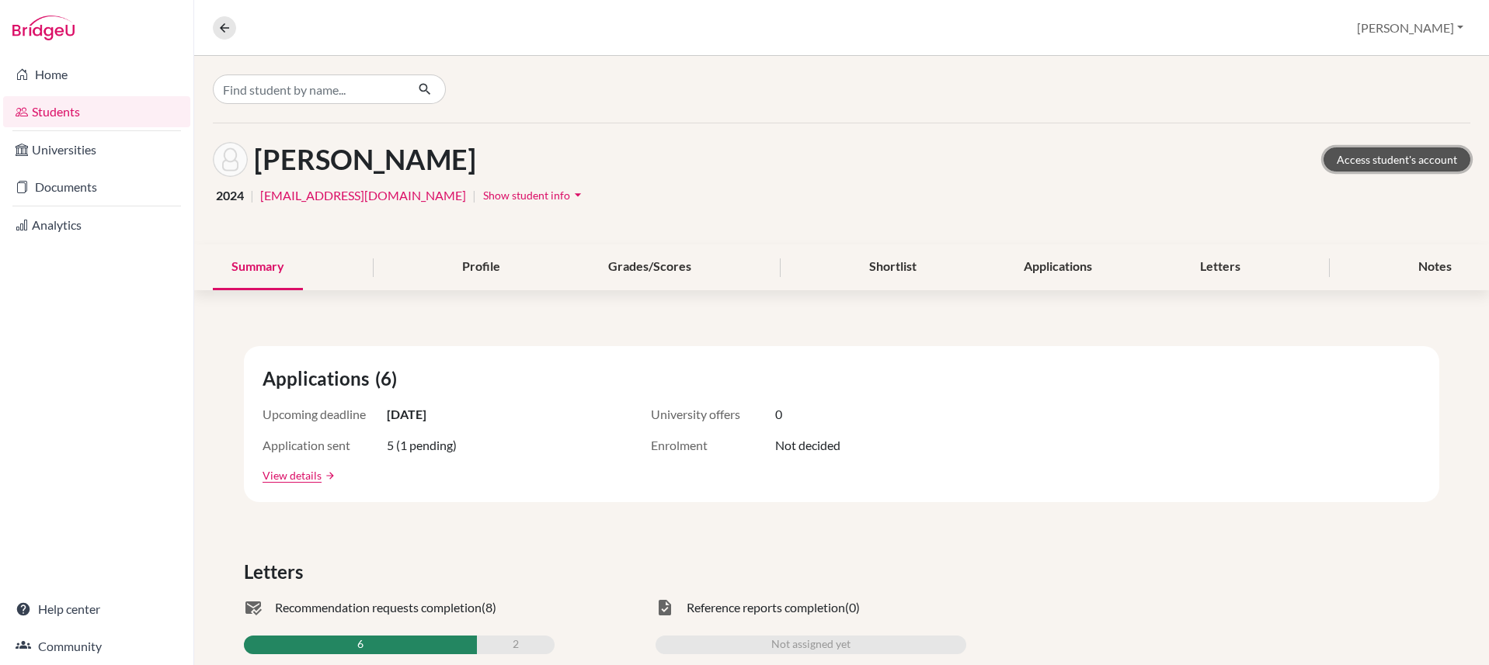
click at [1397, 163] on link "Access student's account" at bounding box center [1396, 160] width 147 height 24
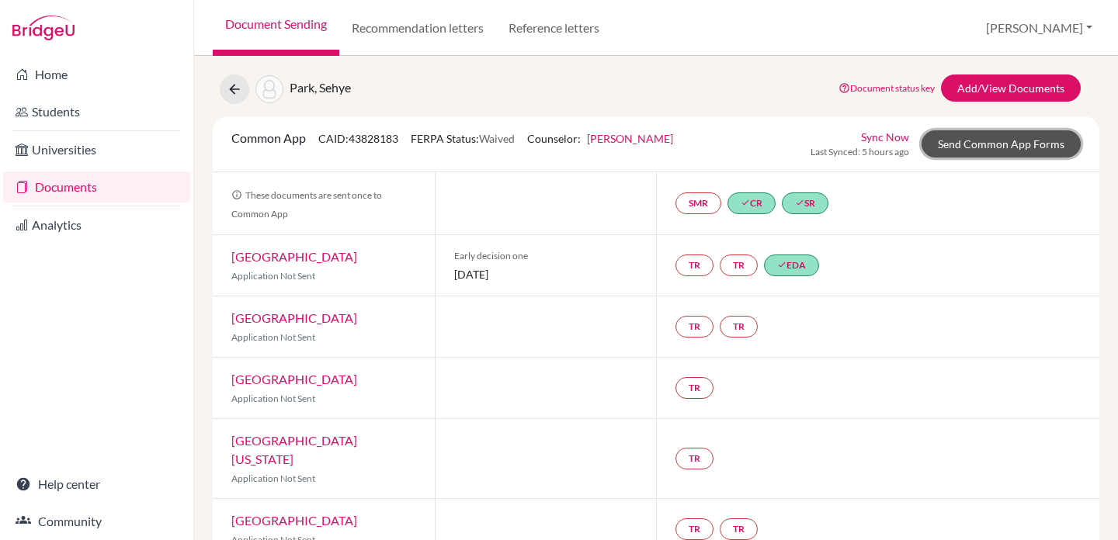
click at [985, 145] on link "Send Common App Forms" at bounding box center [1001, 143] width 159 height 27
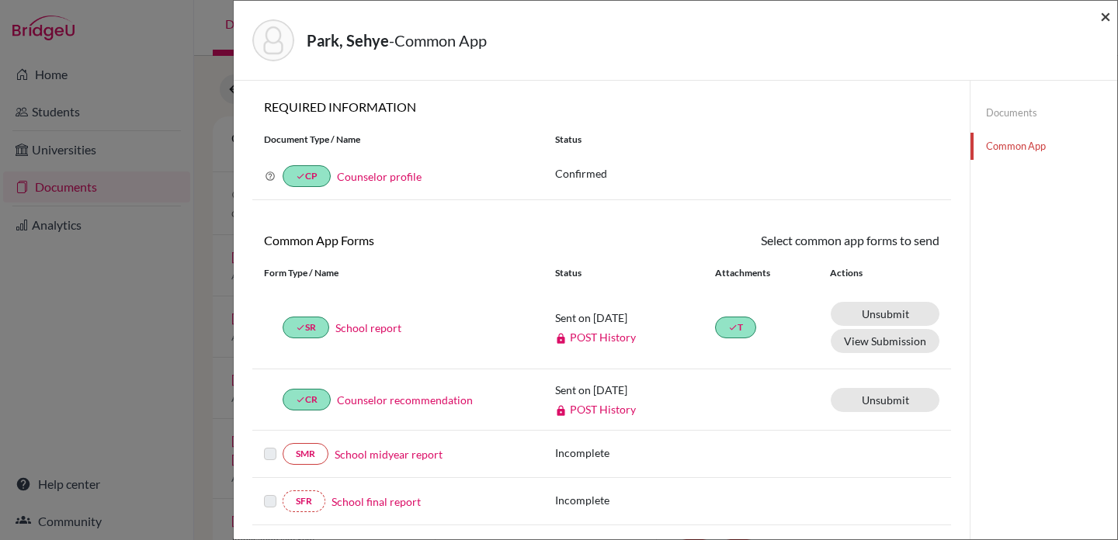
click at [1104, 16] on span "×" at bounding box center [1105, 16] width 11 height 23
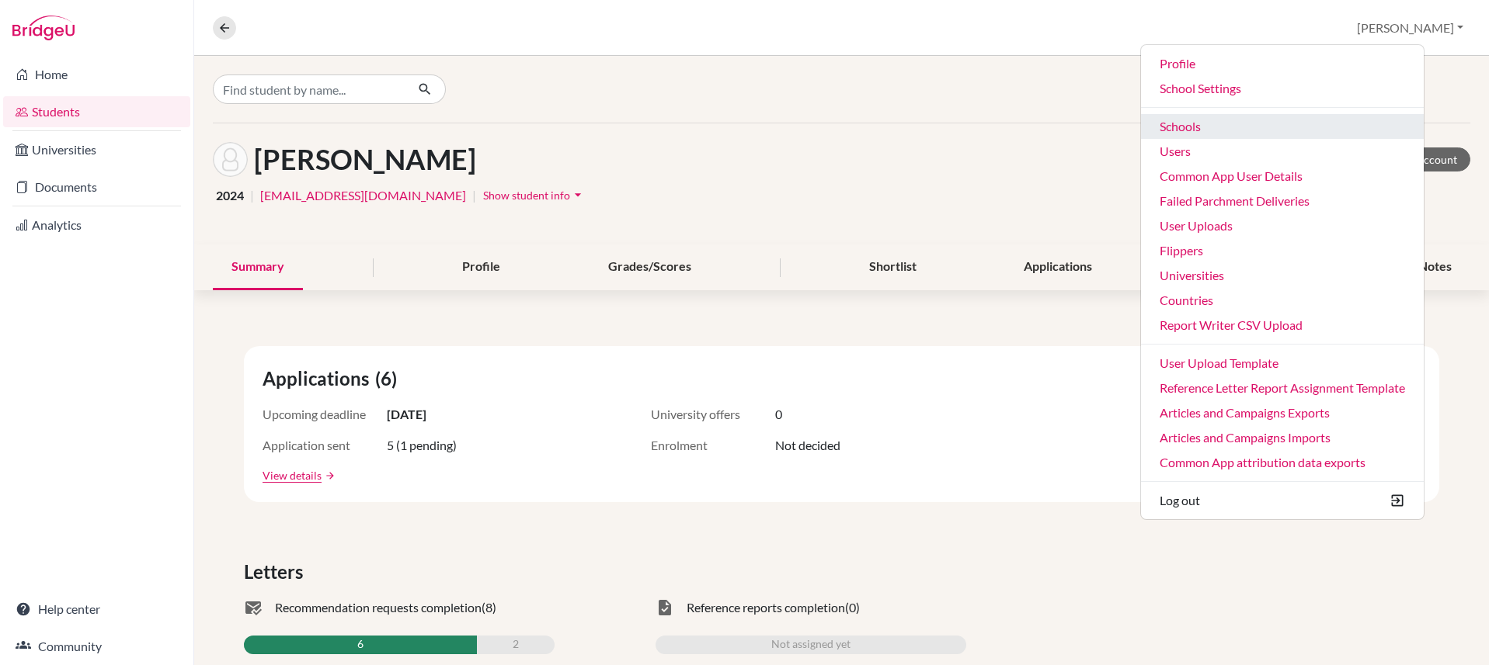
click at [1284, 129] on link "Schools" at bounding box center [1282, 126] width 283 height 25
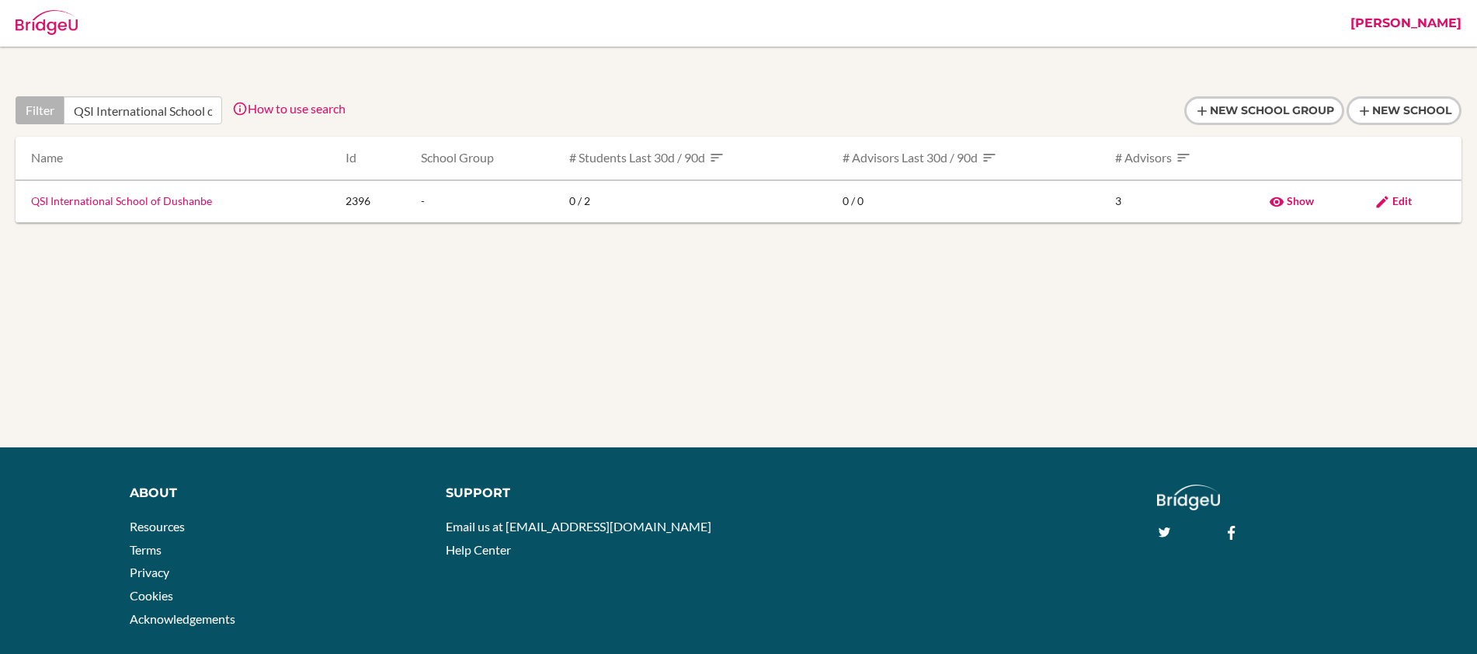
scroll to position [0, 71]
type input "QSI International School of Dushanbe"
click at [1409, 200] on span "Edit" at bounding box center [1401, 200] width 19 height 13
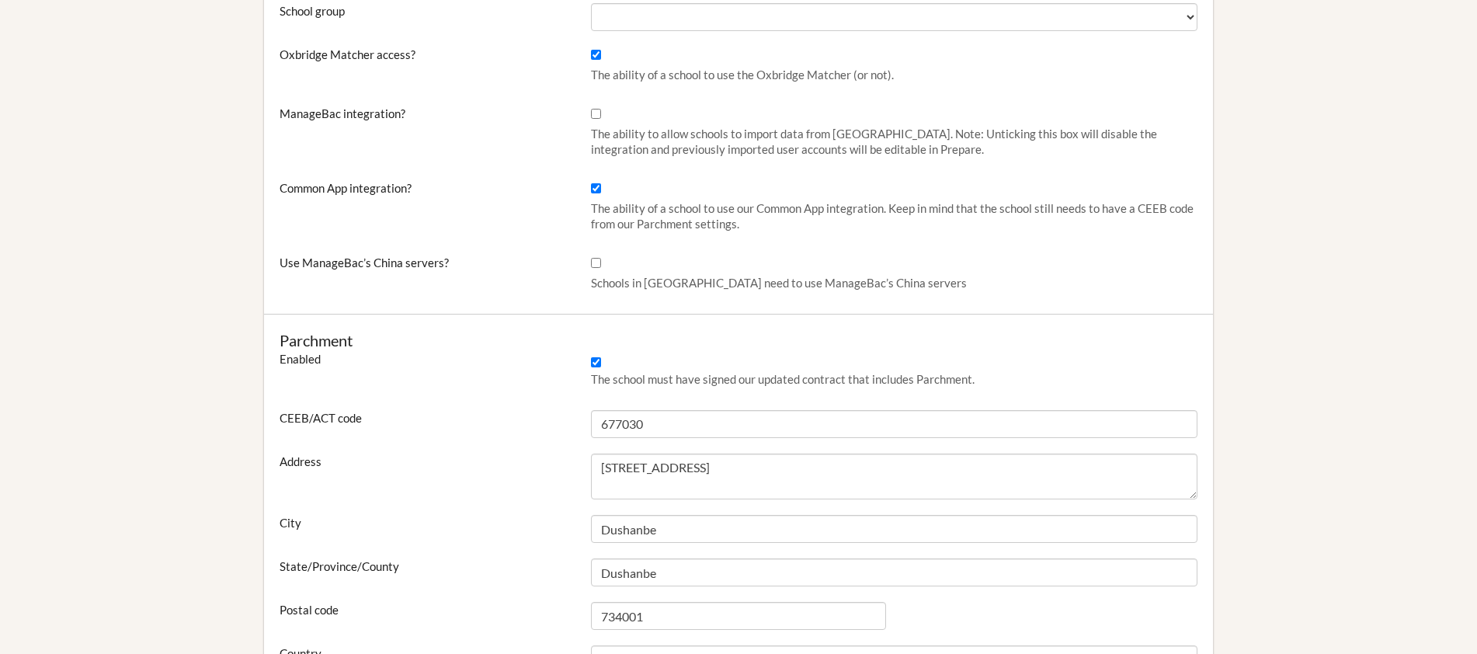
scroll to position [569, 0]
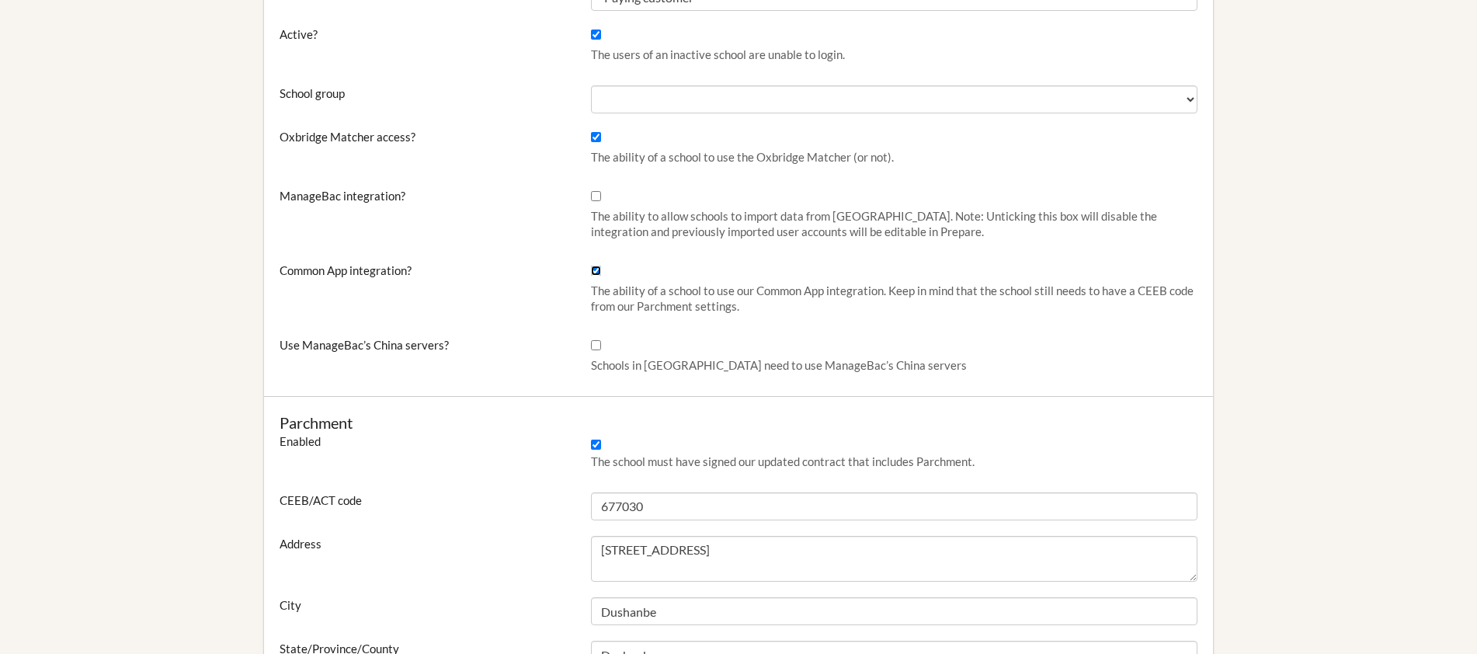
click at [596, 270] on input "Common App integration?" at bounding box center [596, 271] width 10 height 10
checkbox input "false"
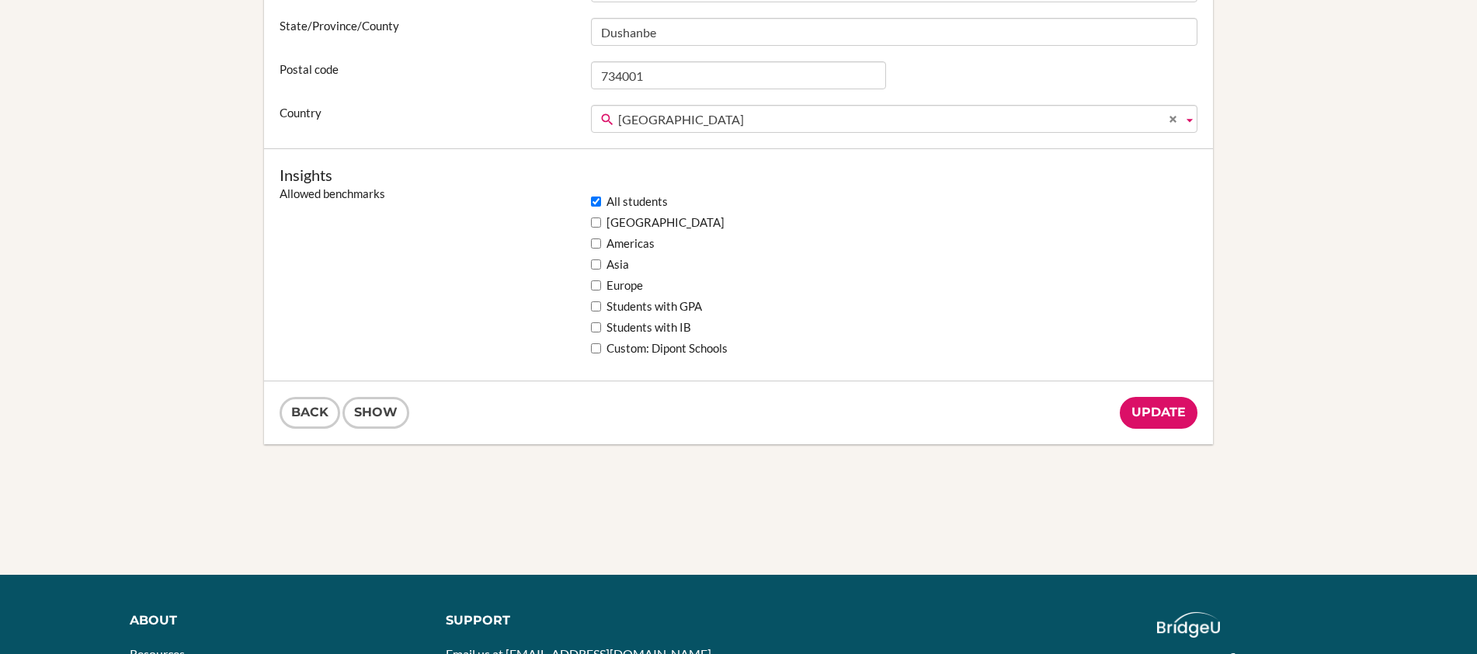
scroll to position [1301, 0]
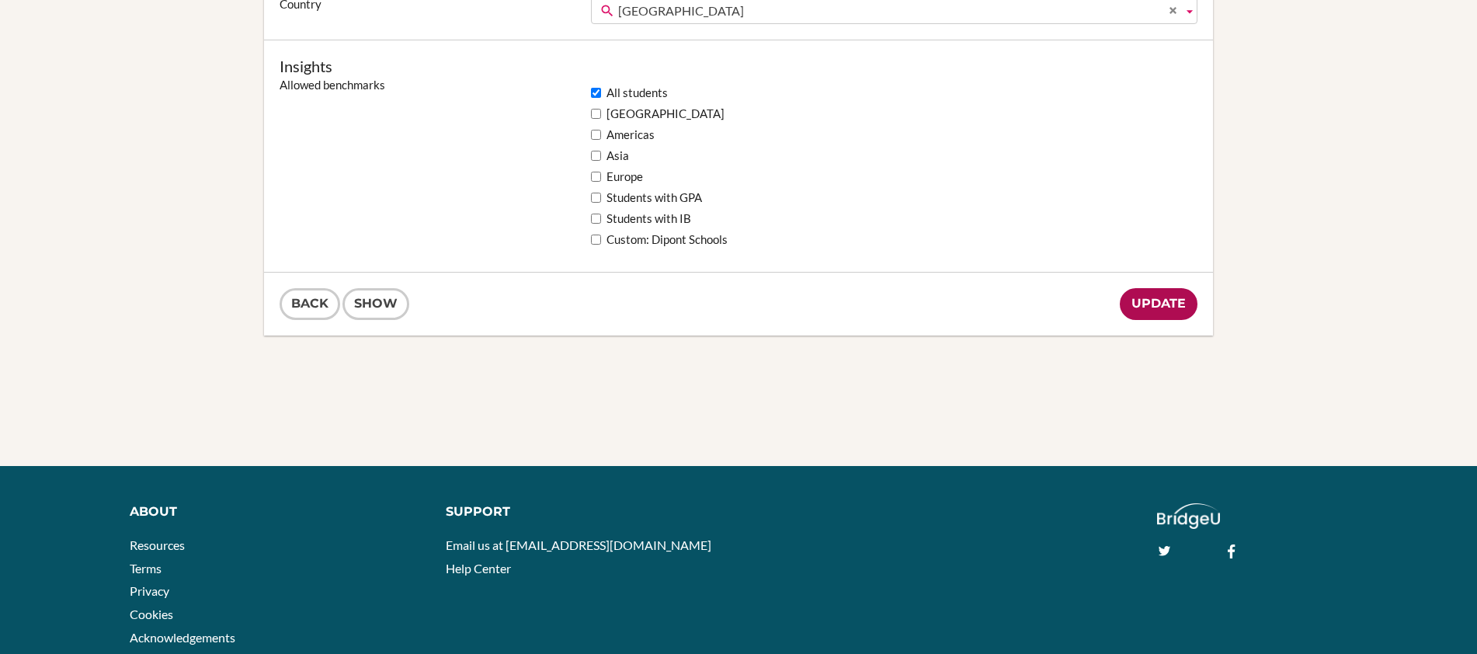
click at [1148, 304] on input "Update" at bounding box center [1159, 304] width 78 height 32
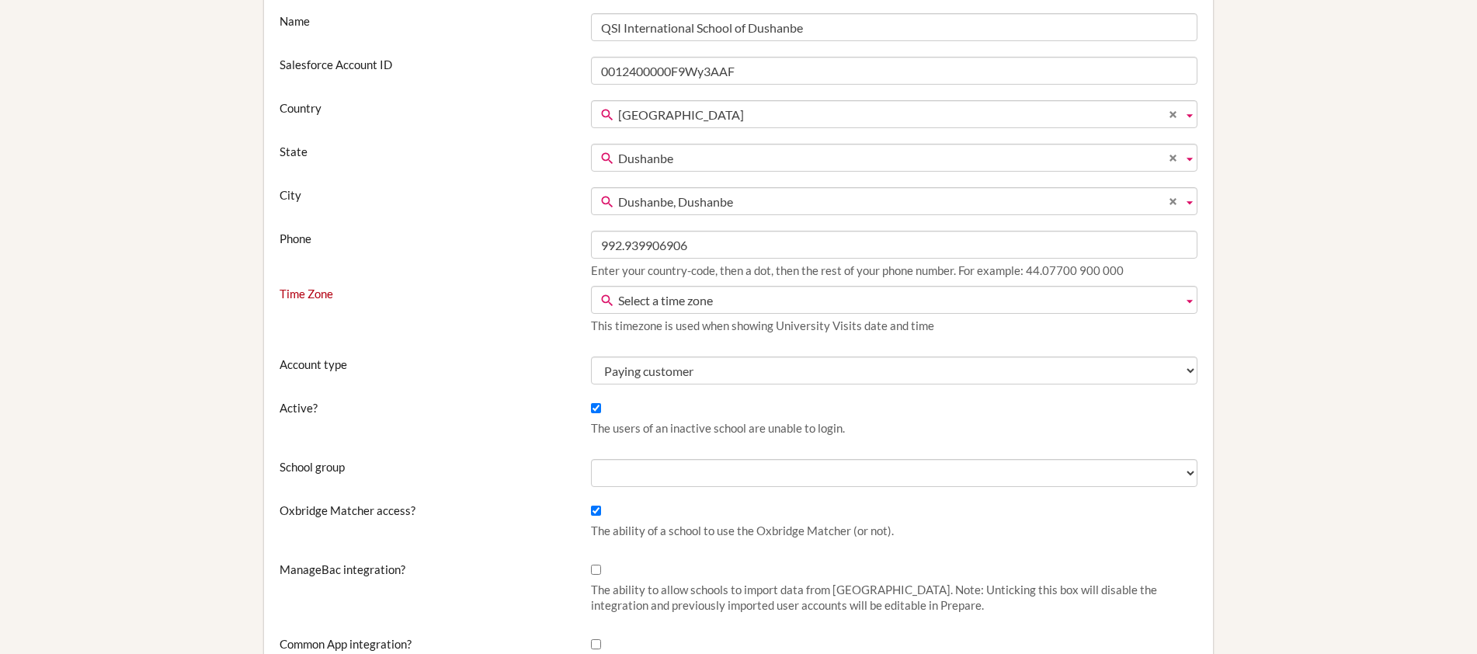
scroll to position [263, 0]
click at [770, 300] on span "Select a time zone" at bounding box center [897, 297] width 558 height 28
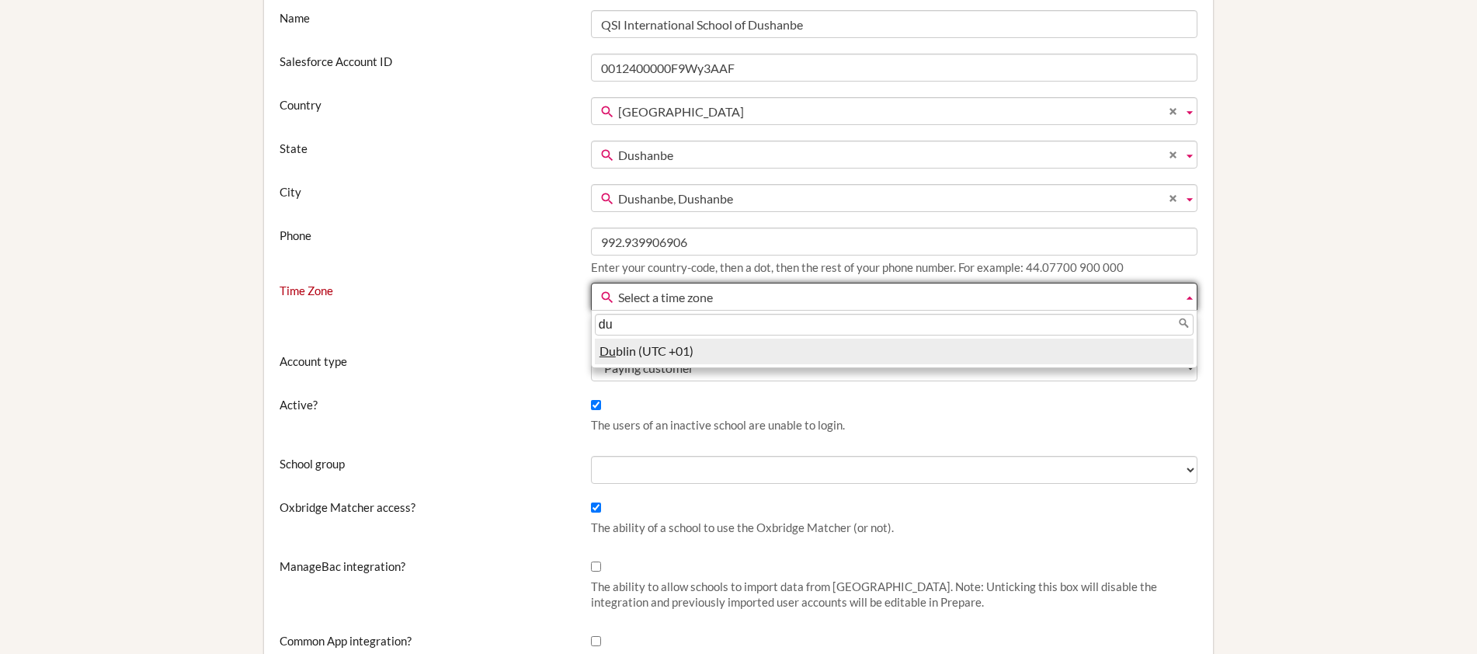
type input "d"
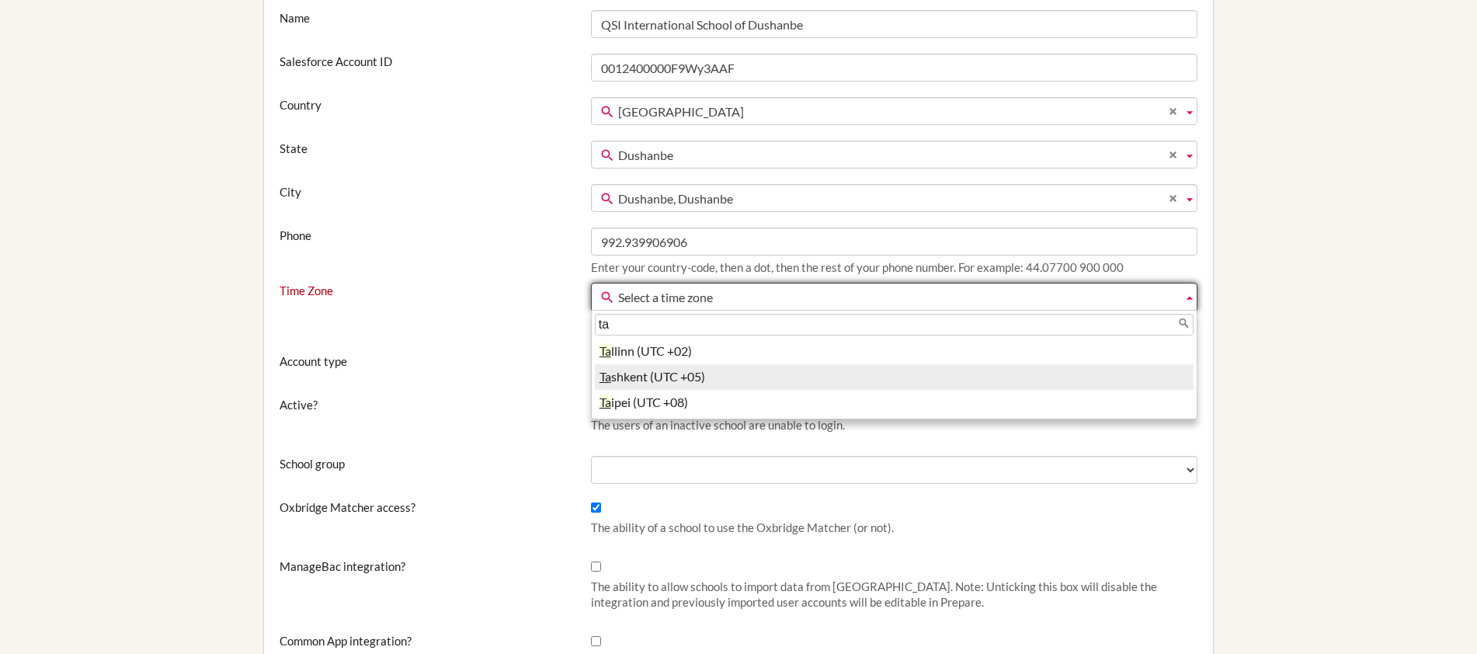
type input "ta"
click at [710, 375] on li "Ta shkent (UTC +05)" at bounding box center [894, 377] width 599 height 26
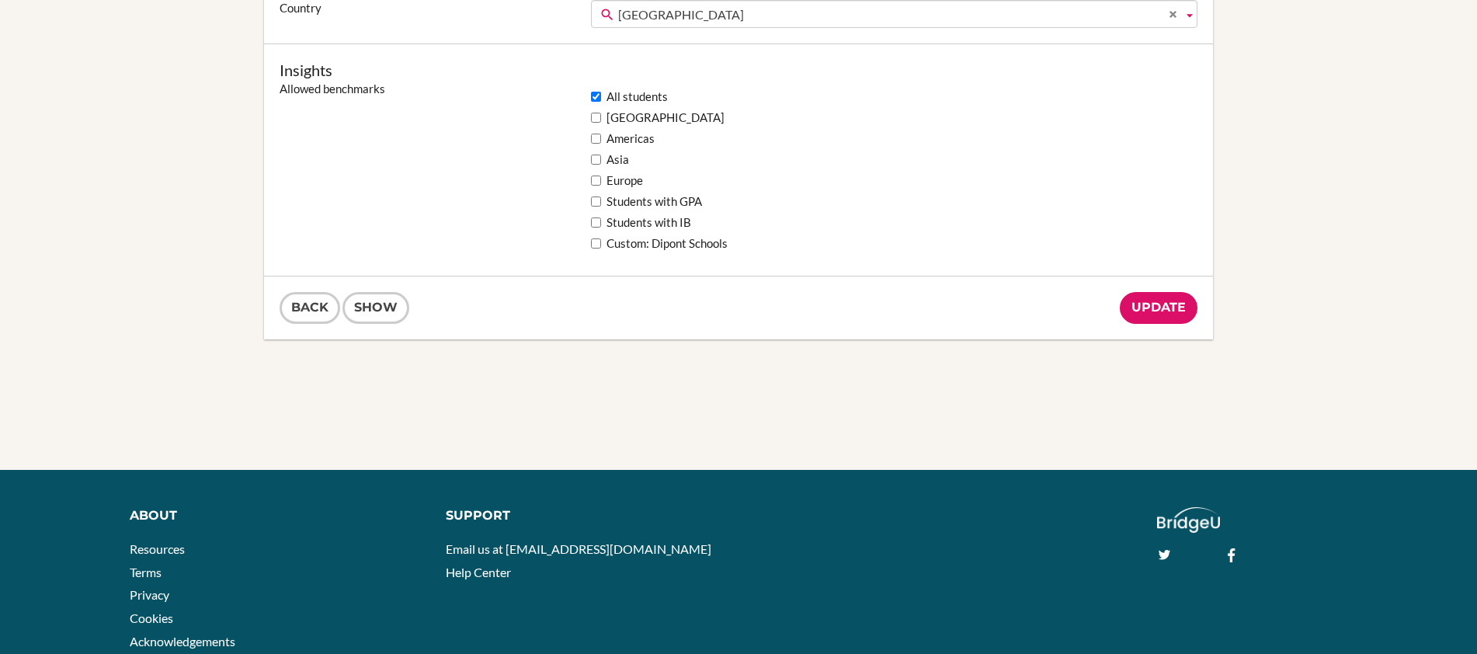
scroll to position [1431, 0]
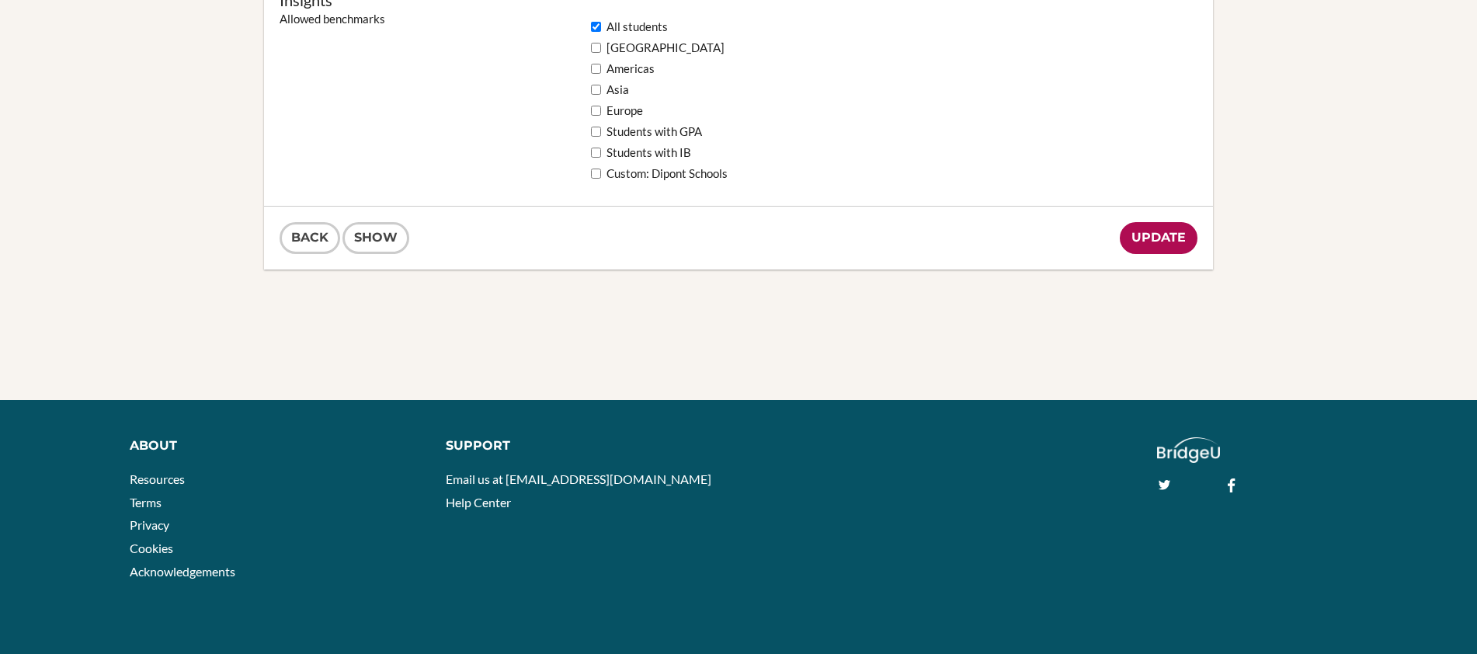
click at [1170, 238] on input "Update" at bounding box center [1159, 238] width 78 height 32
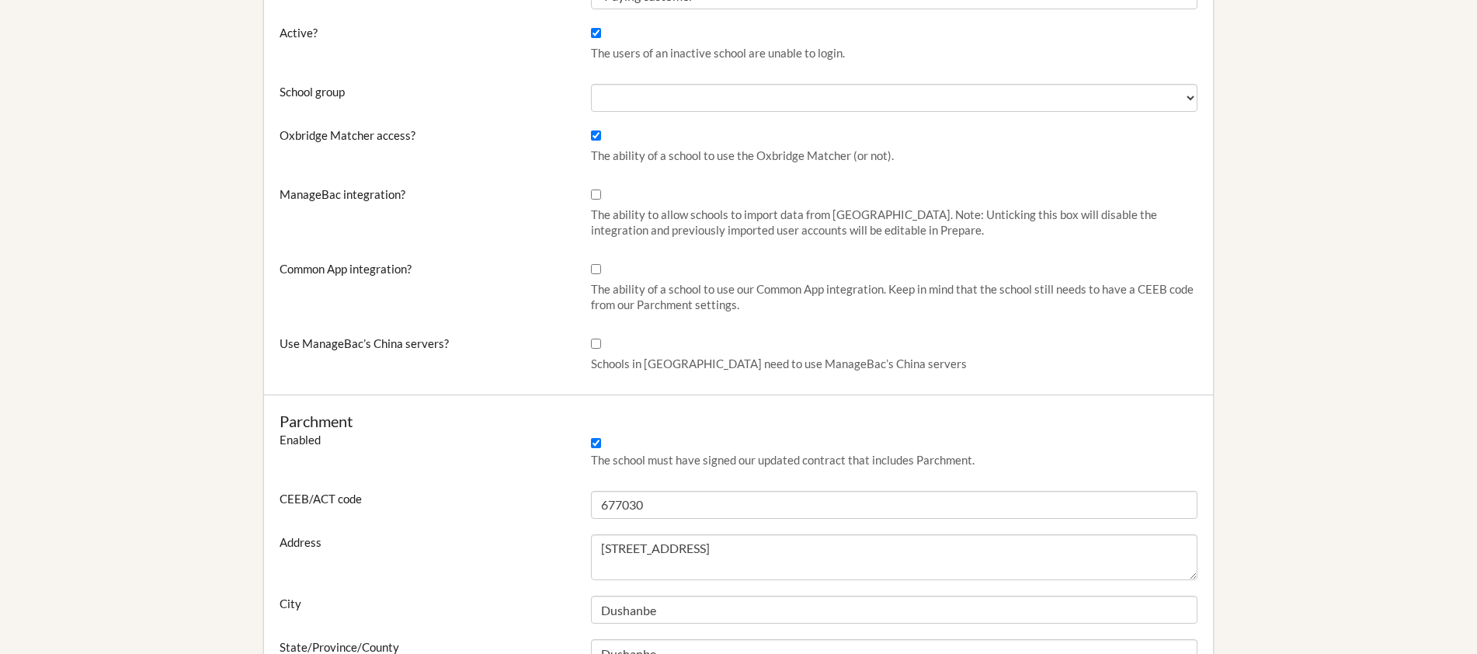
scroll to position [617, 0]
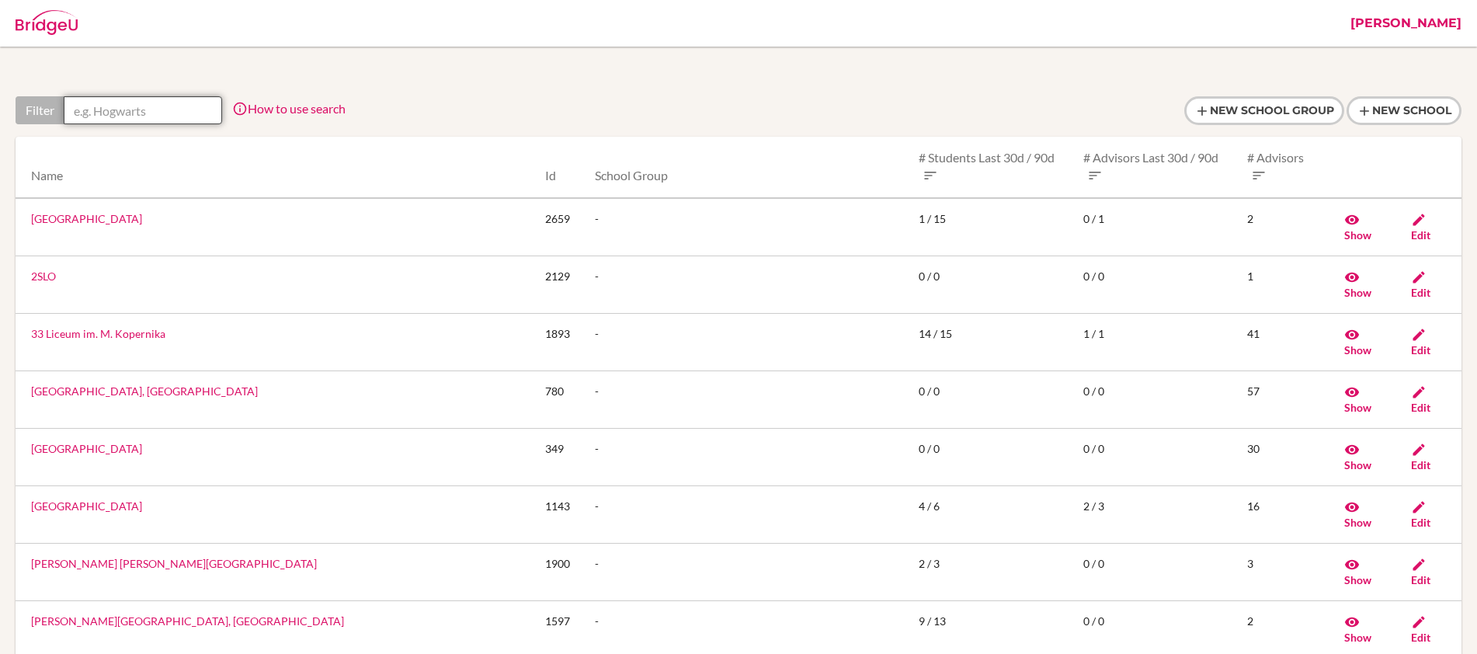
click at [136, 104] on input "text" at bounding box center [143, 110] width 158 height 28
paste input "QSI International School of Dushanbe"
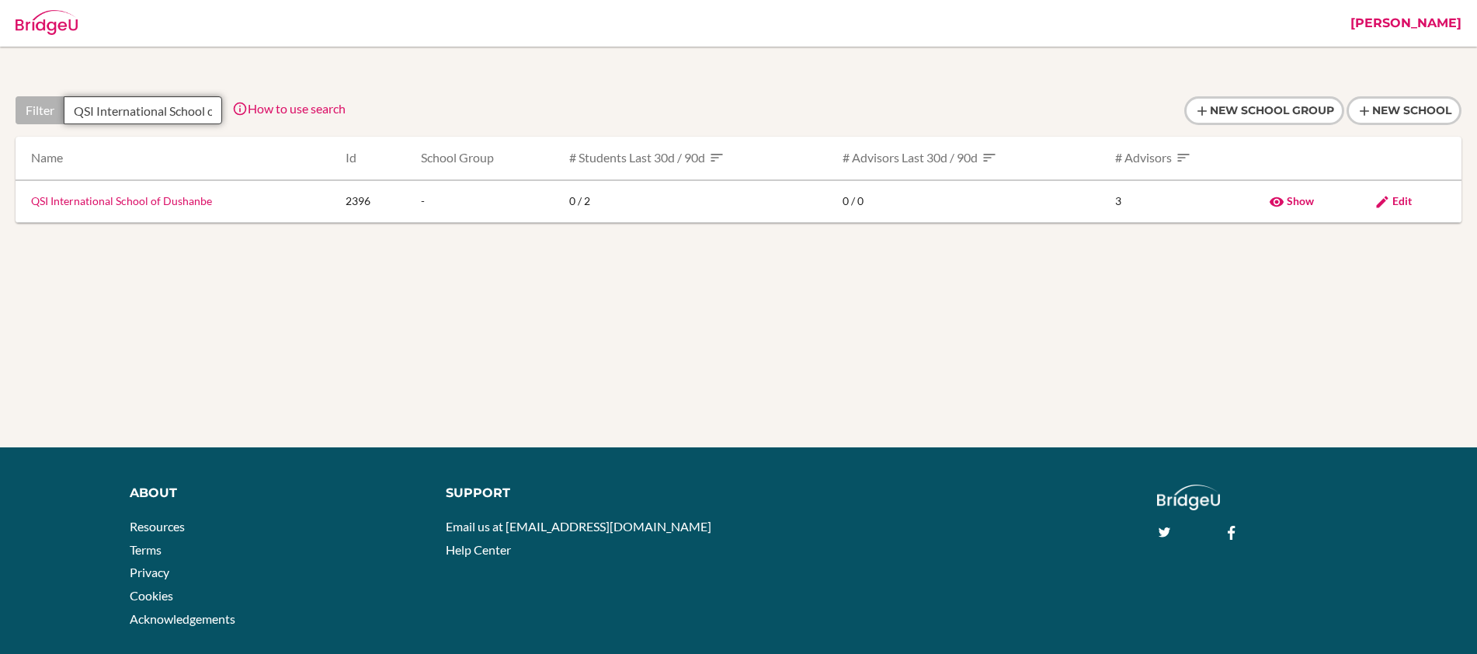
scroll to position [0, 71]
type input "QSI International School of Dushanbe"
click at [196, 203] on link "QSI International School of Dushanbe" at bounding box center [121, 200] width 181 height 13
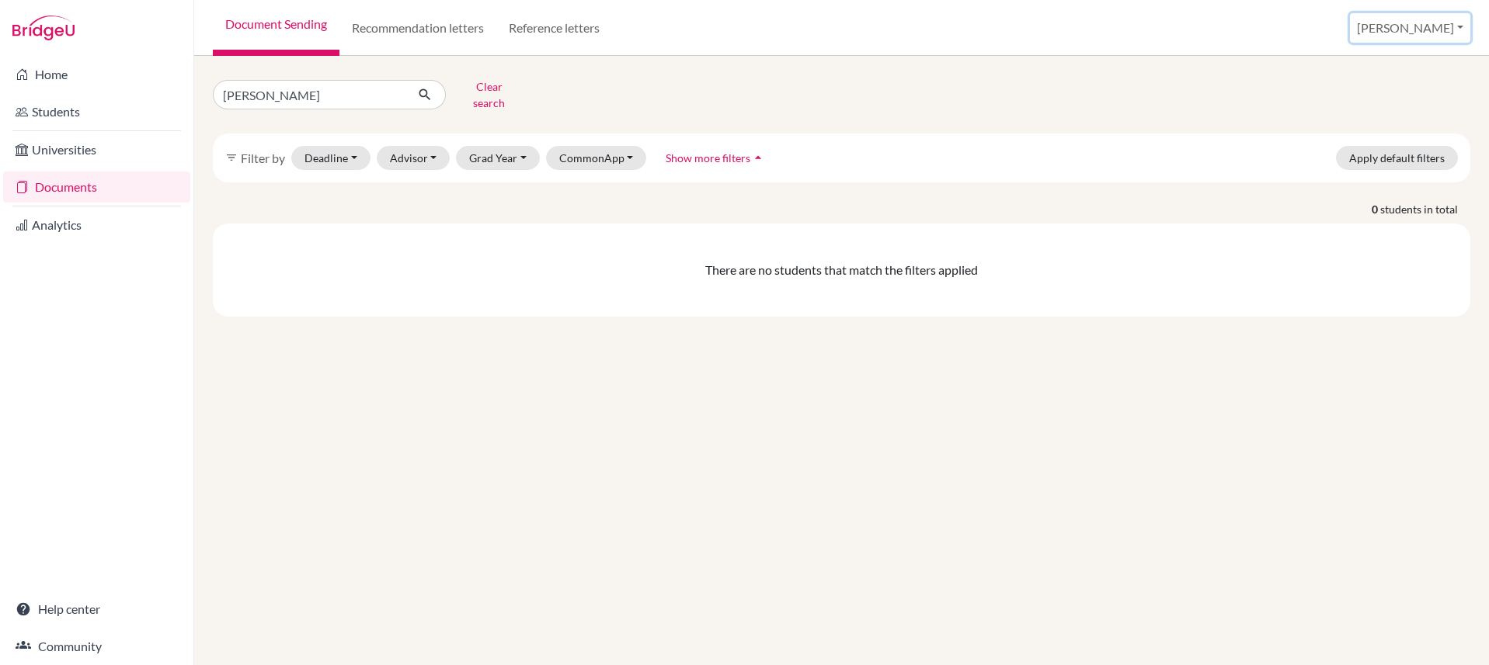
click at [1431, 25] on button "[PERSON_NAME]" at bounding box center [1410, 28] width 120 height 30
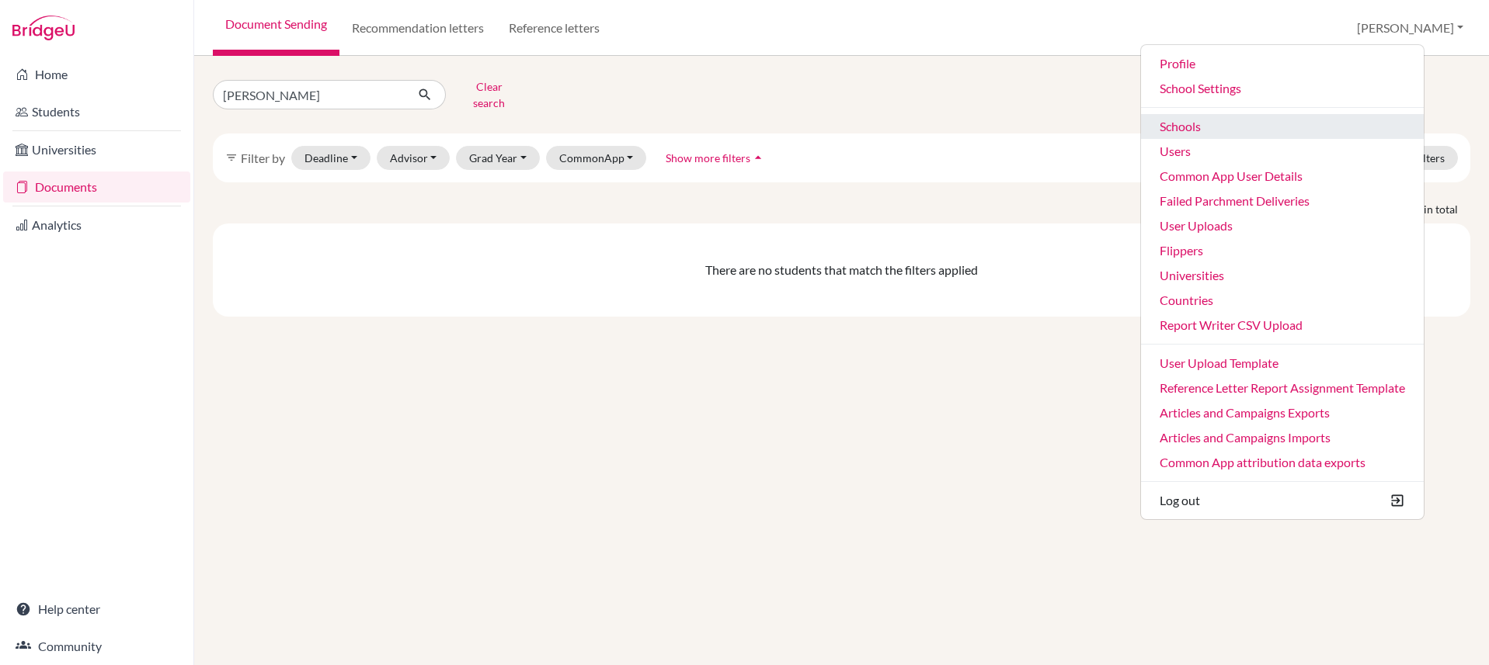
click at [1281, 136] on link "Schools" at bounding box center [1282, 126] width 283 height 25
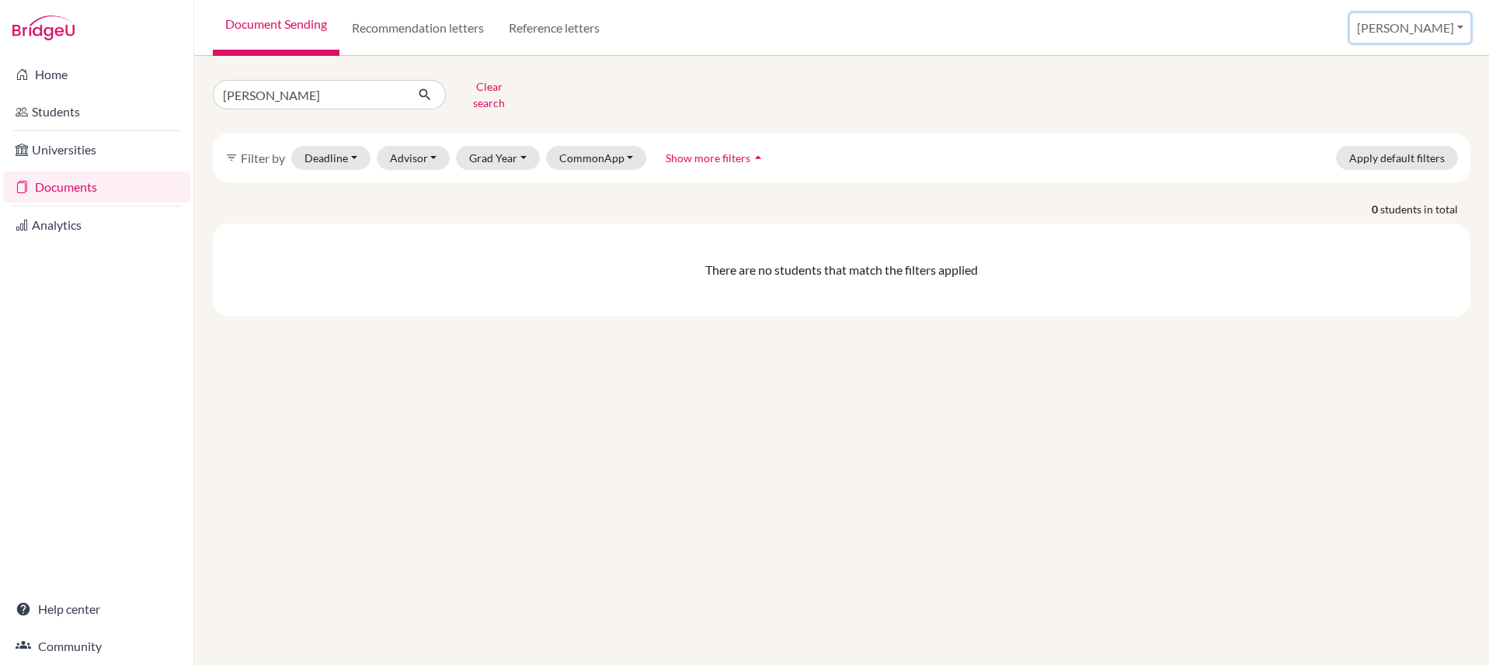
click at [1431, 33] on button "[PERSON_NAME]" at bounding box center [1410, 28] width 120 height 30
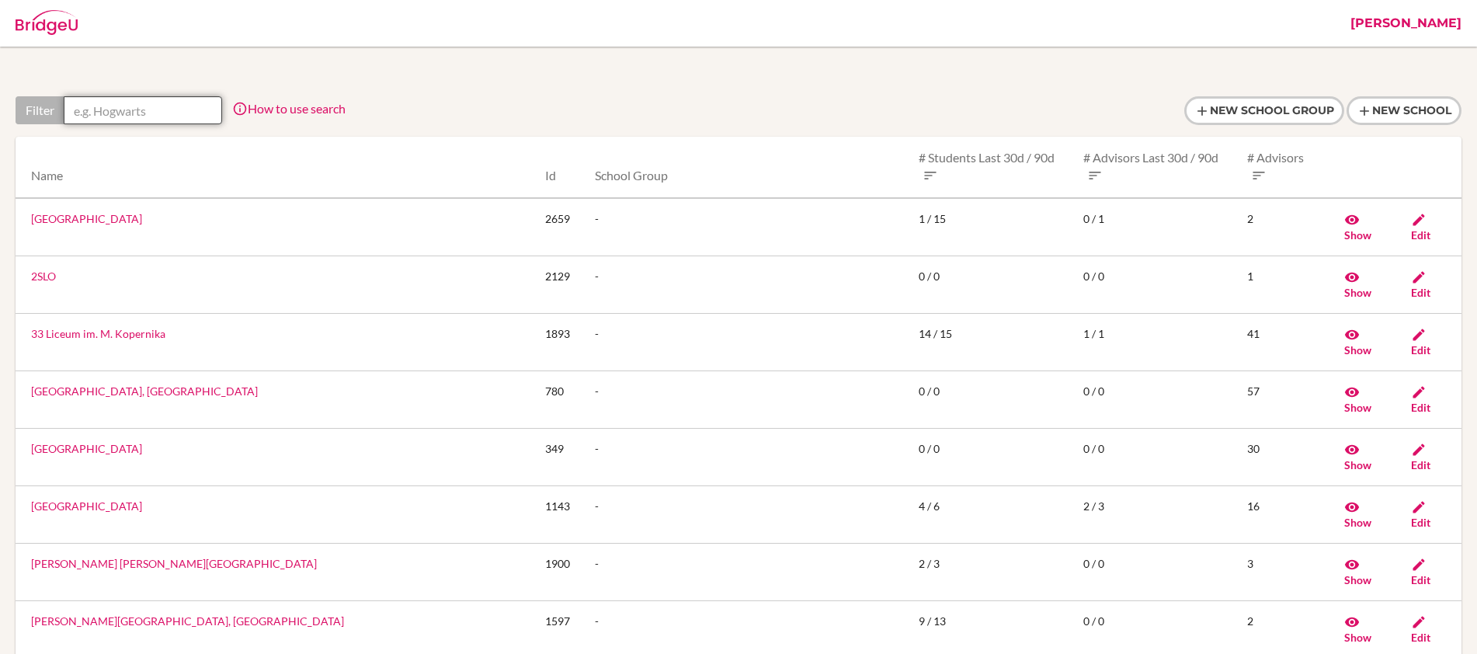
click at [123, 106] on input "text" at bounding box center [143, 110] width 158 height 28
paste input "QSI International School of Dushanbe"
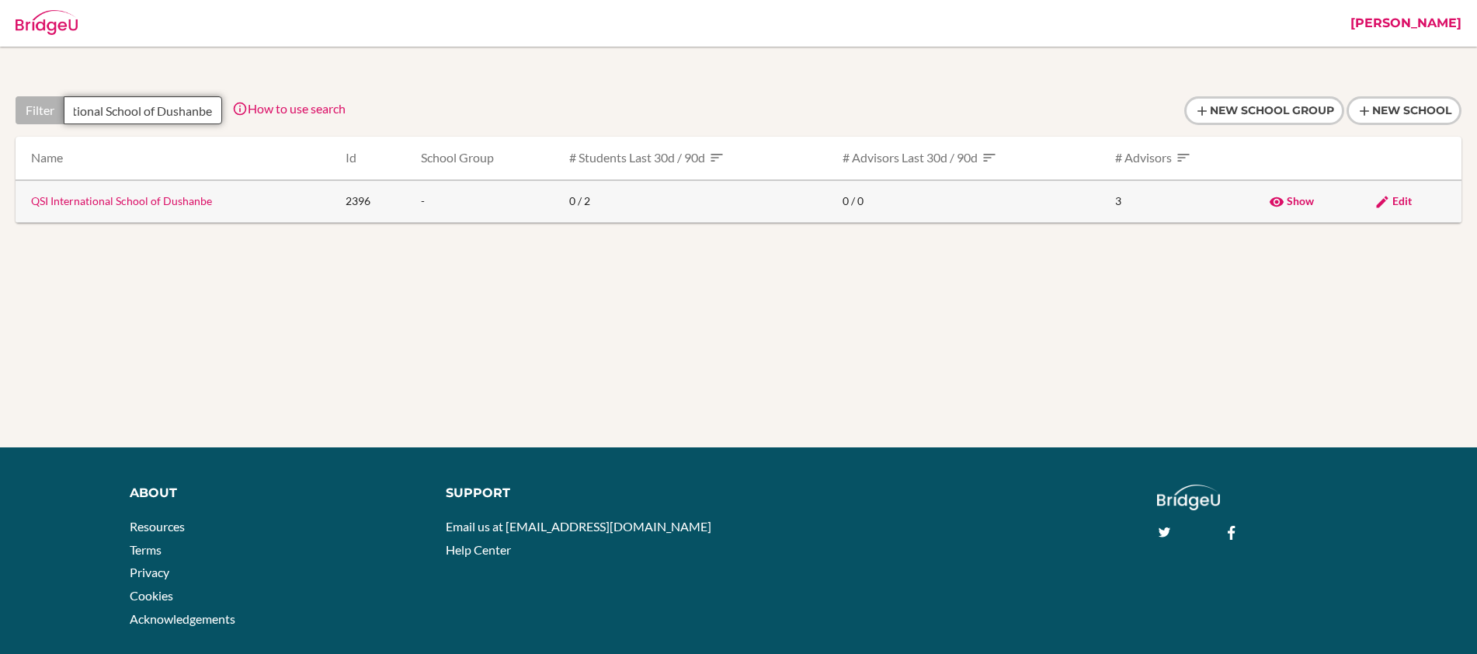
type input "QSI International School of Dushanbe"
click at [151, 196] on link "QSI International School of Dushanbe" at bounding box center [121, 200] width 181 height 13
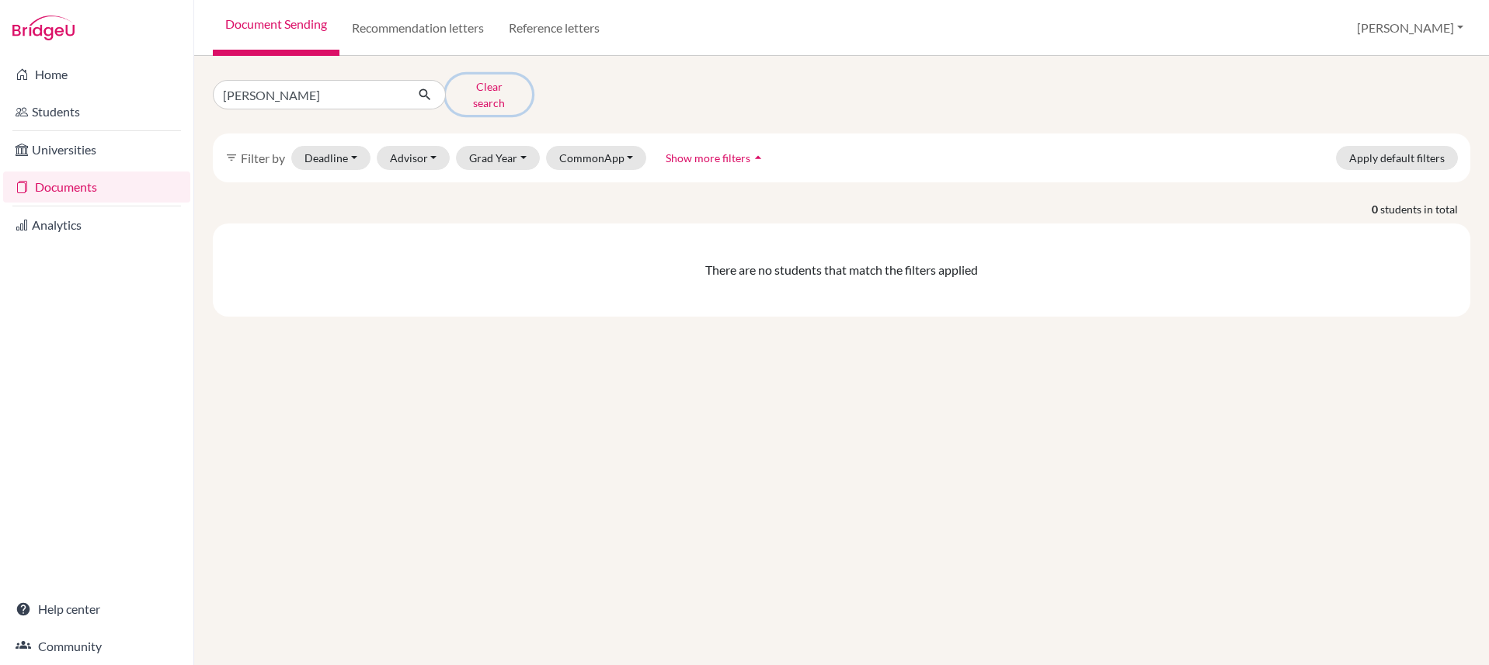
click at [504, 96] on button "Clear search" at bounding box center [489, 95] width 86 height 40
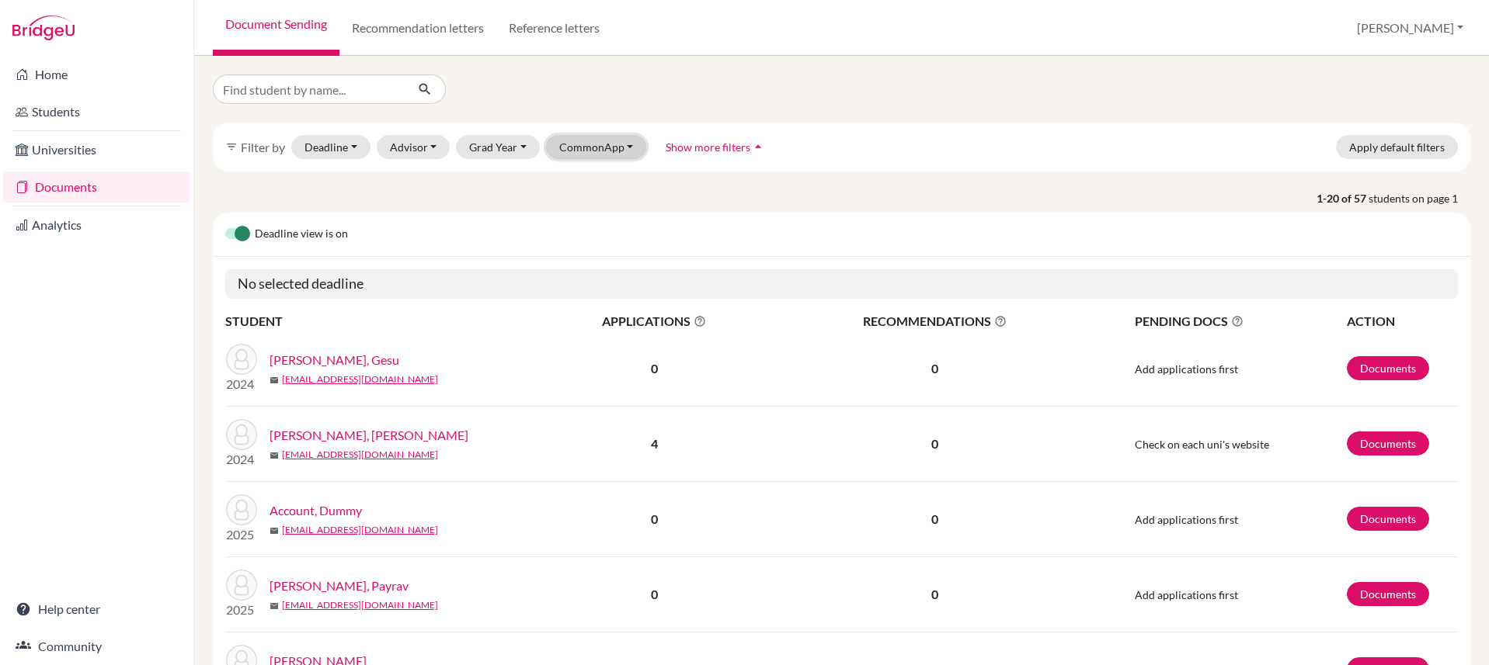
click at [613, 157] on button "CommonApp" at bounding box center [596, 147] width 101 height 24
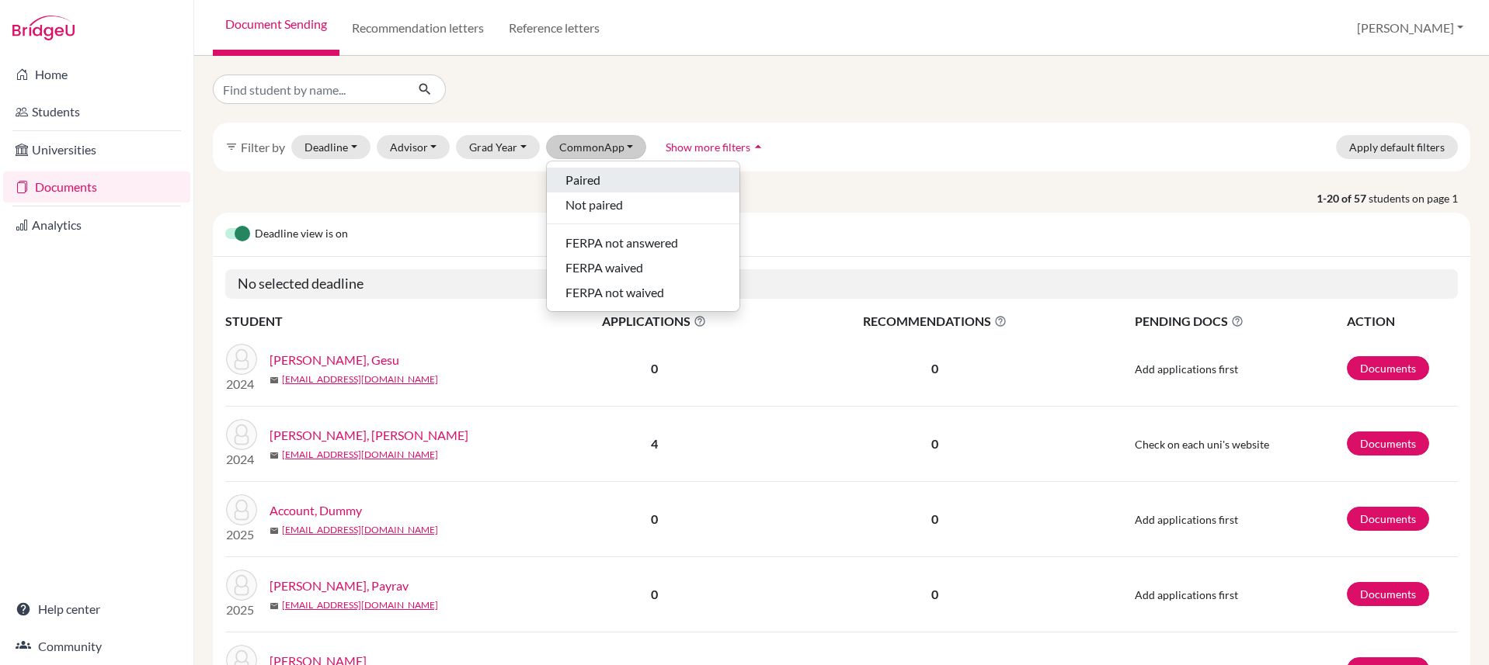
click at [620, 180] on div "Paired" at bounding box center [642, 180] width 155 height 19
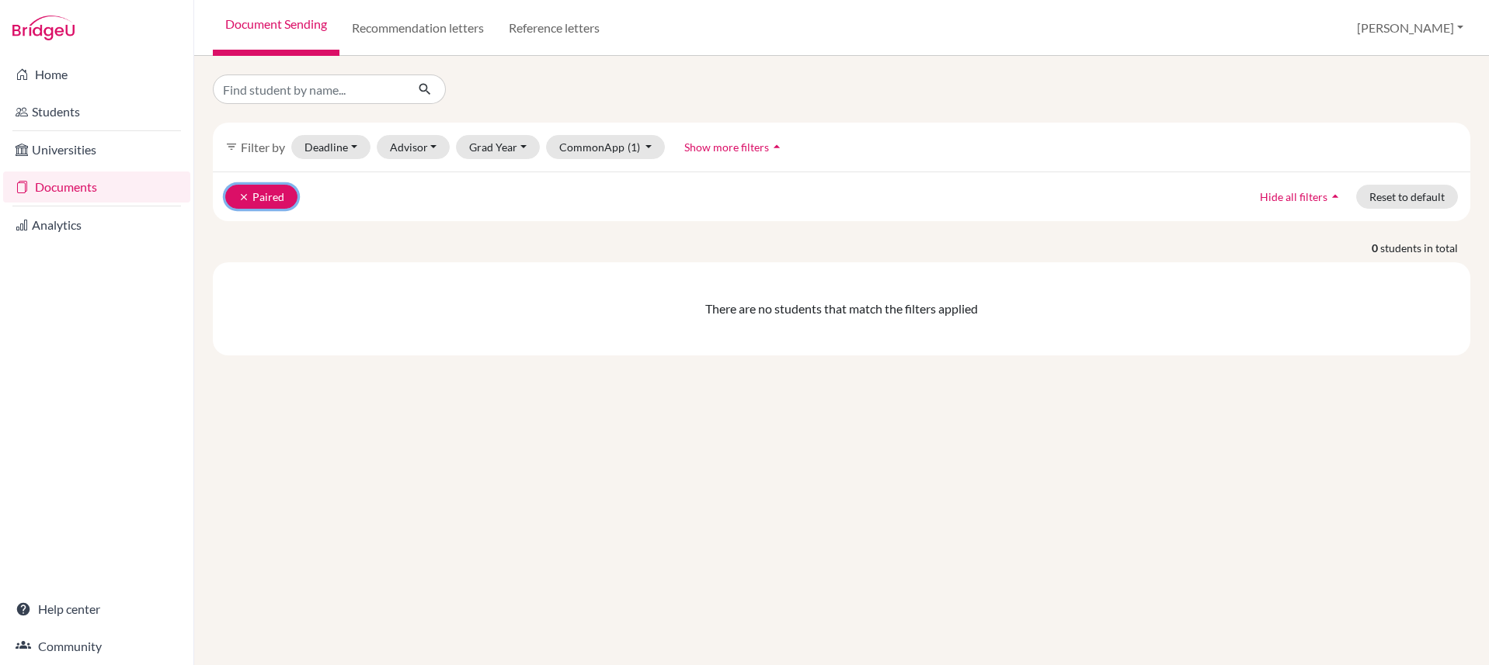
click at [242, 196] on icon "clear" at bounding box center [243, 197] width 11 height 11
click at [240, 198] on icon "clear" at bounding box center [243, 197] width 11 height 11
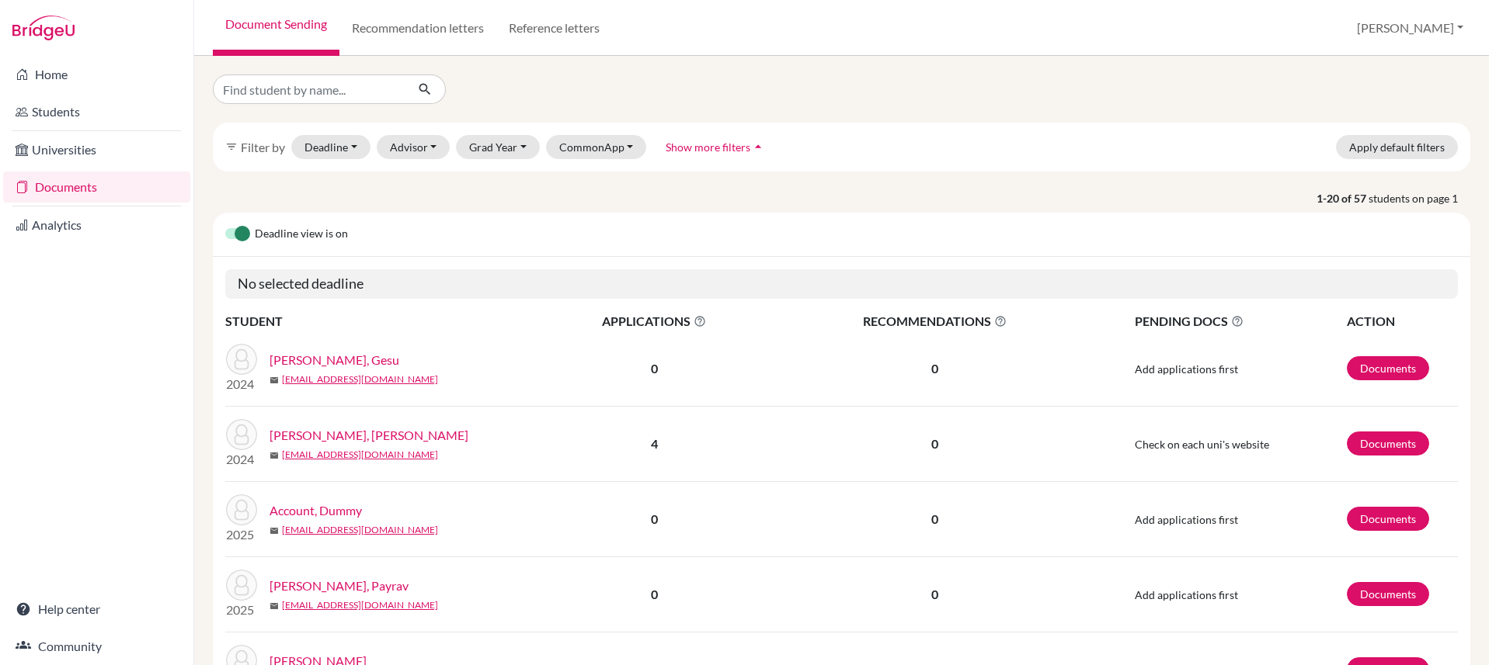
click at [540, 233] on div "Deadline view is on" at bounding box center [841, 235] width 1257 height 44
click at [1425, 35] on button "[PERSON_NAME]" at bounding box center [1410, 28] width 120 height 30
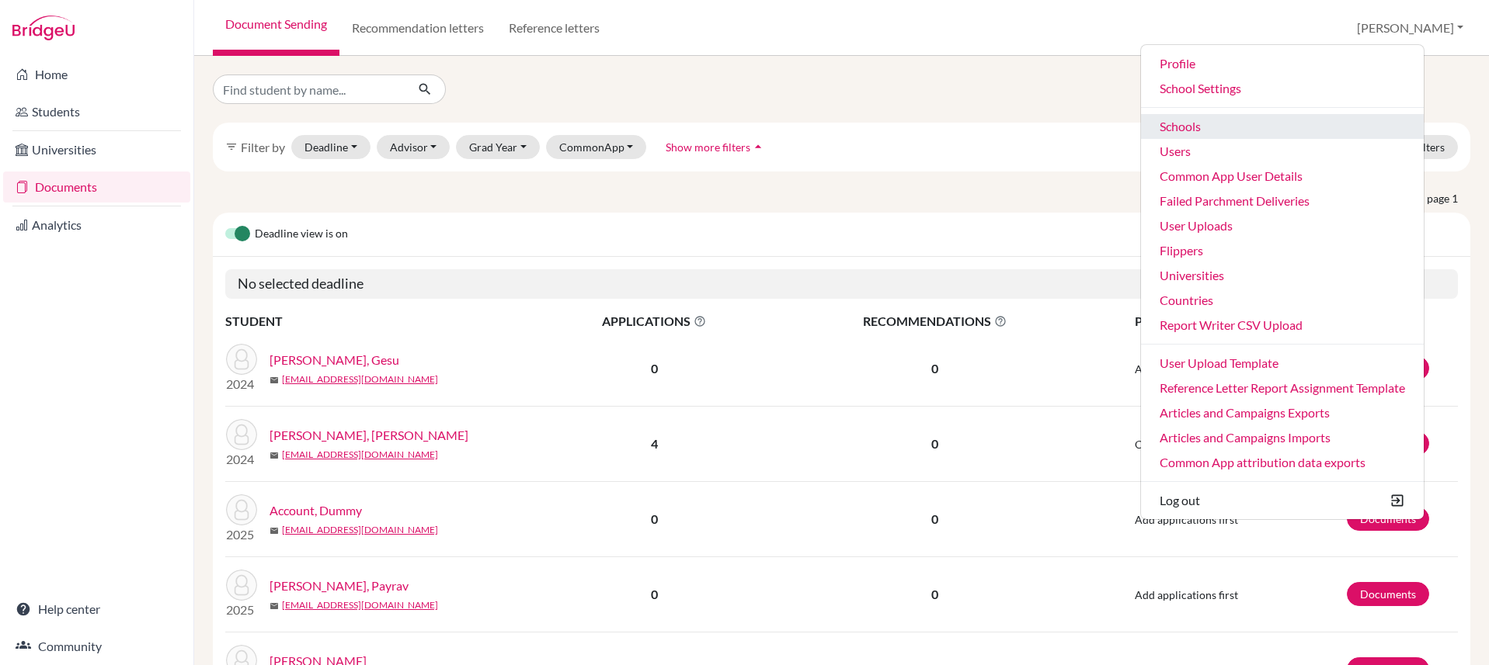
click at [1257, 122] on link "Schools" at bounding box center [1282, 126] width 283 height 25
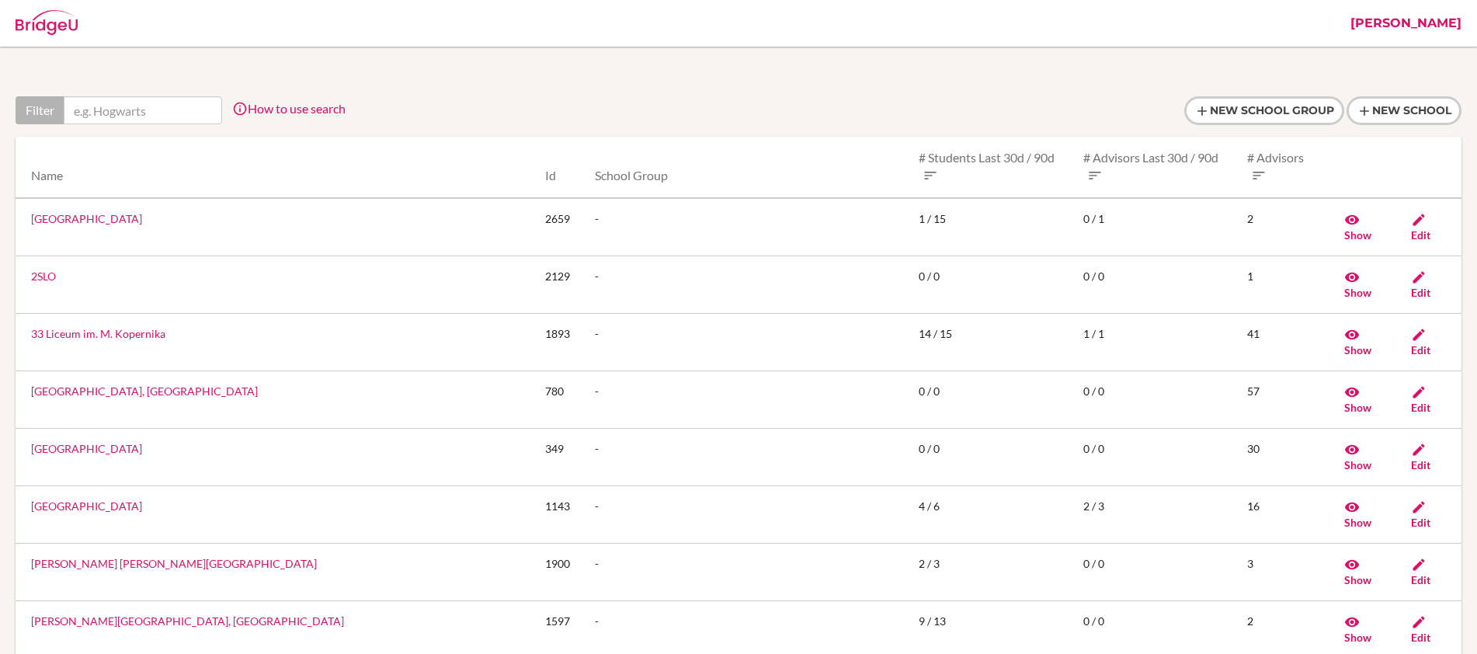
click at [641, 101] on div at bounding box center [739, 110] width 1446 height 29
